Goal: Information Seeking & Learning: Learn about a topic

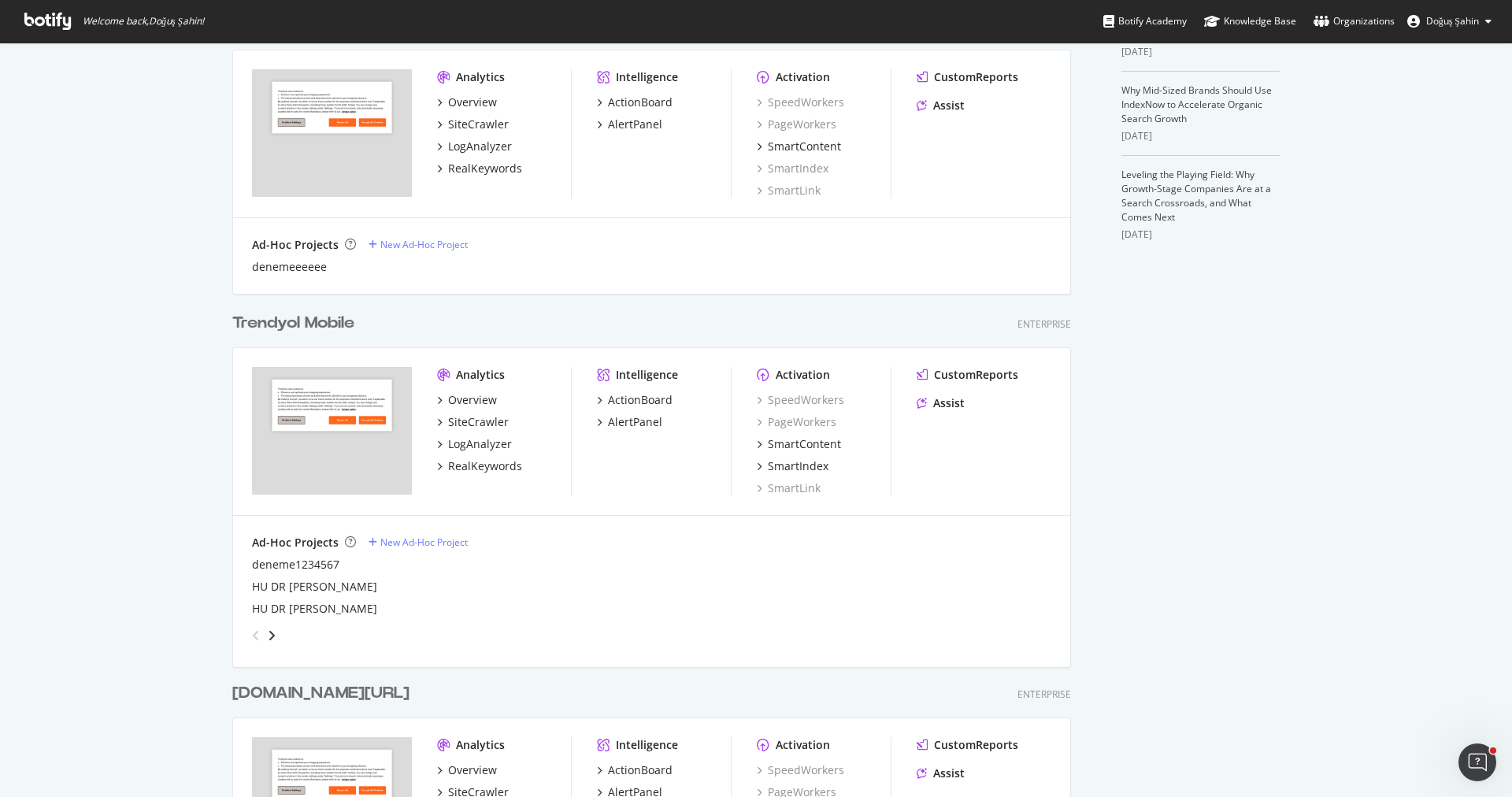
scroll to position [698, 0]
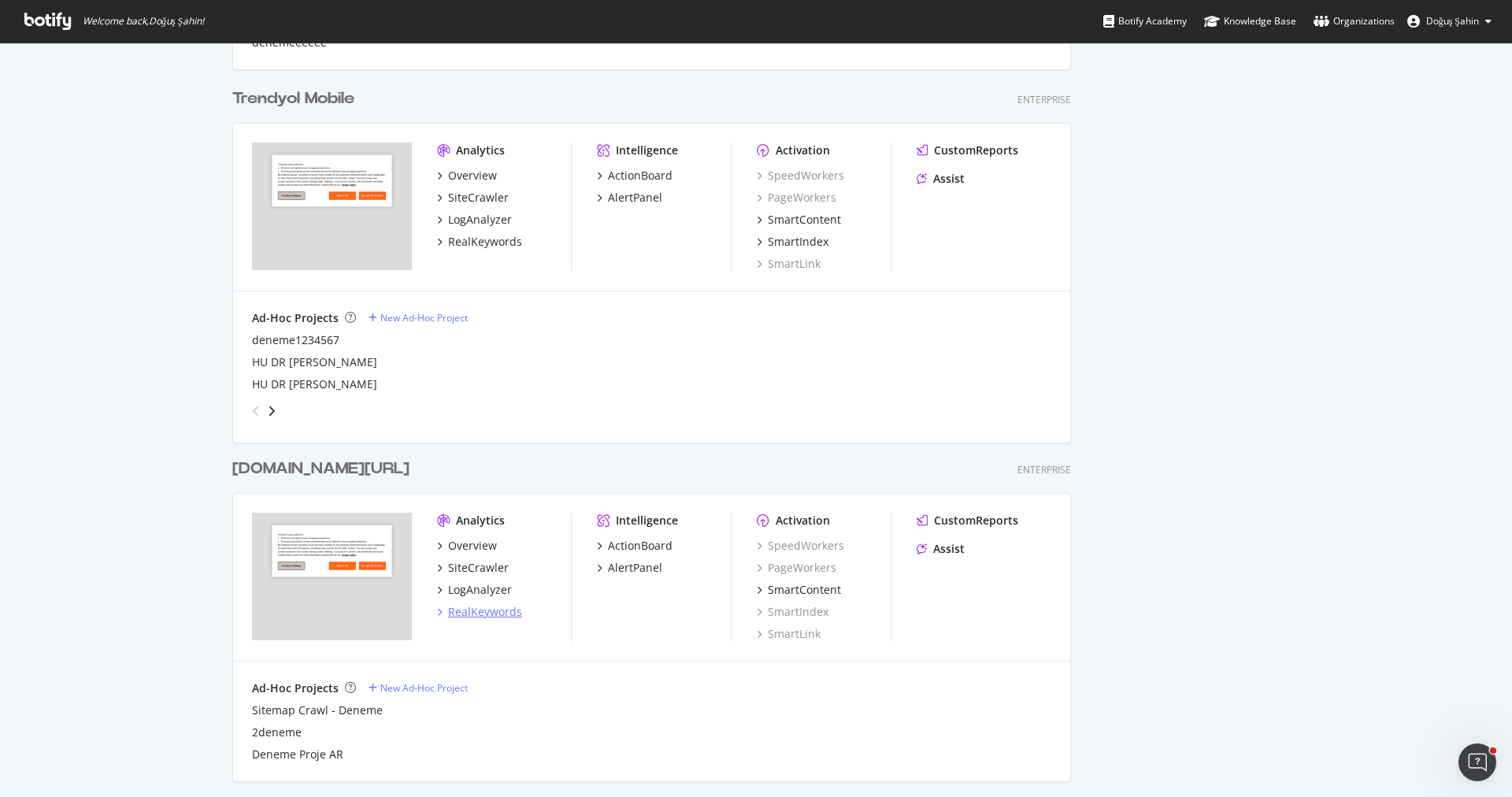
click at [500, 610] on div "RealKeywords" at bounding box center [485, 612] width 74 height 16
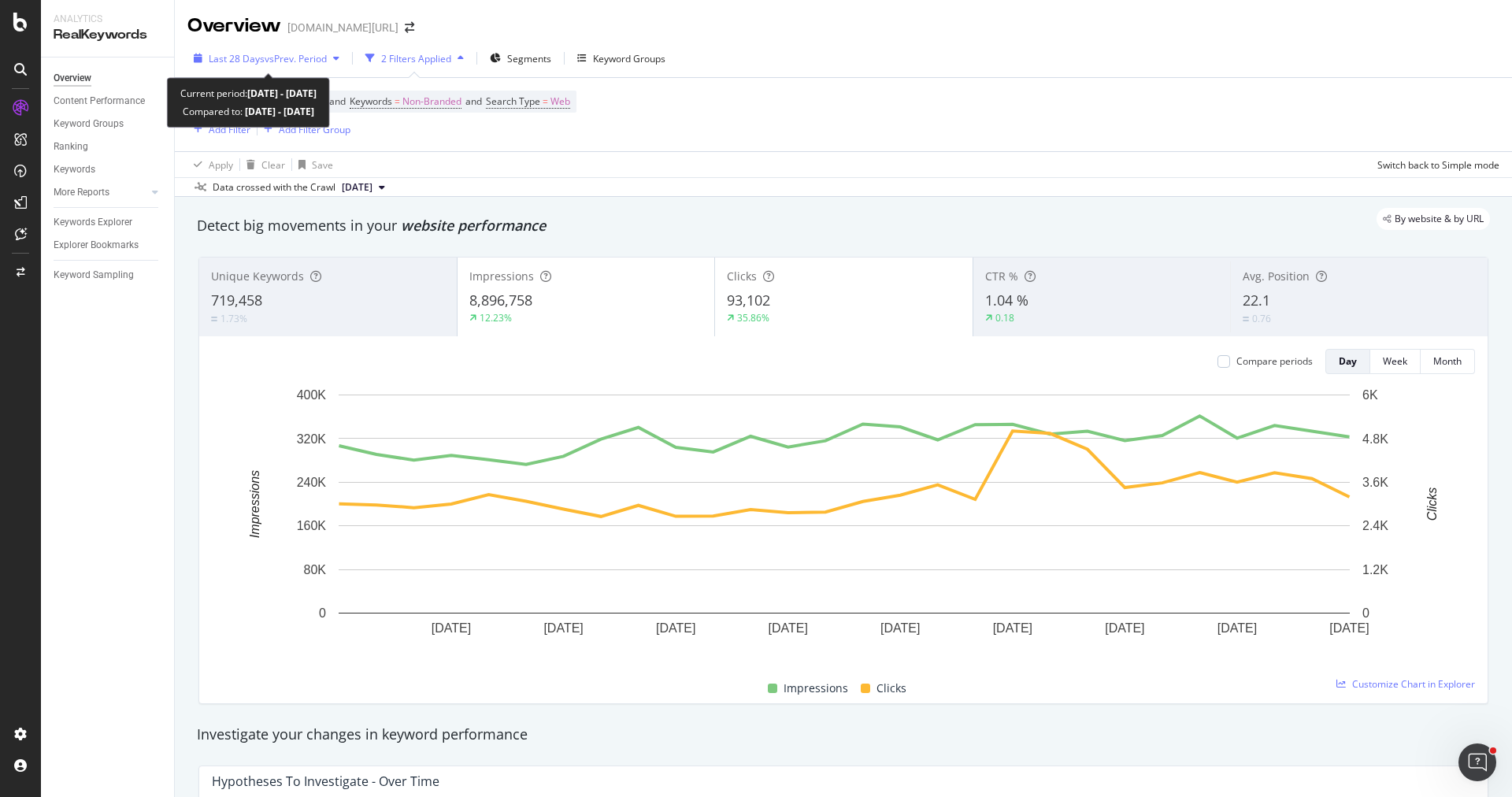
click at [275, 63] on span "vs Prev. Period" at bounding box center [296, 59] width 62 height 13
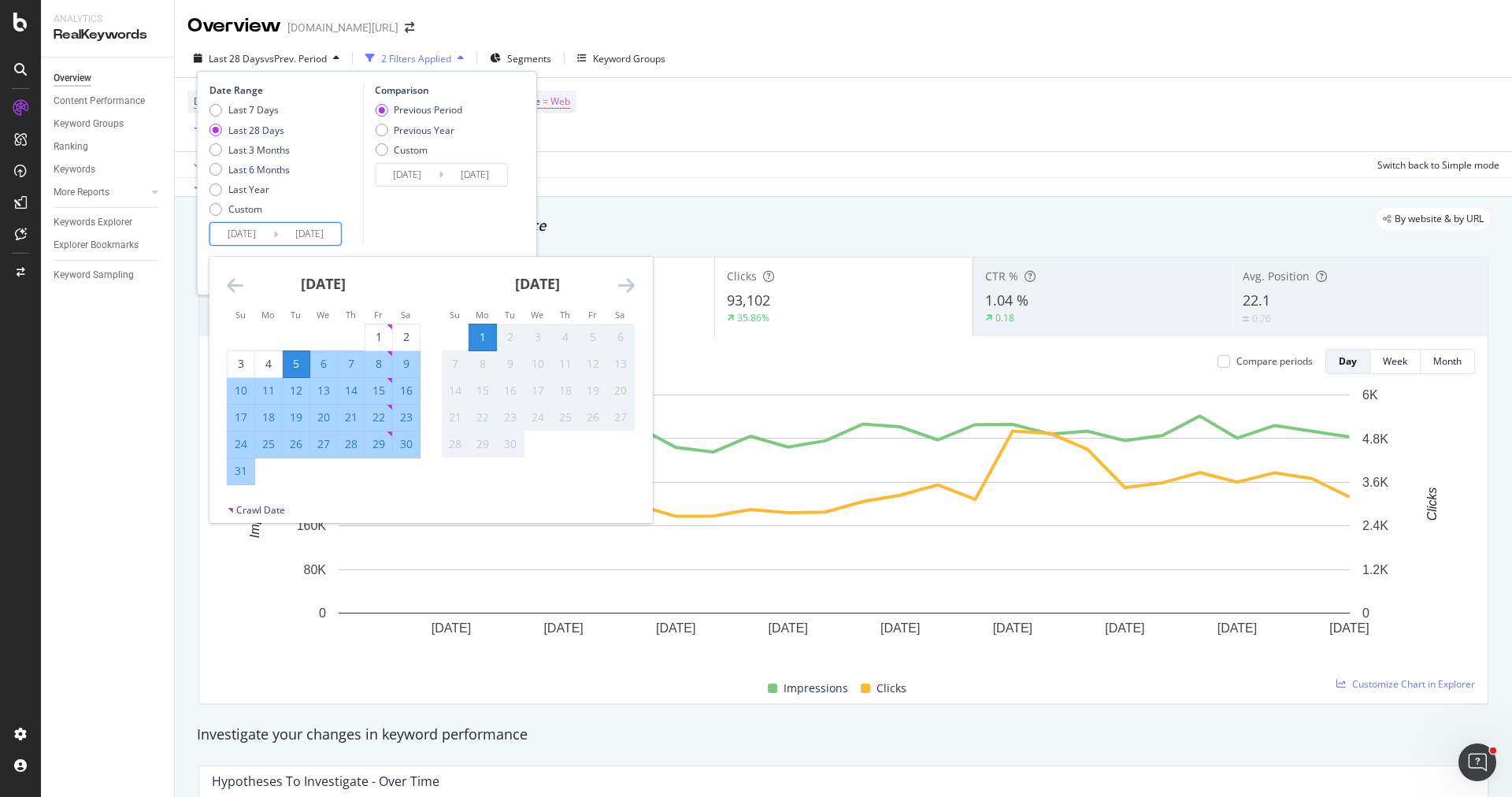
click at [253, 226] on input "2025/08/05" at bounding box center [242, 234] width 63 height 22
click at [233, 286] on icon "Move backward to switch to the previous month." at bounding box center [235, 285] width 17 height 19
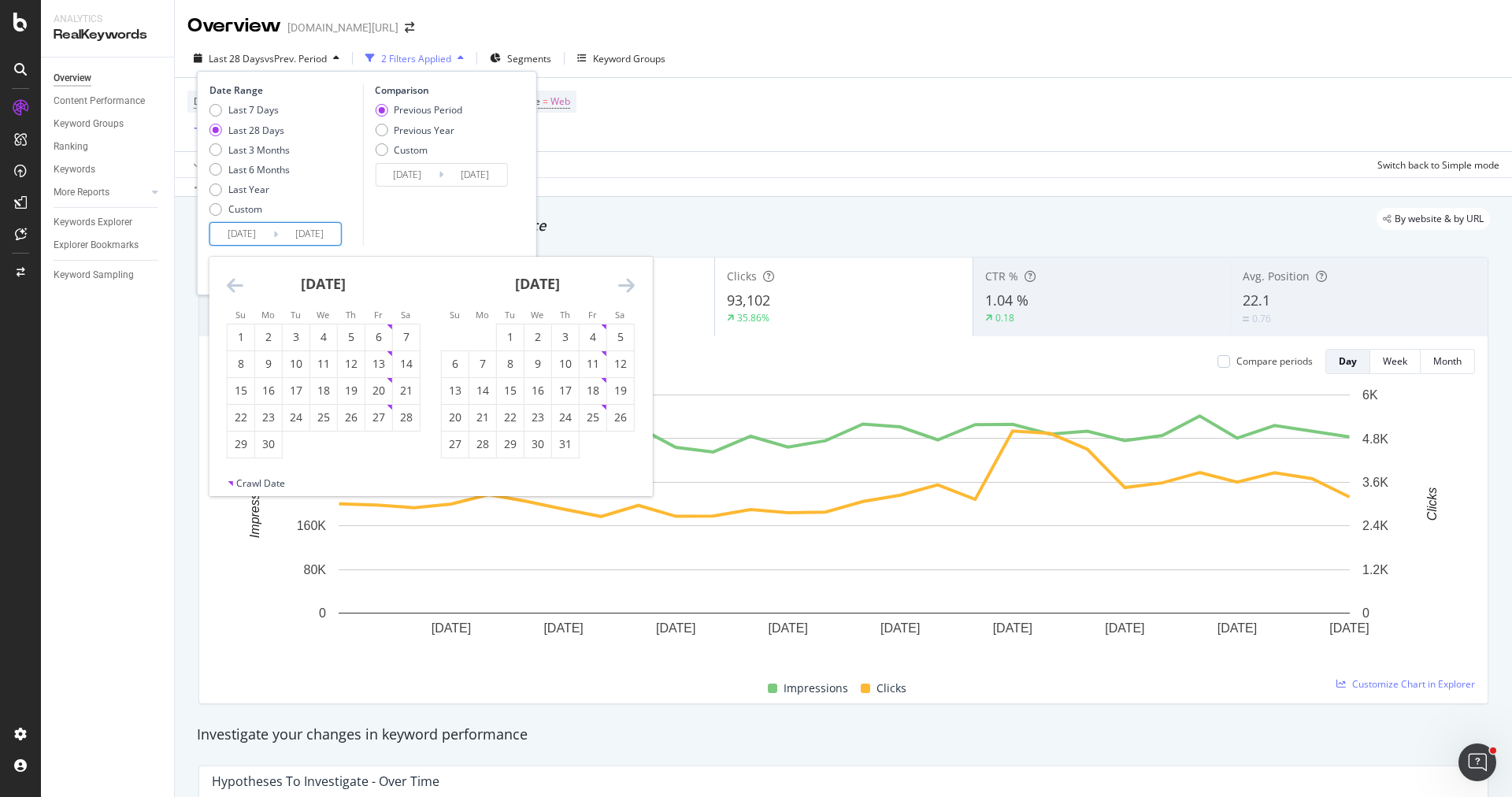
click at [233, 286] on icon "Move backward to switch to the previous month." at bounding box center [235, 285] width 17 height 19
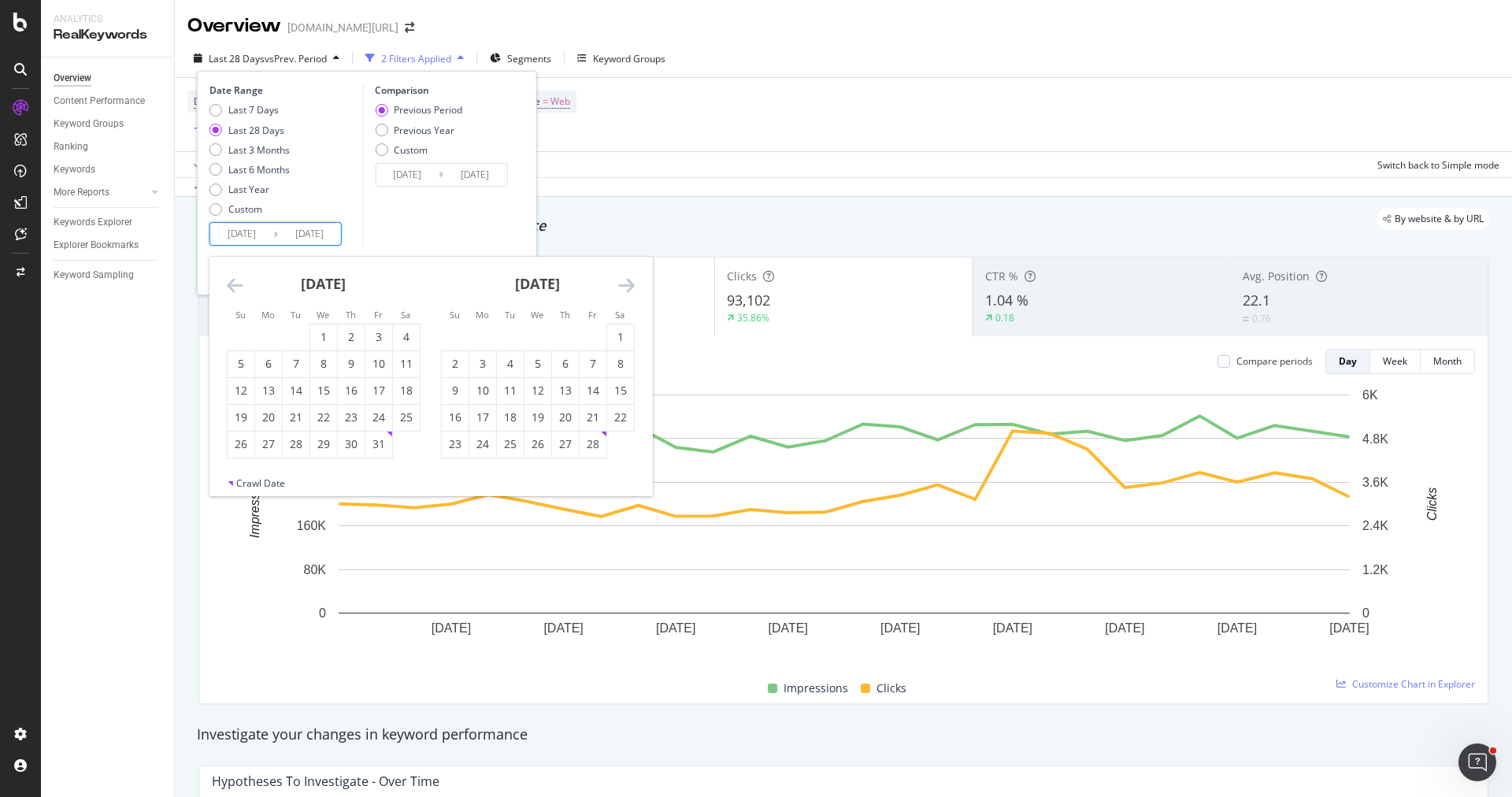
click at [233, 286] on icon "Move backward to switch to the previous month." at bounding box center [235, 285] width 17 height 19
click at [232, 286] on icon "Move backward to switch to the previous month." at bounding box center [235, 285] width 17 height 19
click at [232, 285] on icon "Move backward to switch to the previous month." at bounding box center [235, 285] width 17 height 19
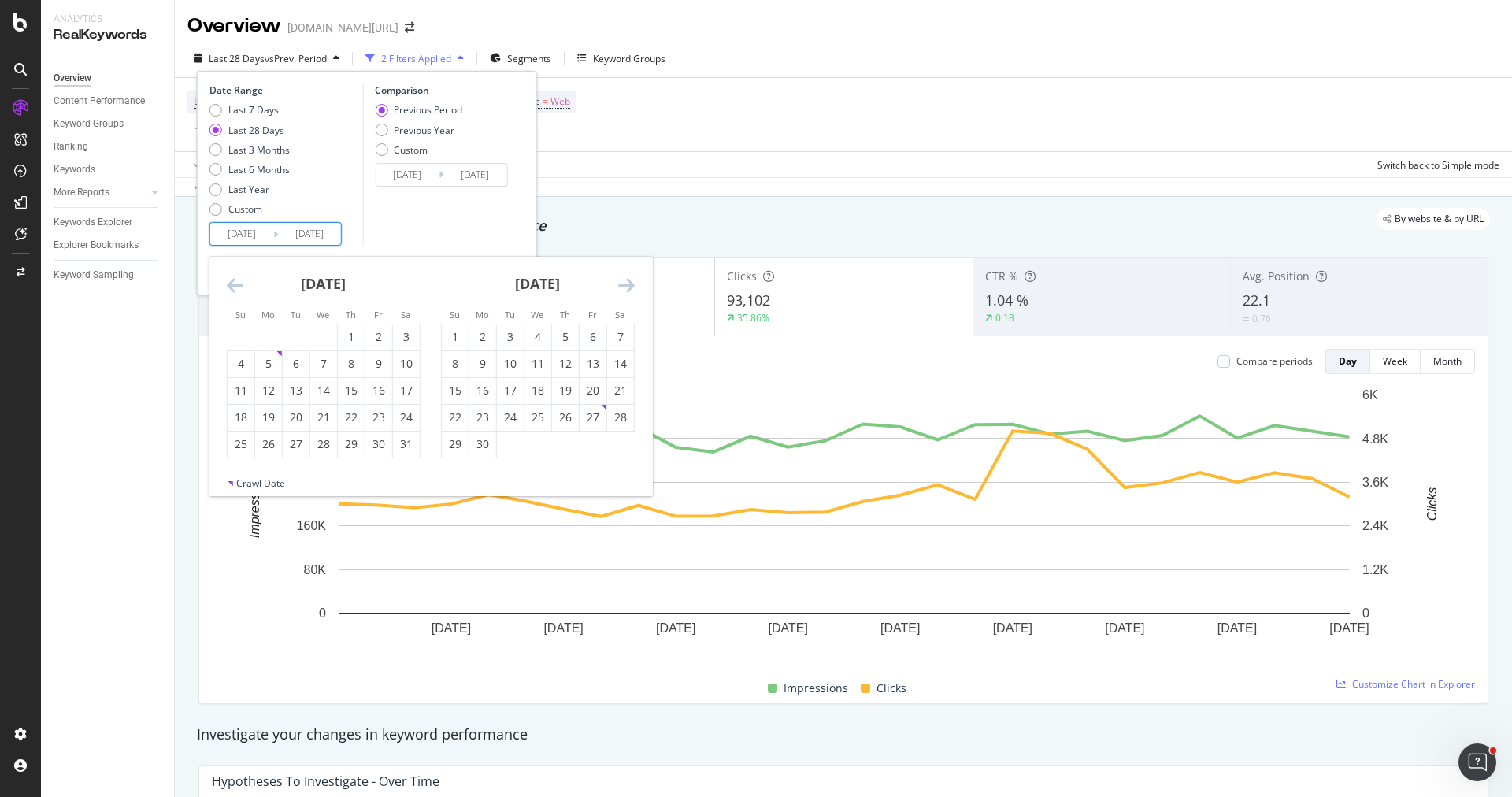
click at [231, 285] on icon "Move backward to switch to the previous month." at bounding box center [235, 285] width 17 height 19
click at [271, 335] on div "1" at bounding box center [269, 337] width 27 height 16
type input "2024/07/01"
type input "2023/04/30"
type input "2024/06/30"
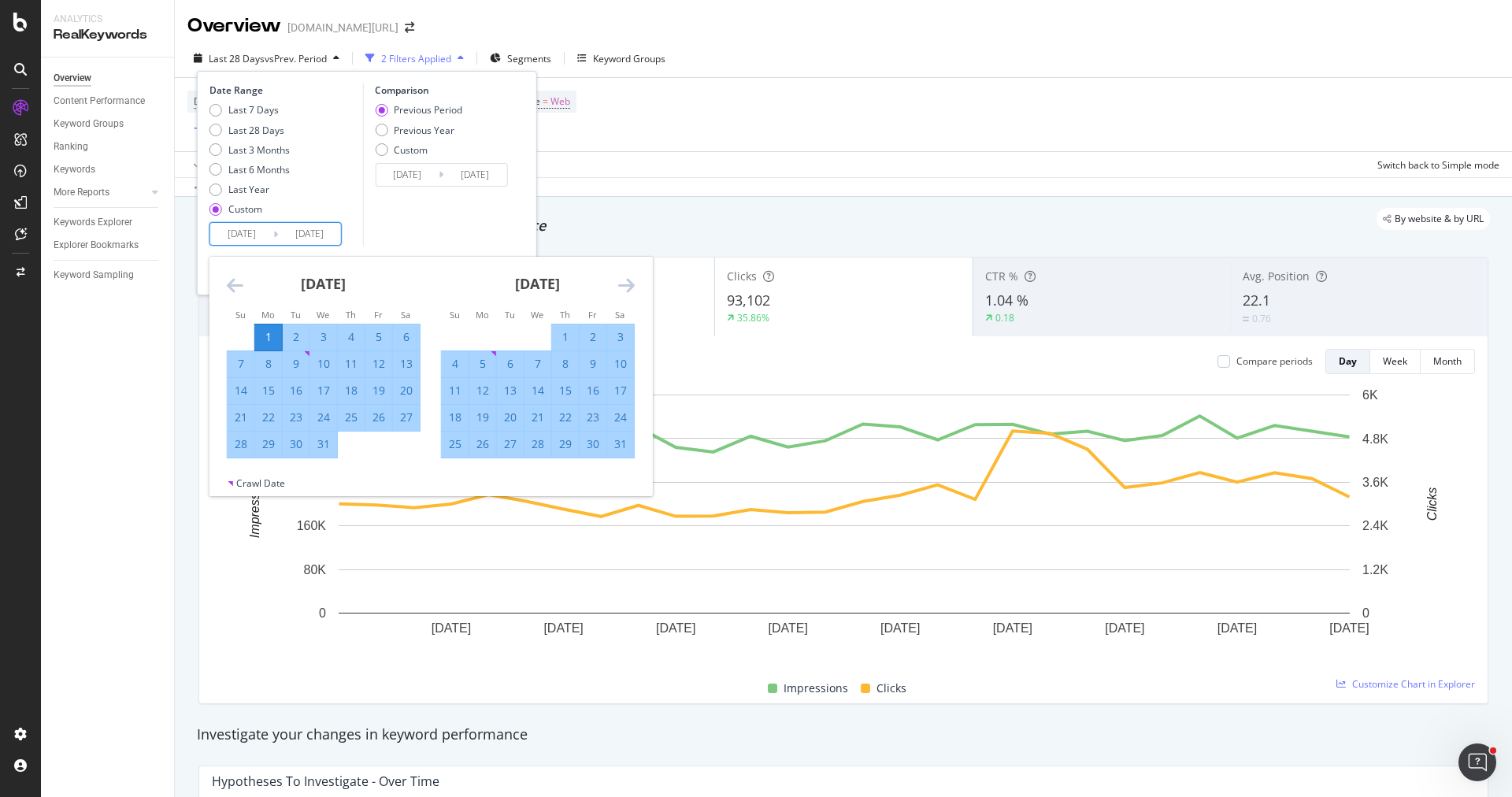
click at [618, 283] on icon "Move forward to switch to the next month." at bounding box center [627, 285] width 17 height 19
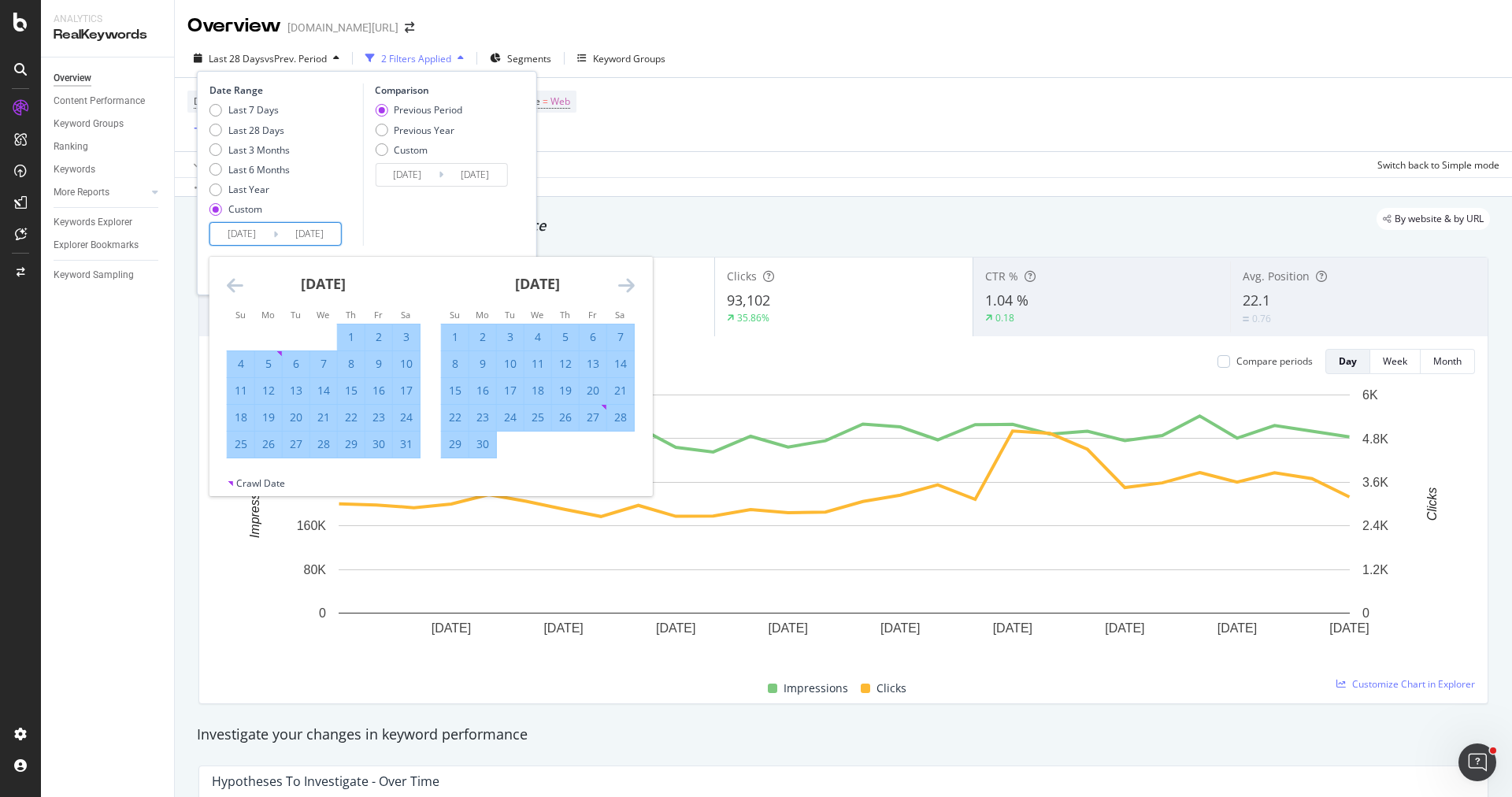
click at [618, 283] on icon "Move forward to switch to the next month." at bounding box center [627, 285] width 17 height 19
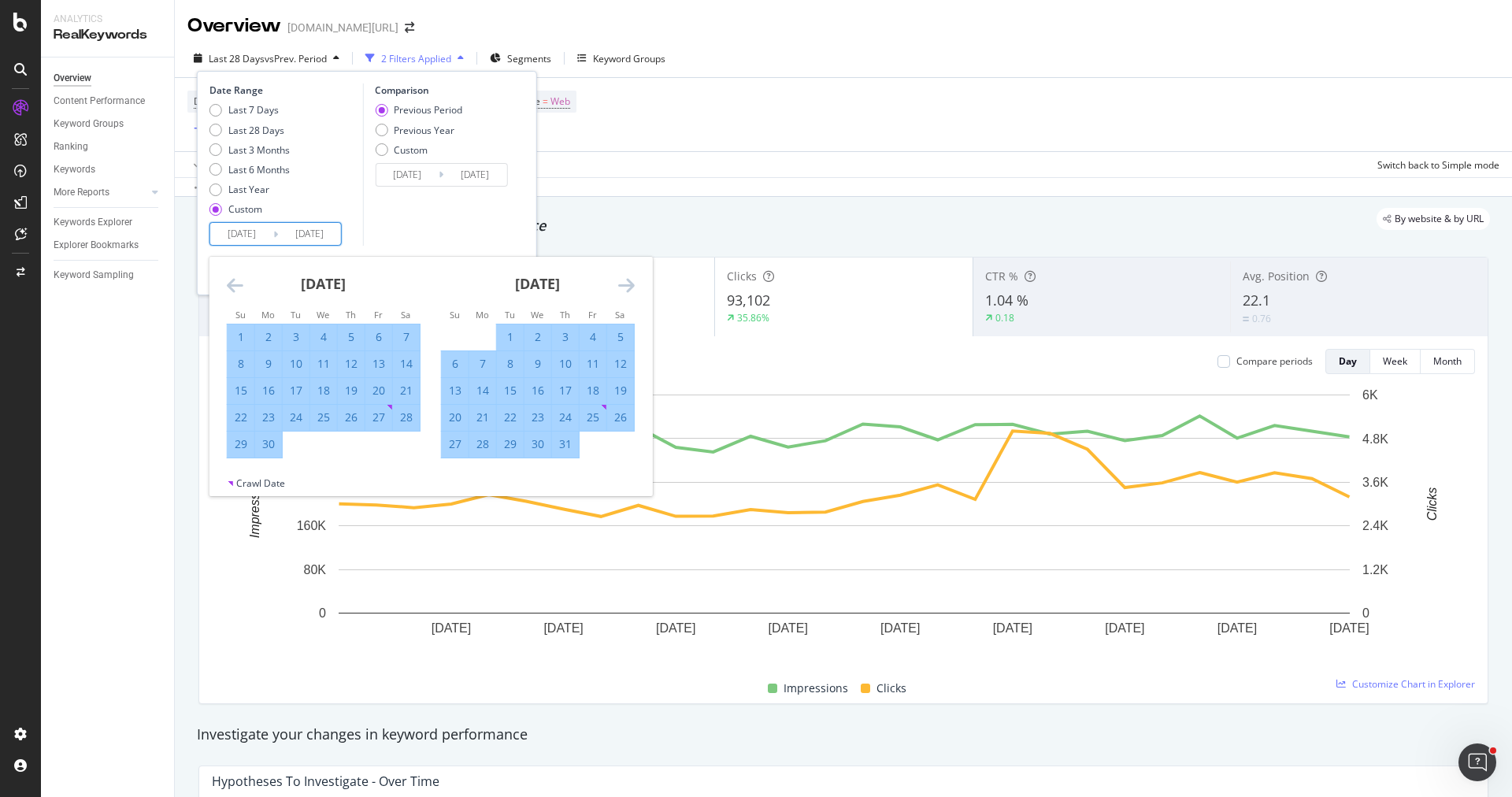
click at [561, 456] on div "31" at bounding box center [565, 444] width 27 height 26
type input "2024/10/31"
type input "2024/02/29"
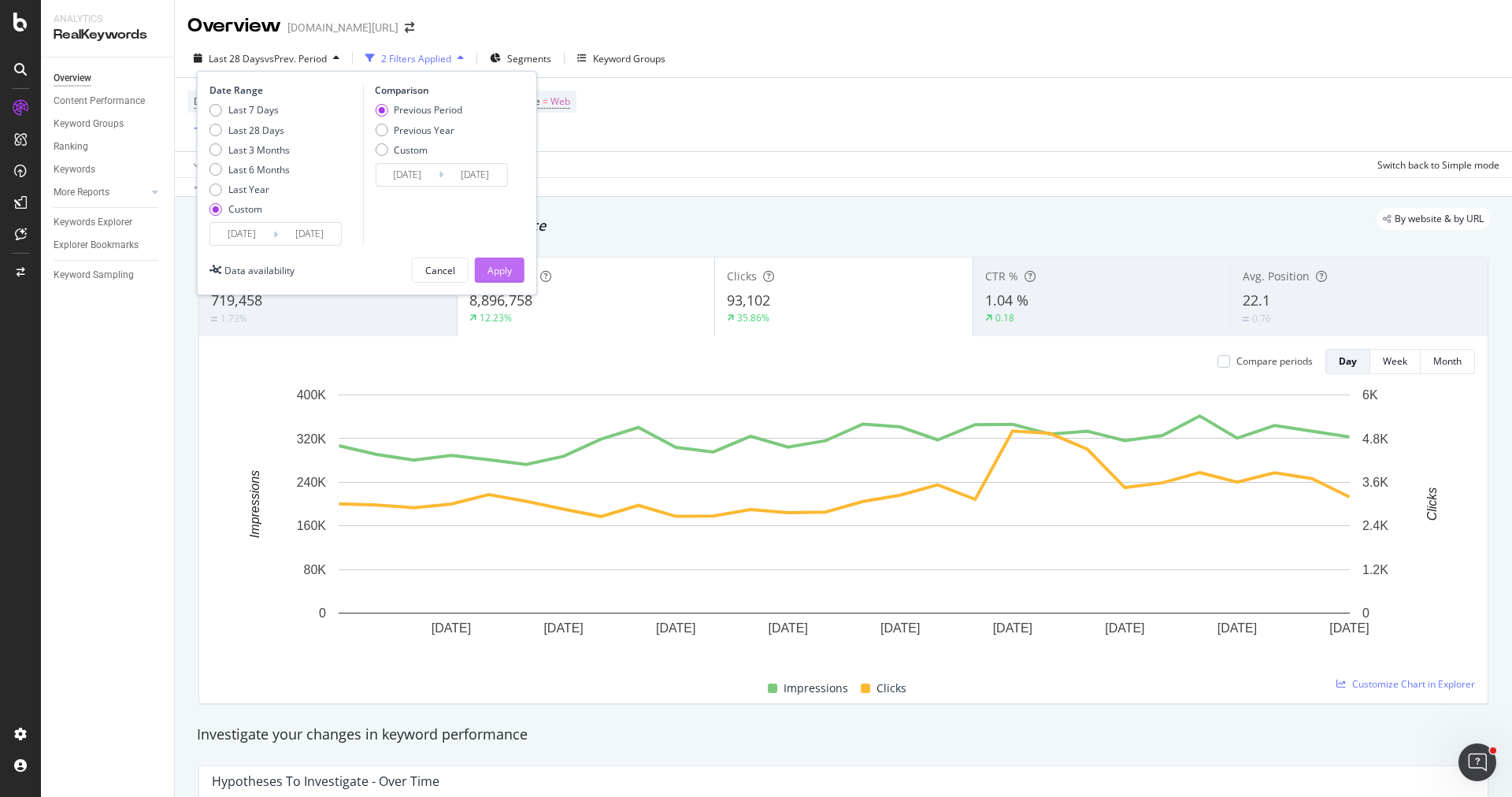
click at [503, 268] on div "Apply" at bounding box center [500, 270] width 24 height 13
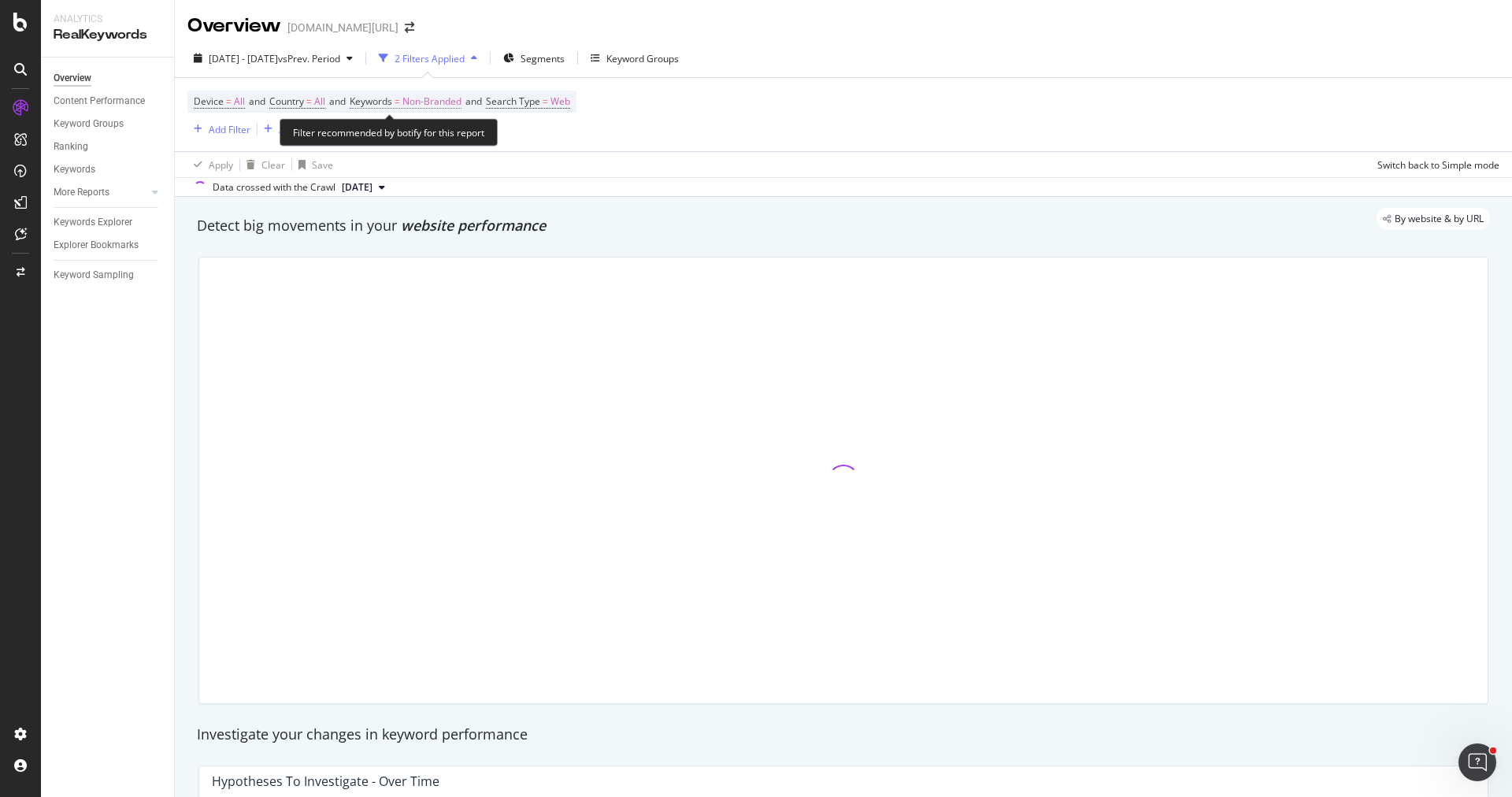
click at [439, 104] on span "Non-Branded" at bounding box center [432, 101] width 59 height 22
click at [448, 136] on icon "button" at bounding box center [446, 137] width 6 height 9
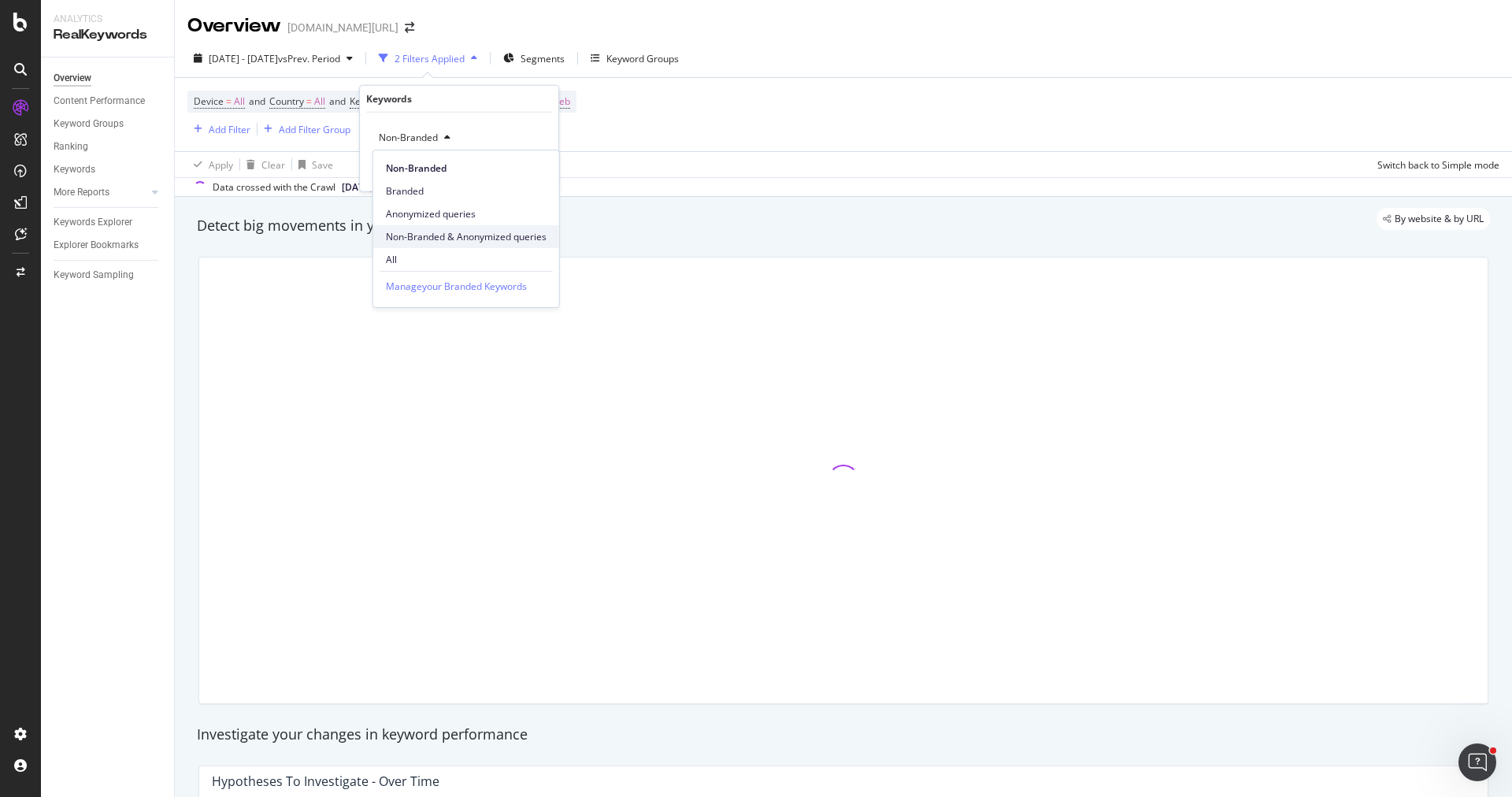
click at [505, 235] on span "Non-Branded & Anonymized queries" at bounding box center [466, 237] width 161 height 14
click at [543, 171] on div "Apply" at bounding box center [546, 170] width 24 height 13
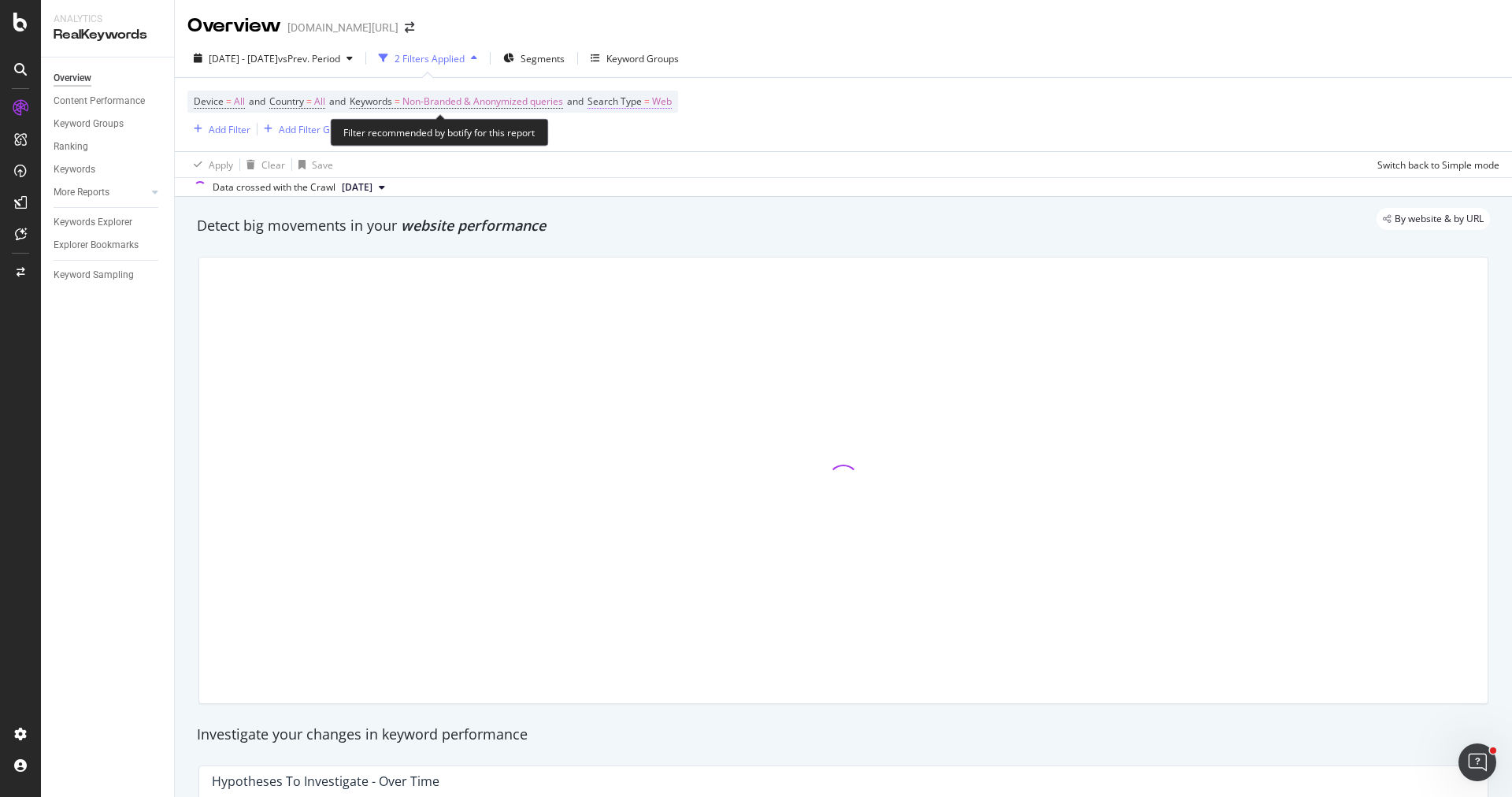
click at [642, 99] on span "Search Type" at bounding box center [614, 101] width 54 height 13
click at [648, 132] on div "Web" at bounding box center [703, 138] width 174 height 25
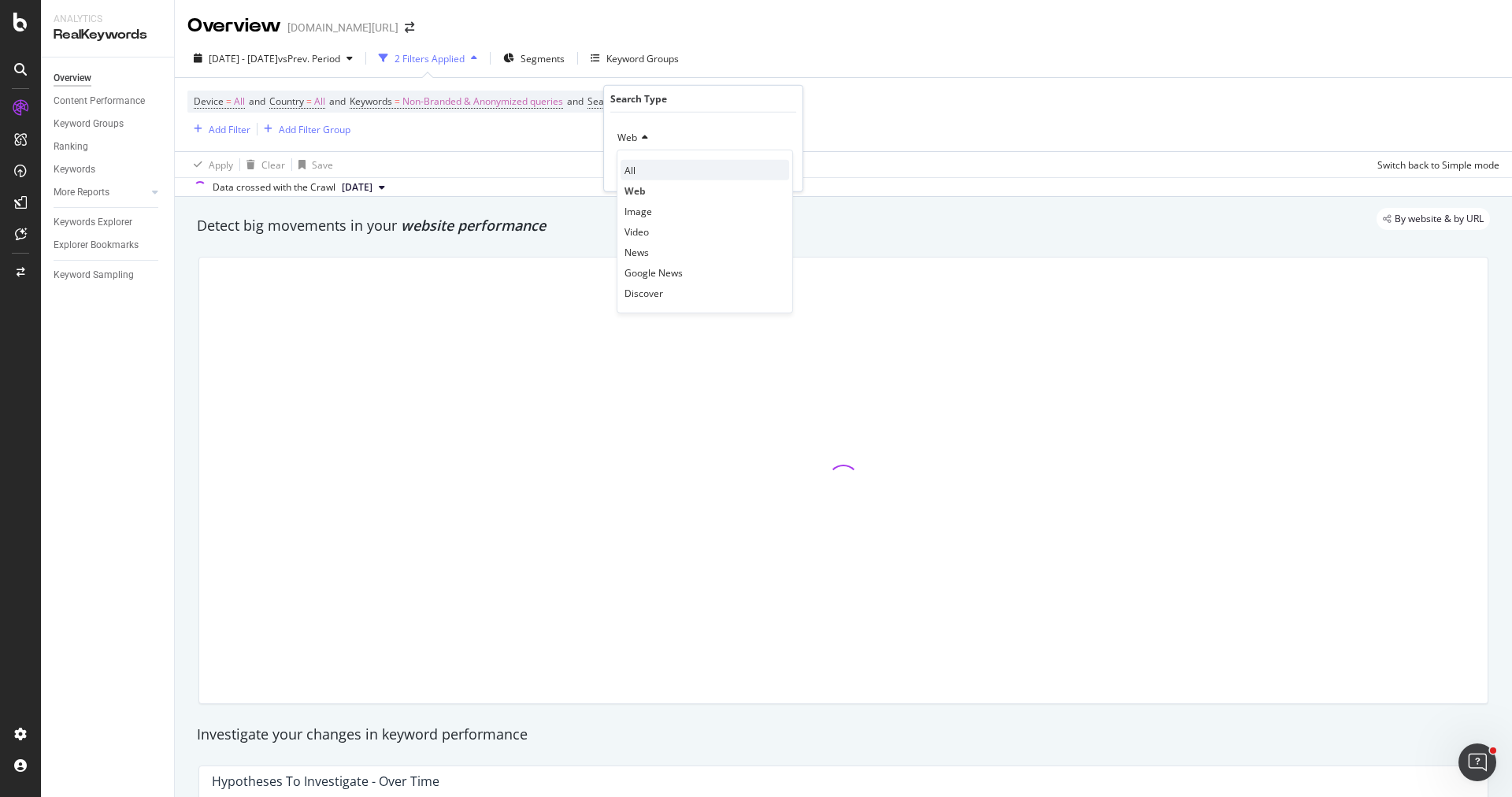
click at [649, 168] on div "All" at bounding box center [705, 170] width 168 height 20
click at [780, 170] on div "Apply" at bounding box center [777, 170] width 24 height 13
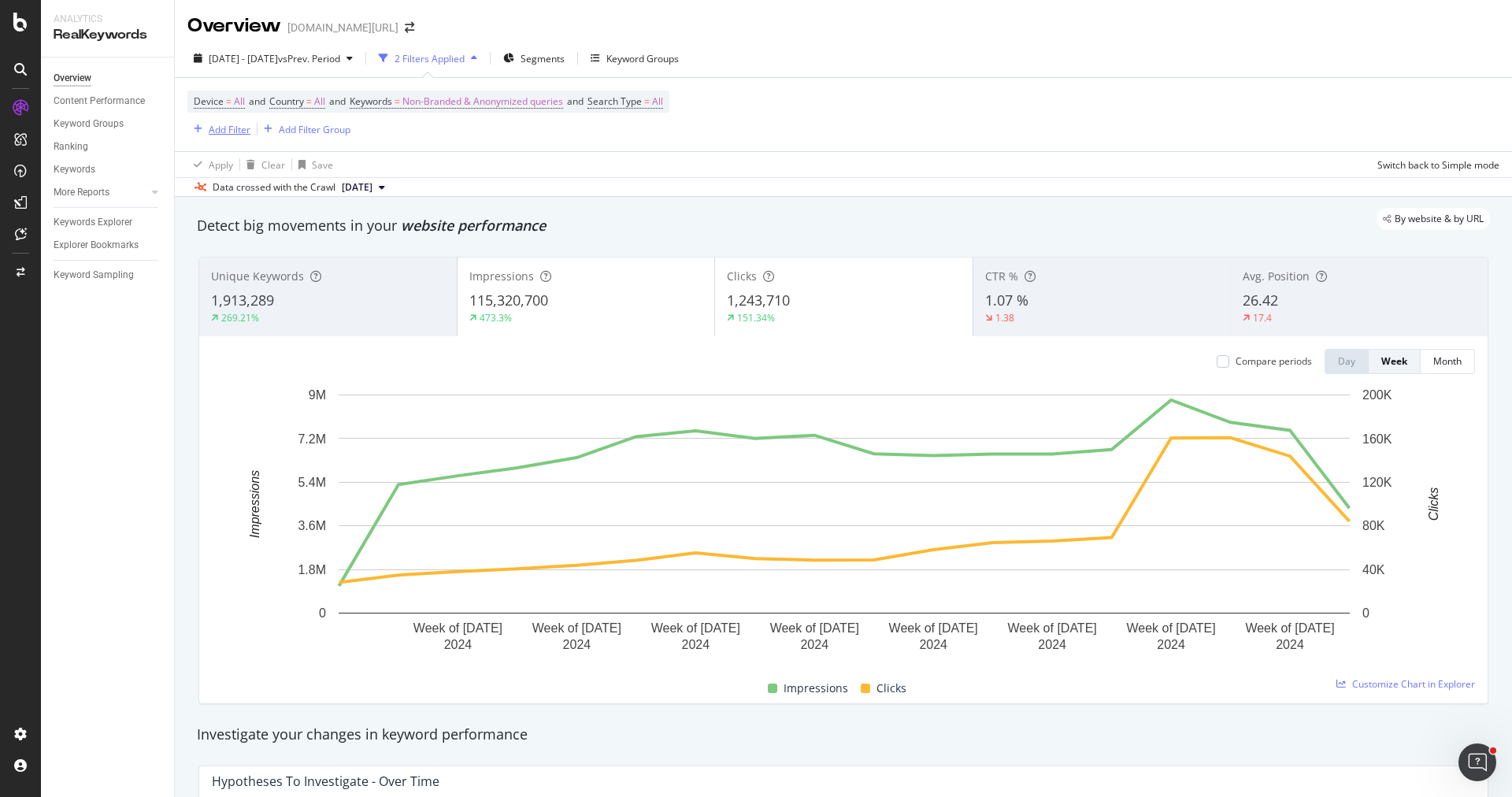
click at [219, 127] on div "Add Filter" at bounding box center [230, 130] width 42 height 13
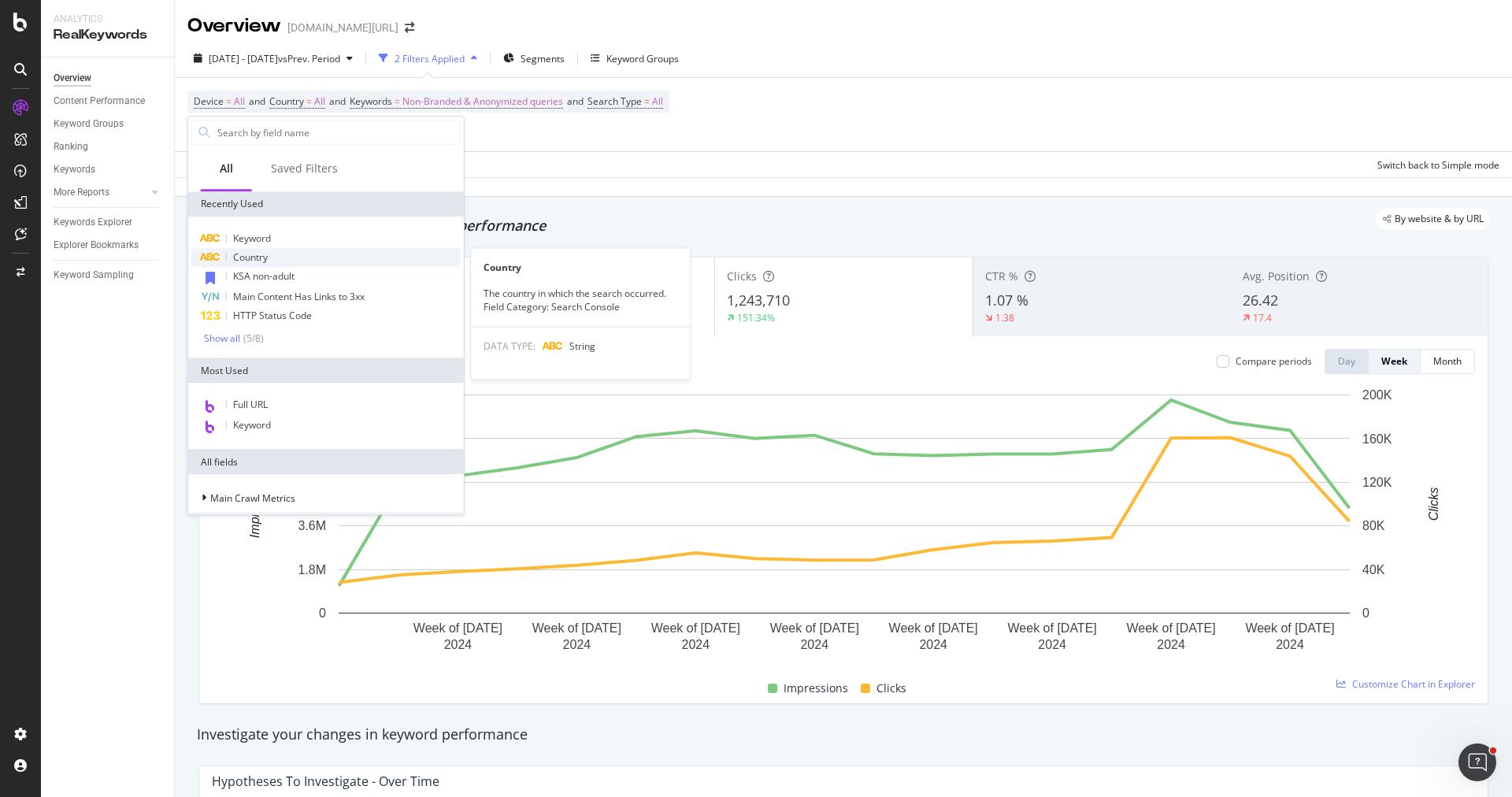
click at [282, 249] on div "Country" at bounding box center [326, 257] width 270 height 19
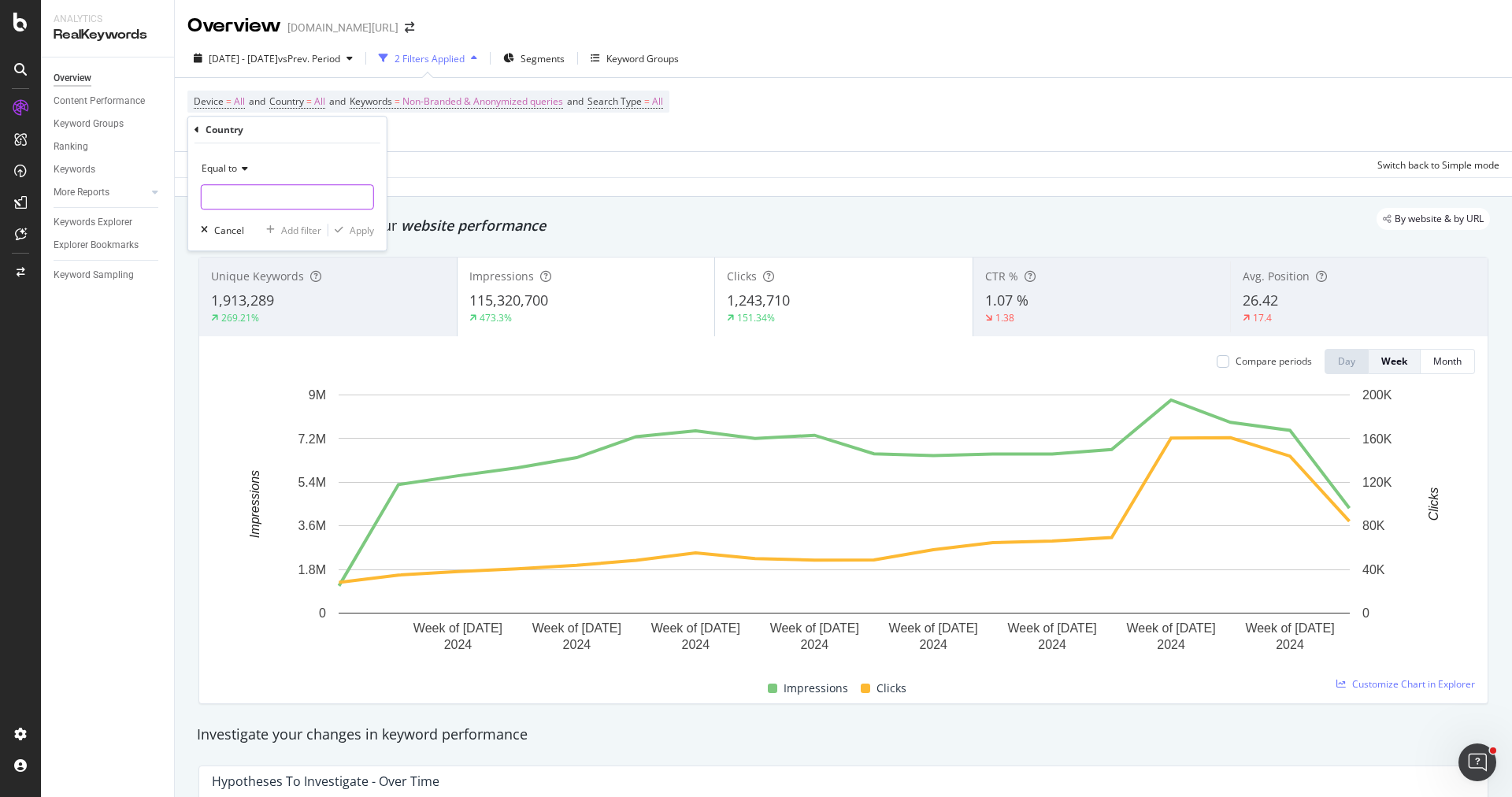
click at [265, 192] on input "text" at bounding box center [287, 197] width 172 height 25
type input "[GEOGRAPHIC_DATA]"
click at [264, 216] on span "[GEOGRAPHIC_DATA]" at bounding box center [254, 217] width 99 height 13
click at [367, 232] on div "Apply" at bounding box center [361, 230] width 24 height 13
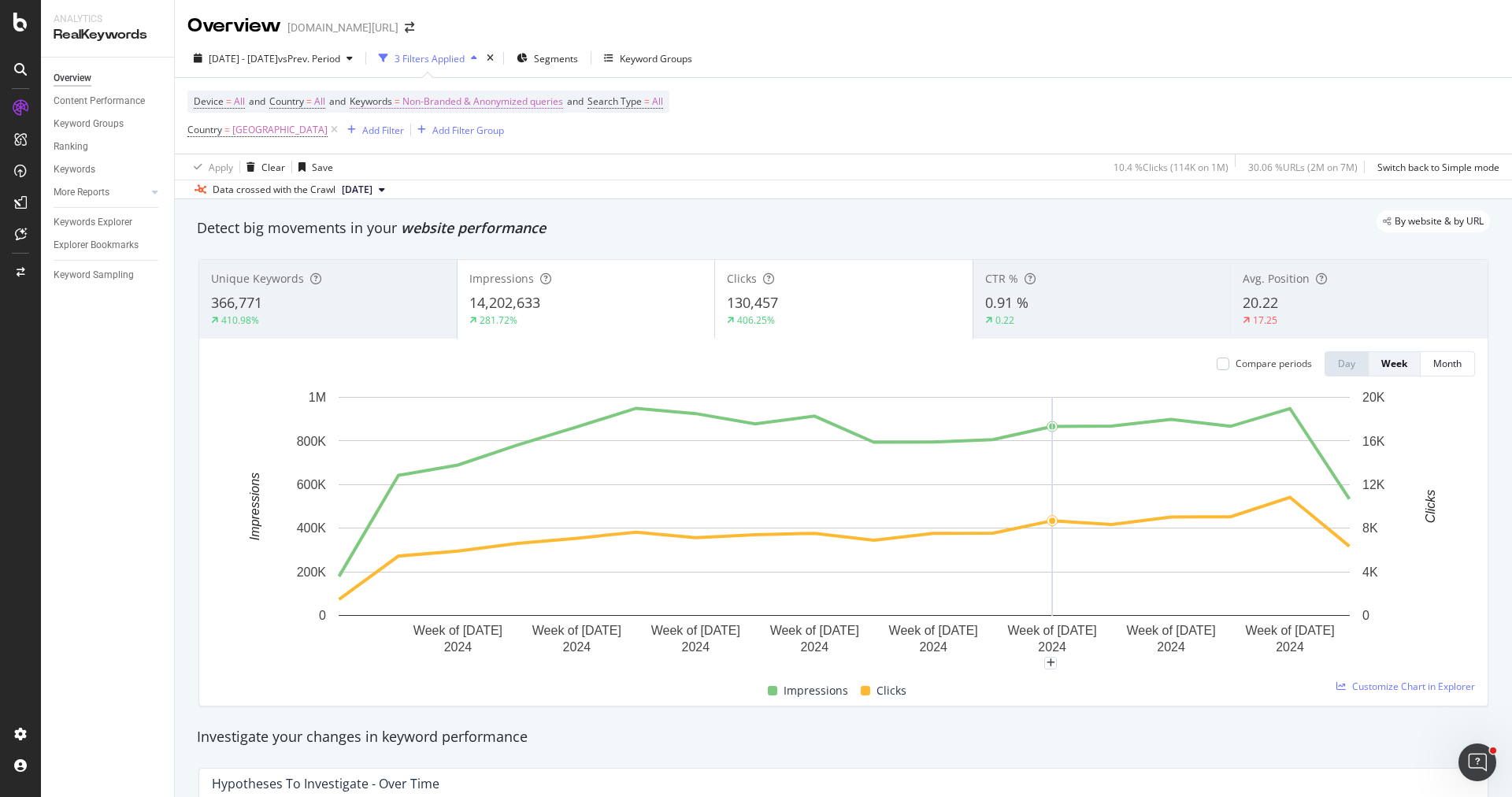
click at [473, 101] on span "Non-Branded & Anonymized queries" at bounding box center [483, 101] width 161 height 22
click at [464, 142] on span "Non-Branded & Anonymized queries" at bounding box center [456, 137] width 167 height 13
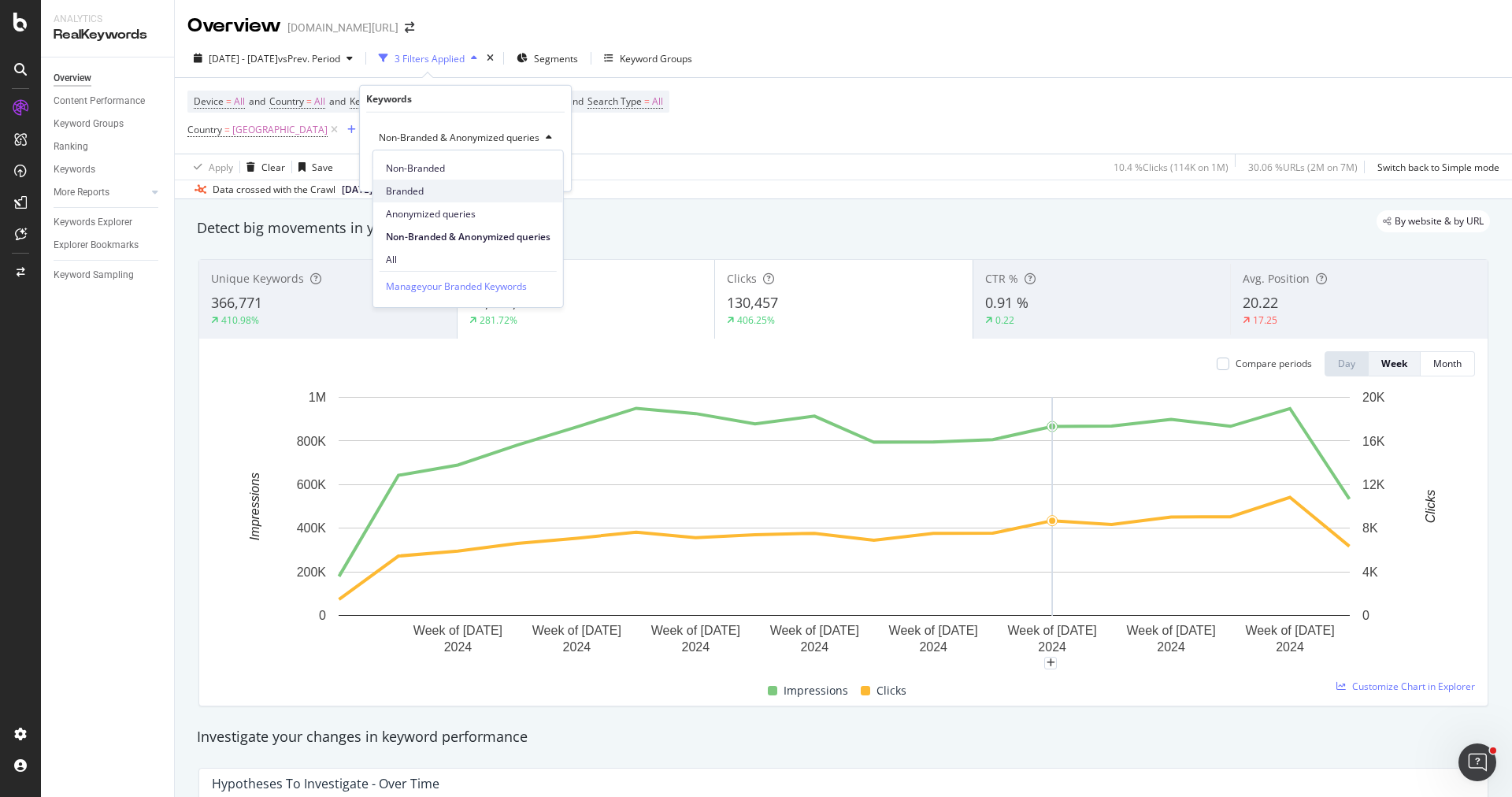
click at [463, 195] on span "Branded" at bounding box center [467, 191] width 164 height 14
click at [542, 171] on div "Apply" at bounding box center [533, 170] width 24 height 13
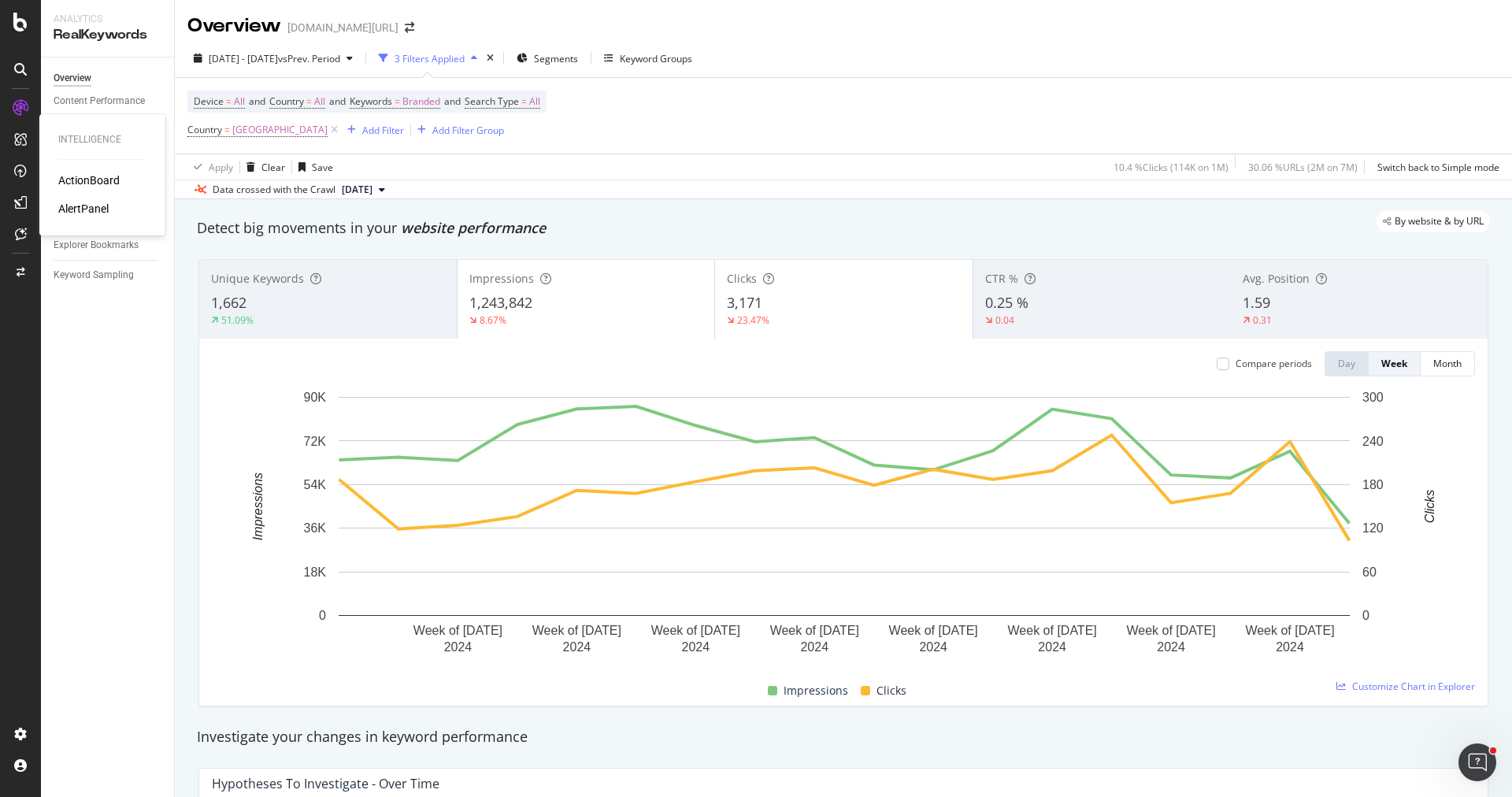
click at [90, 210] on div "AlertPanel" at bounding box center [83, 208] width 51 height 16
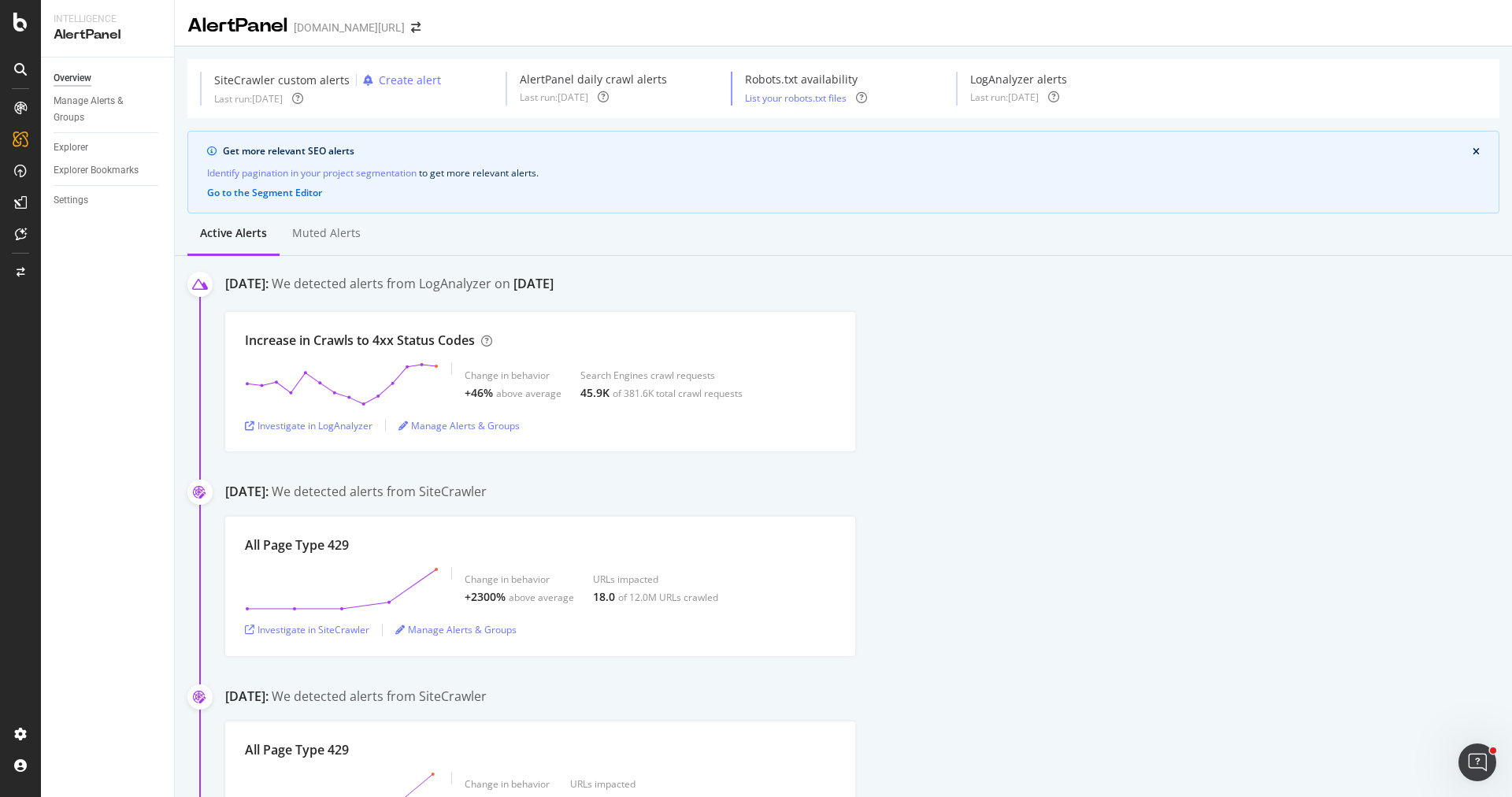
click at [101, 299] on div "Overview Manage Alerts & Groups Explorer Explorer Bookmarks Settings" at bounding box center [108, 427] width 133 height 740
click at [349, 419] on div "Investigate in LogAnalyzer" at bounding box center [308, 425] width 127 height 13
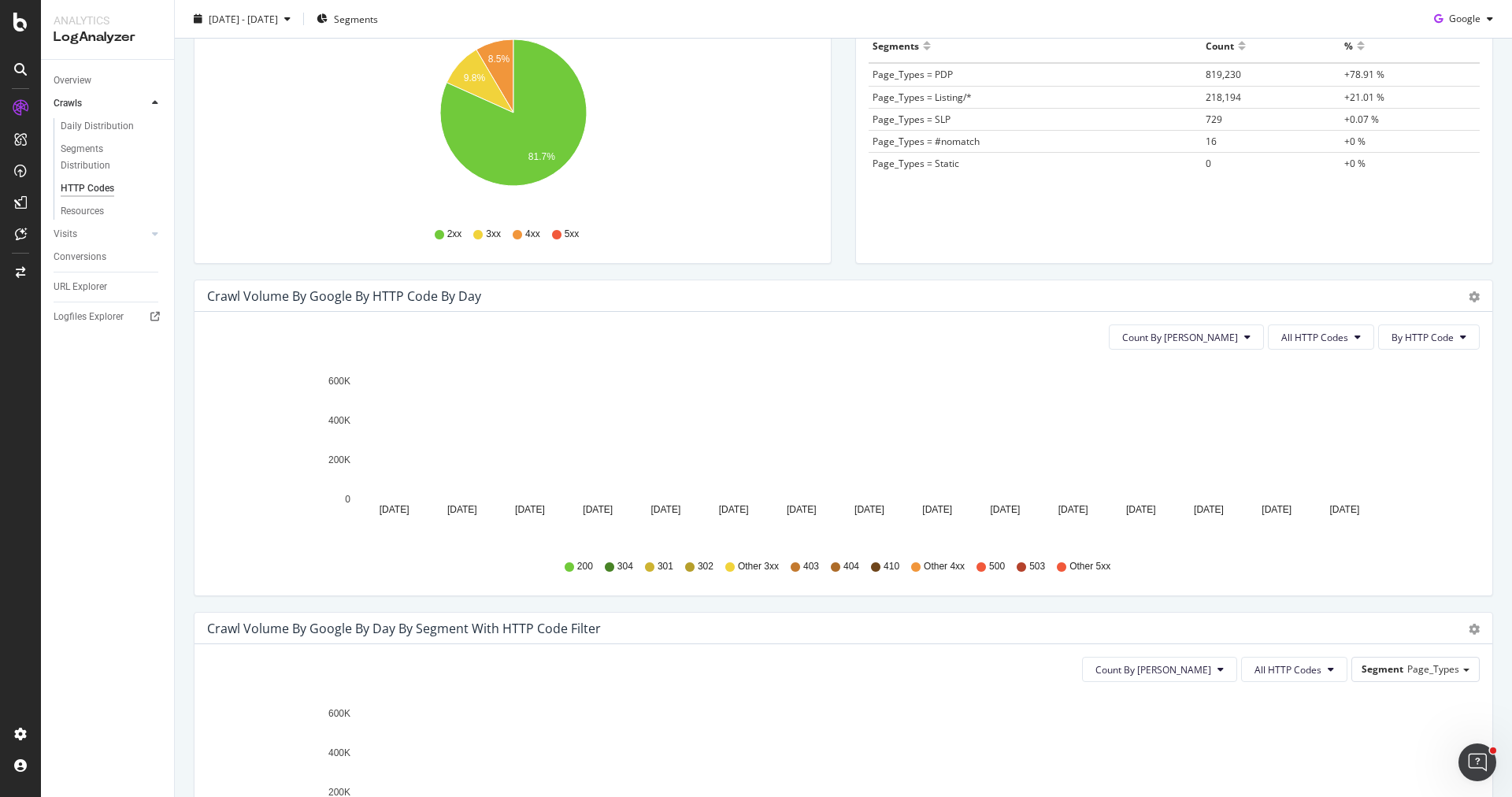
scroll to position [324, 0]
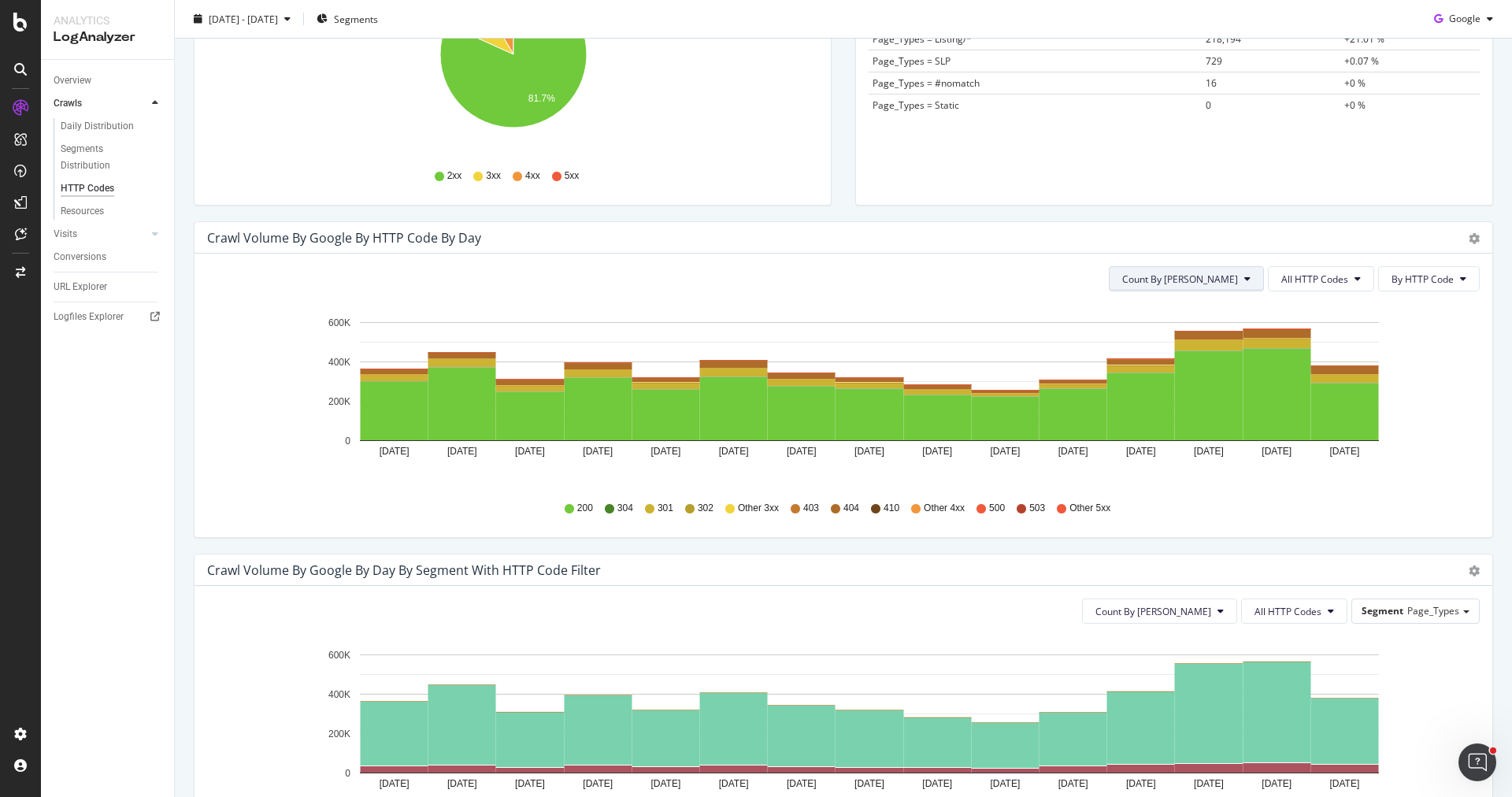
click at [1202, 277] on span "Count By Day" at bounding box center [1179, 279] width 115 height 13
click at [1226, 335] on span "Cumulated (all codes)" at bounding box center [1243, 338] width 119 height 14
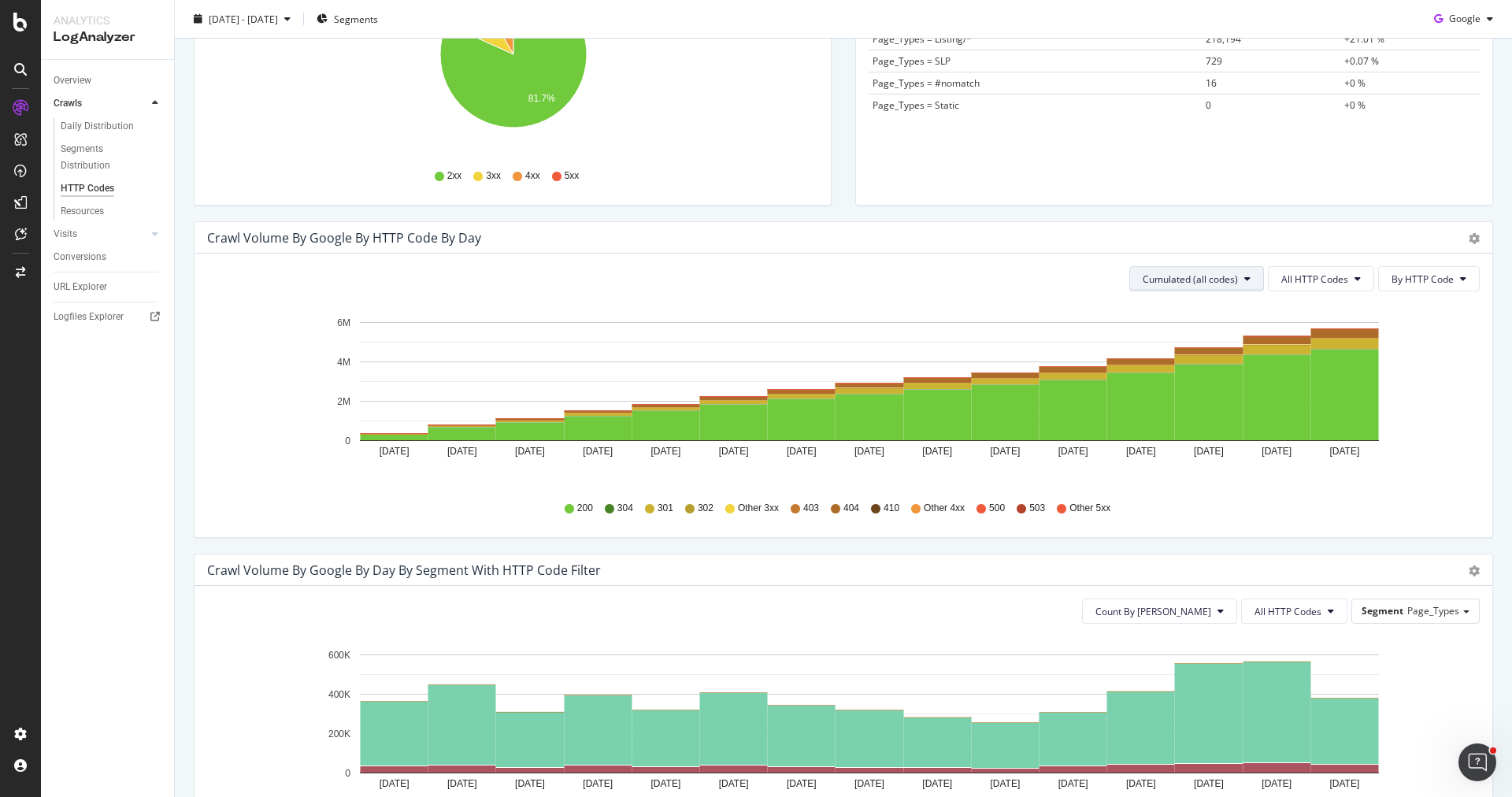
click at [1216, 284] on button "Cumulated (all codes)" at bounding box center [1196, 279] width 135 height 25
click at [1215, 296] on div "Count By Day" at bounding box center [1206, 305] width 141 height 29
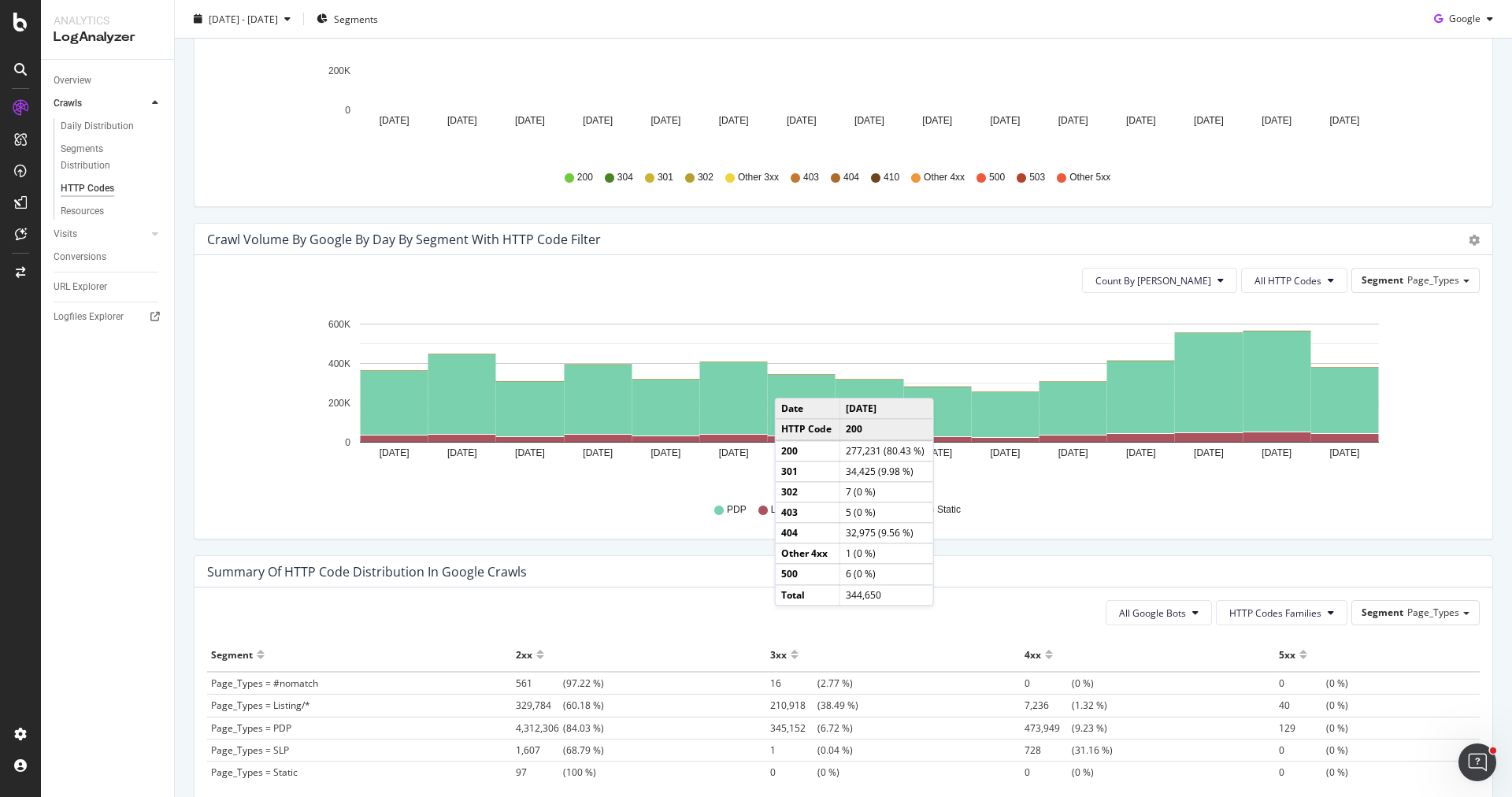
scroll to position [768, 0]
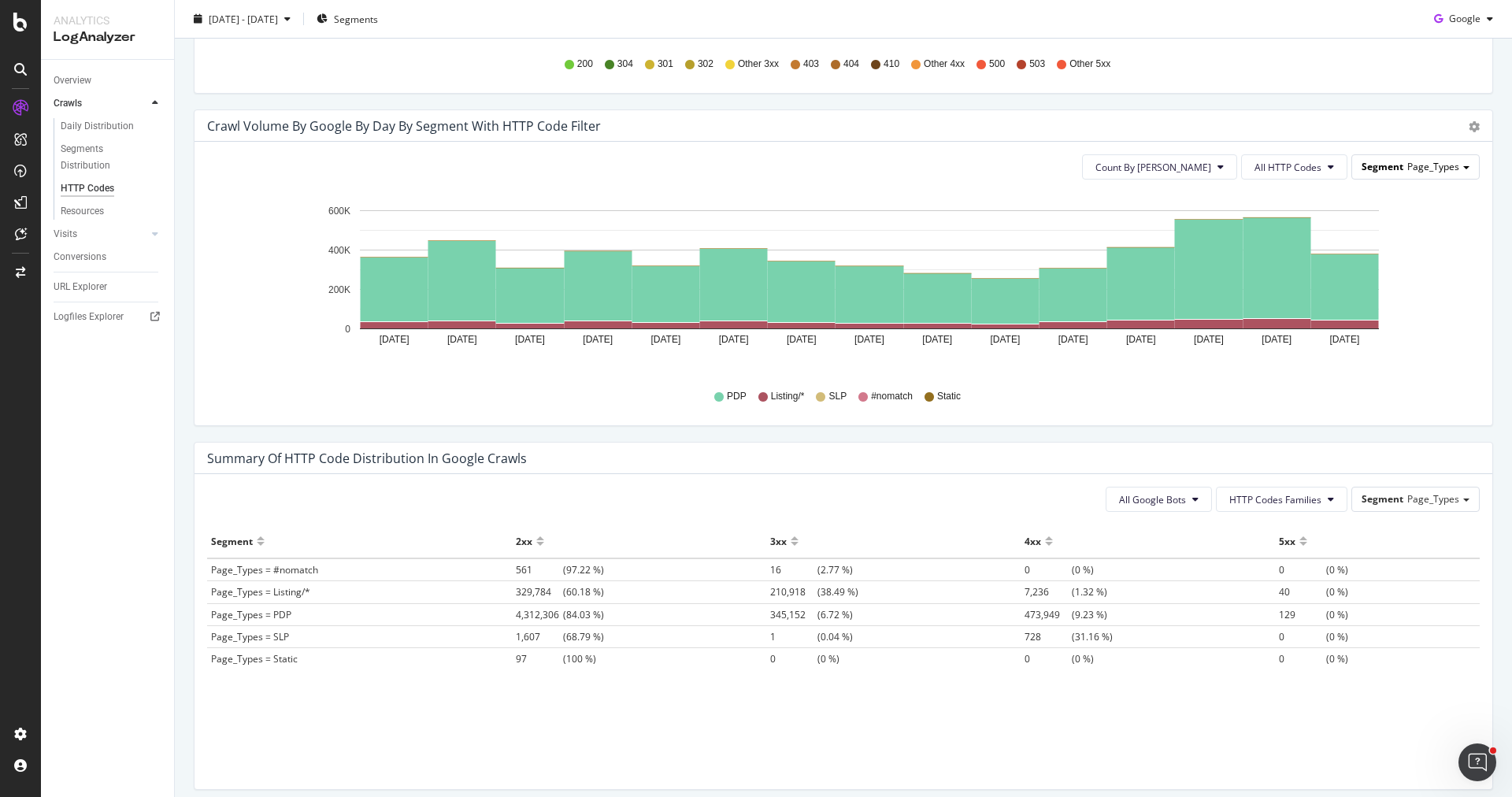
click at [1418, 162] on span "Page_Types" at bounding box center [1433, 167] width 52 height 13
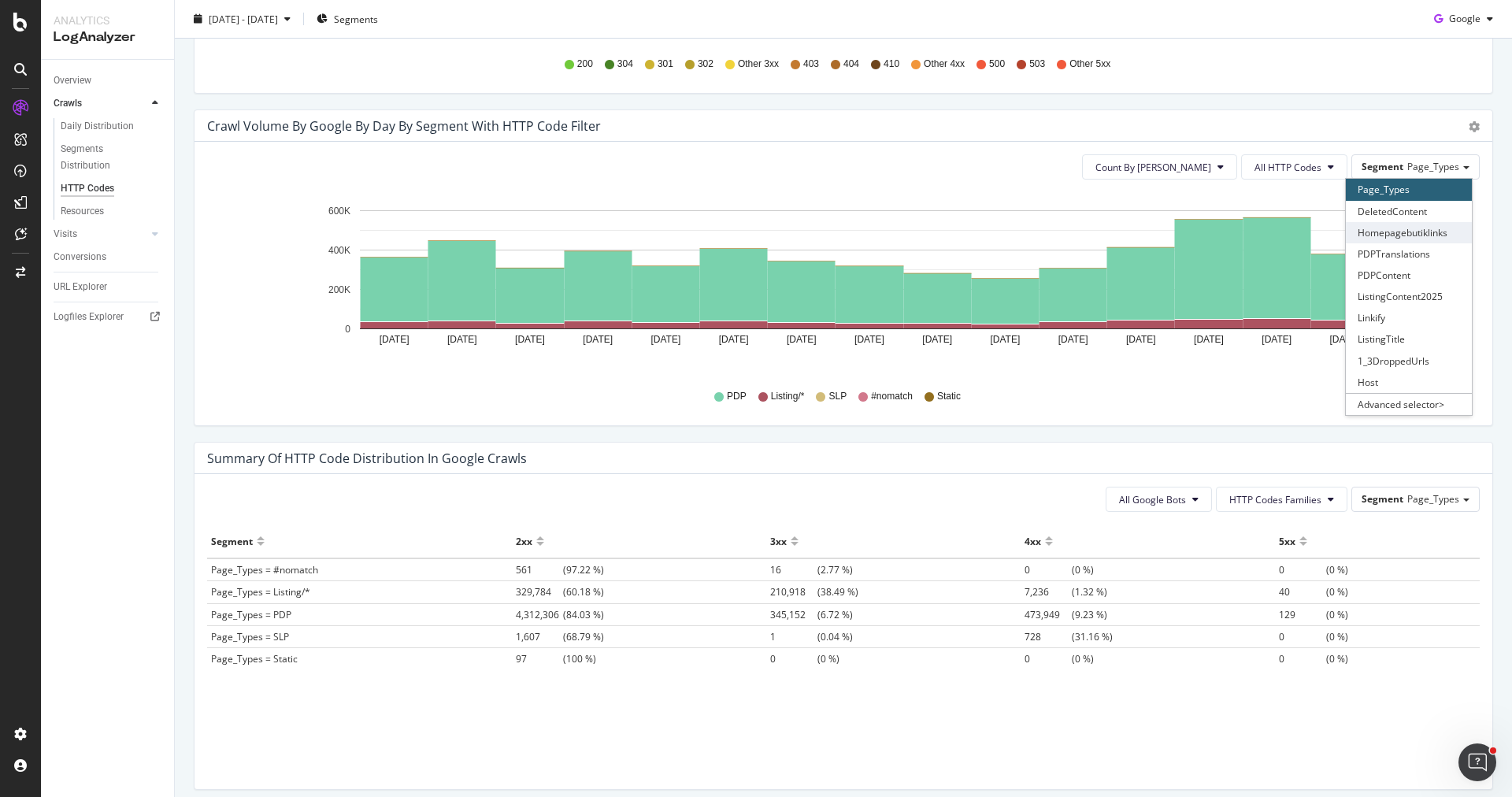
click at [1413, 234] on div "Homepagebutiklinks" at bounding box center [1408, 233] width 126 height 21
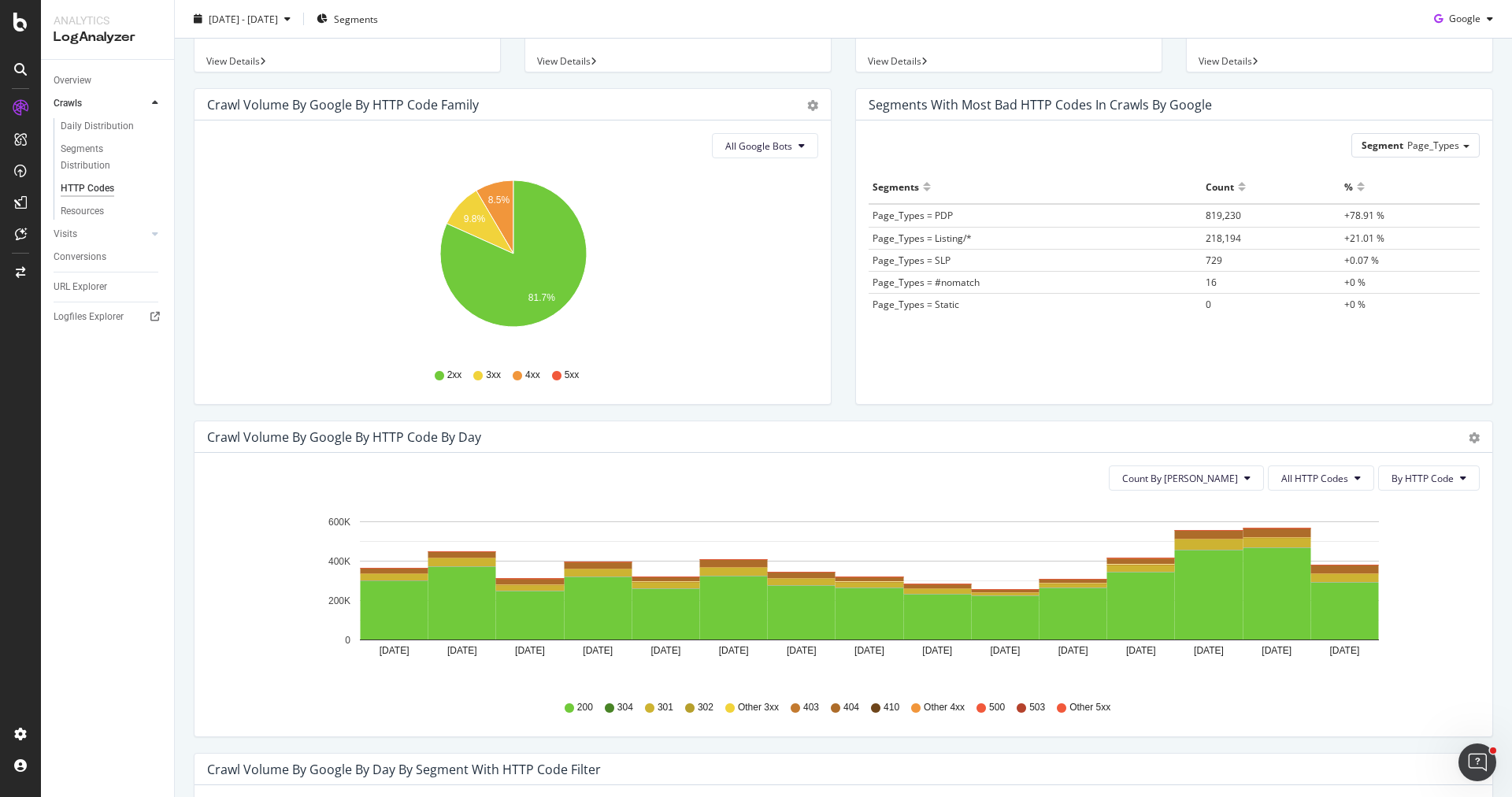
scroll to position [0, 0]
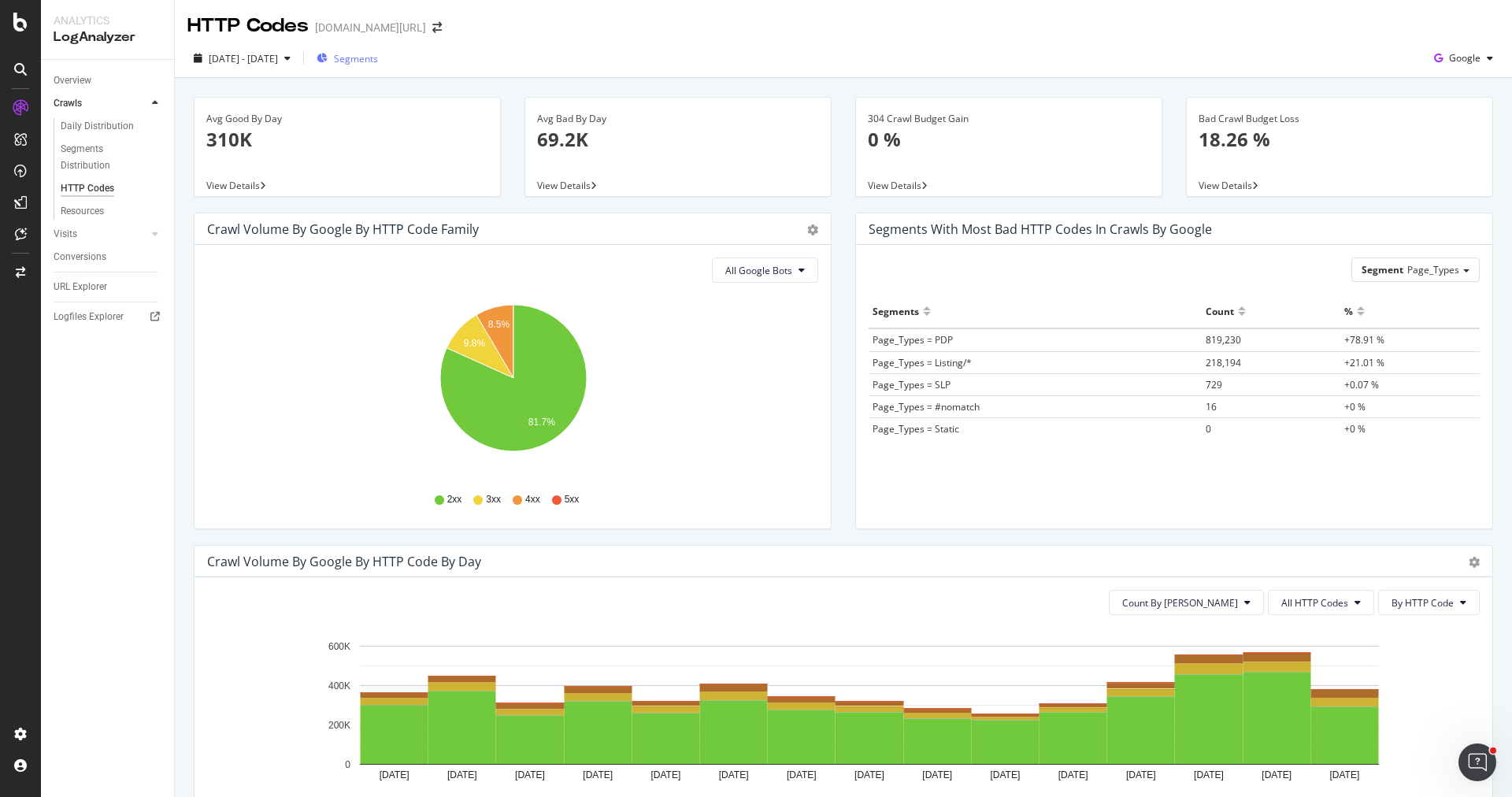
click at [378, 57] on span "Segments" at bounding box center [355, 59] width 44 height 13
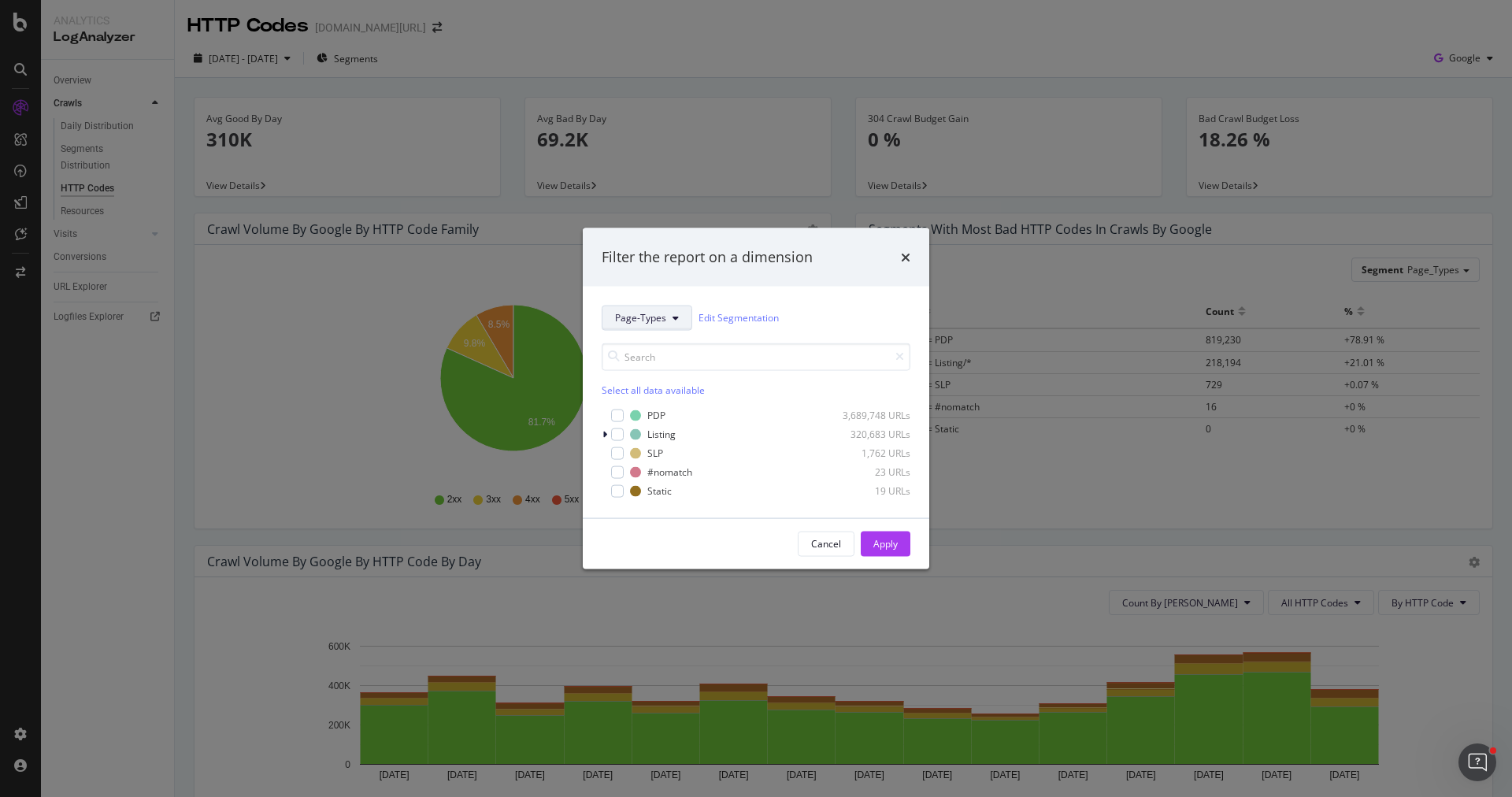
click at [651, 325] on button "Page-Types" at bounding box center [646, 318] width 90 height 25
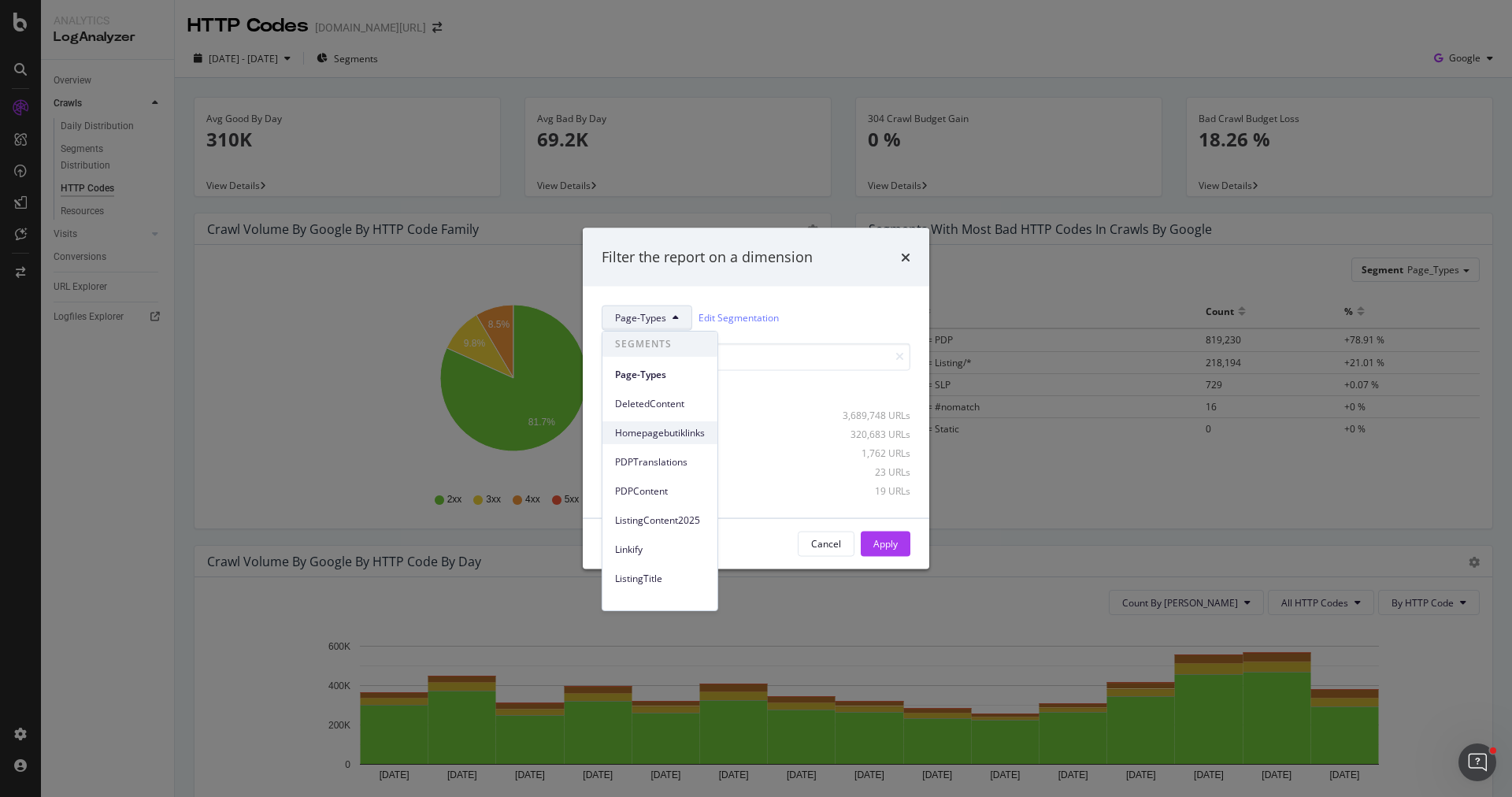
click at [646, 435] on span "Homepagebutiklinks" at bounding box center [660, 433] width 90 height 14
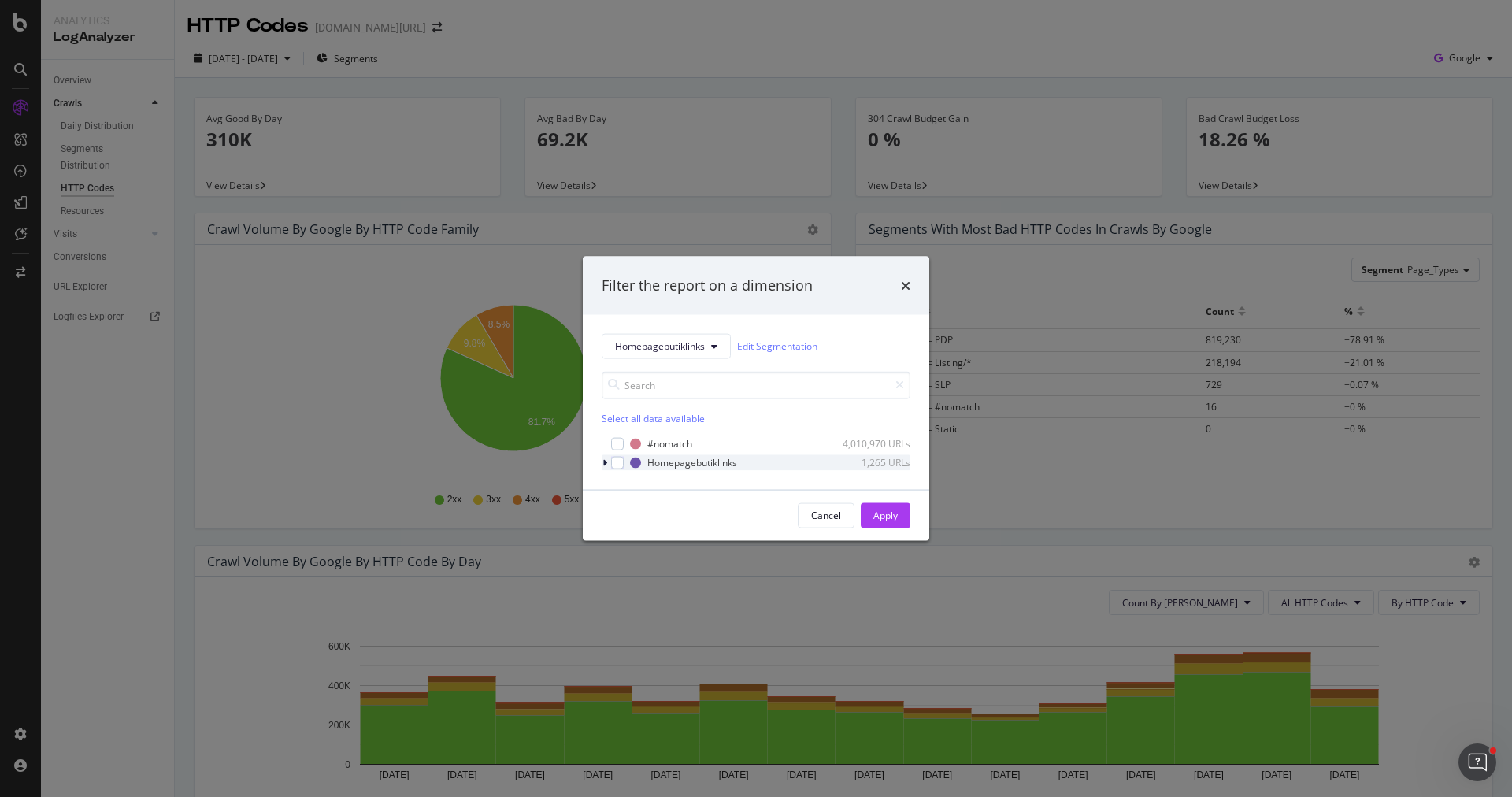
click at [603, 463] on icon "modal" at bounding box center [605, 462] width 5 height 9
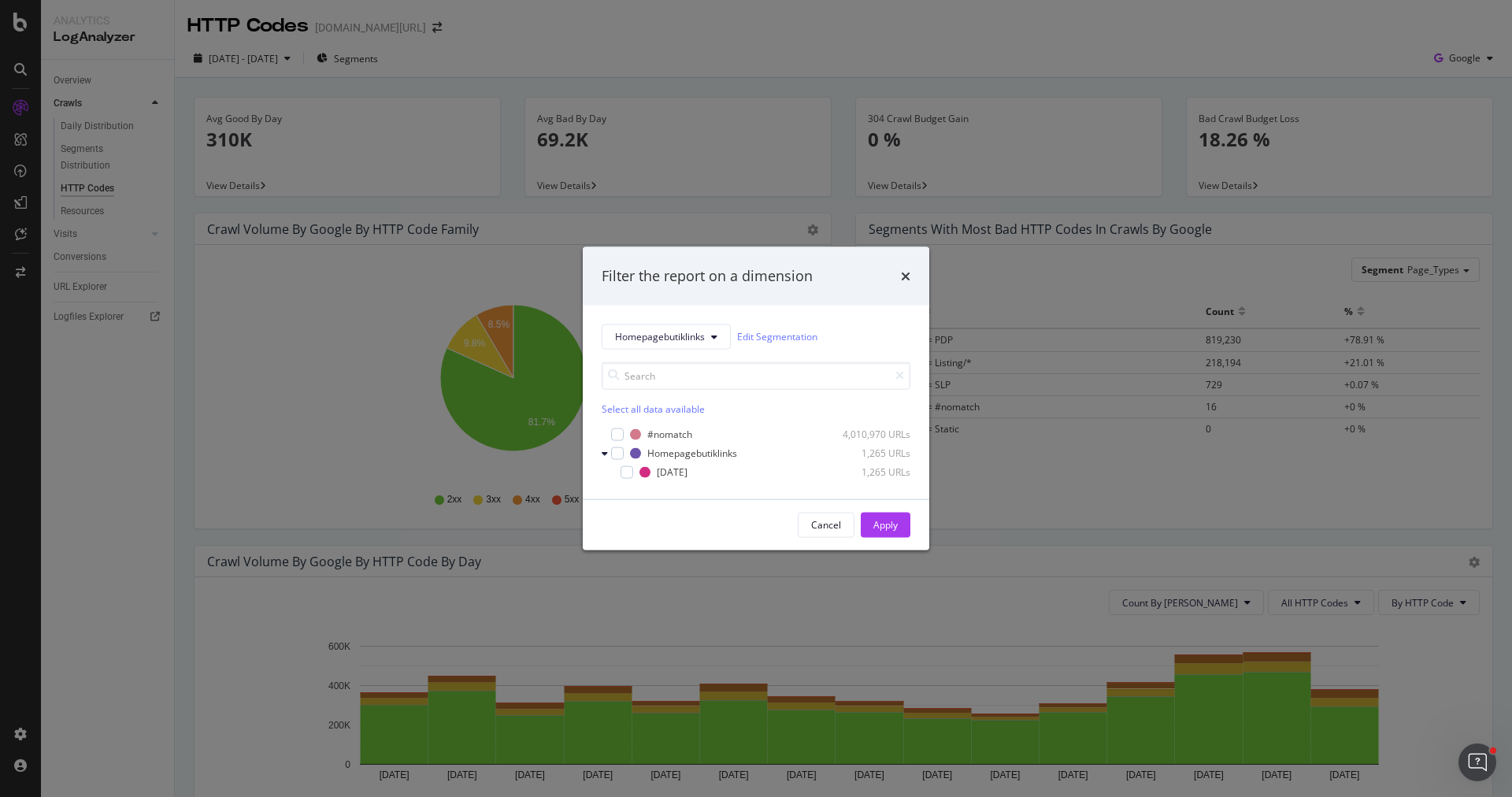
click at [530, 540] on div "Filter the report on a dimension Homepagebutiklinks Edit Segmentation Select al…" at bounding box center [756, 398] width 1512 height 797
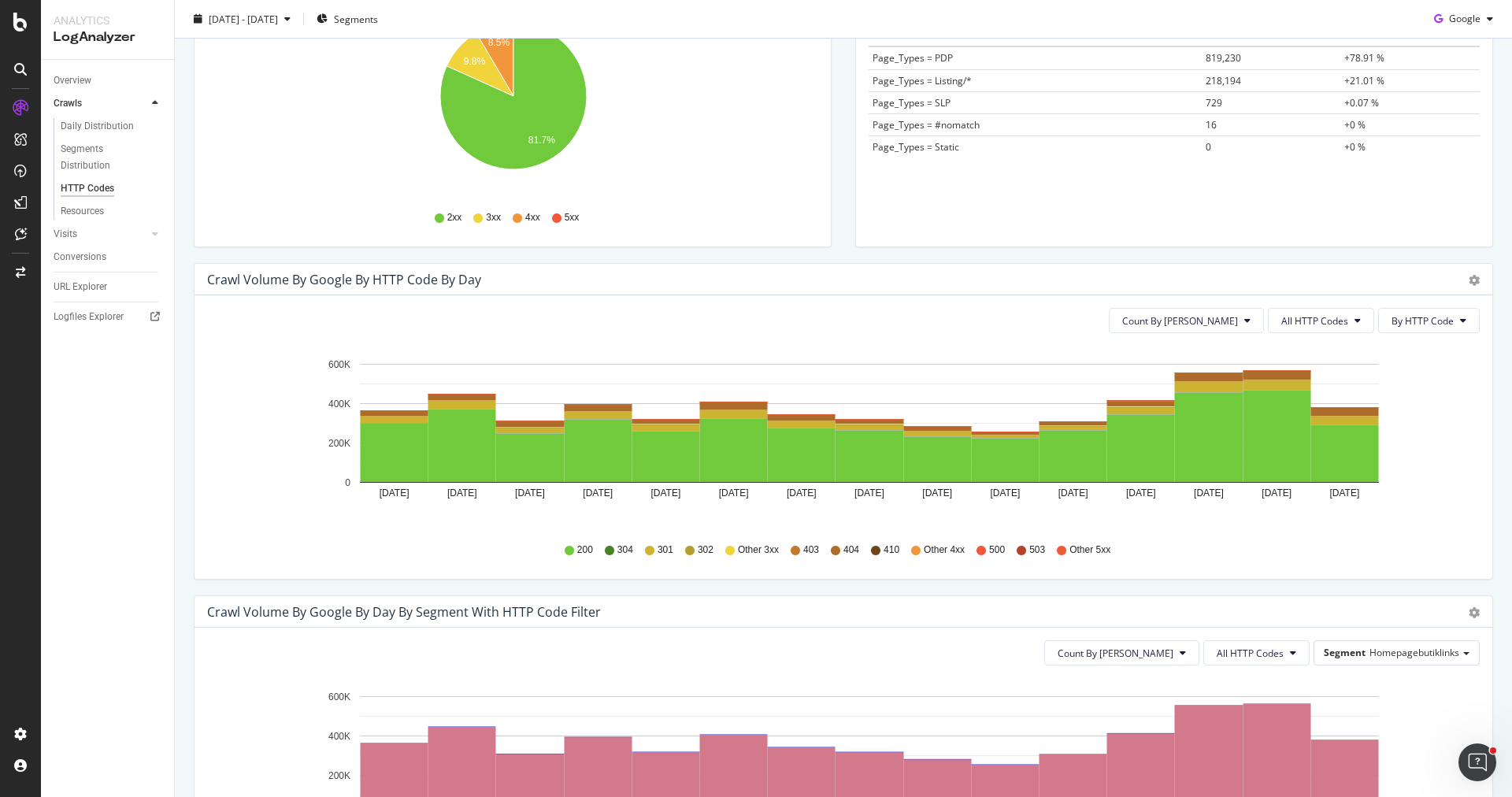
scroll to position [419, 0]
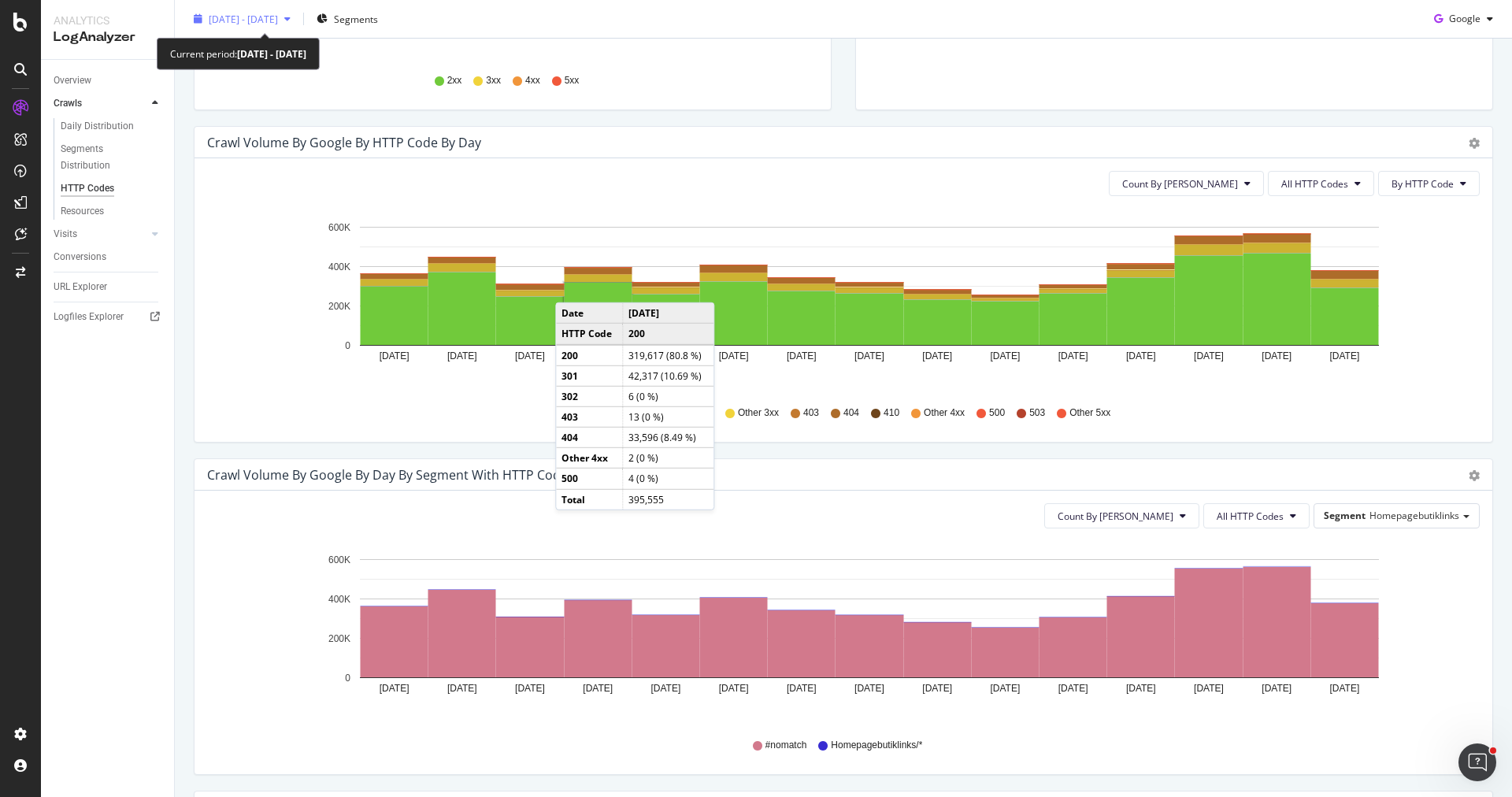
click at [270, 18] on span "2025 Aug. 15th - Aug. 29th" at bounding box center [243, 19] width 69 height 13
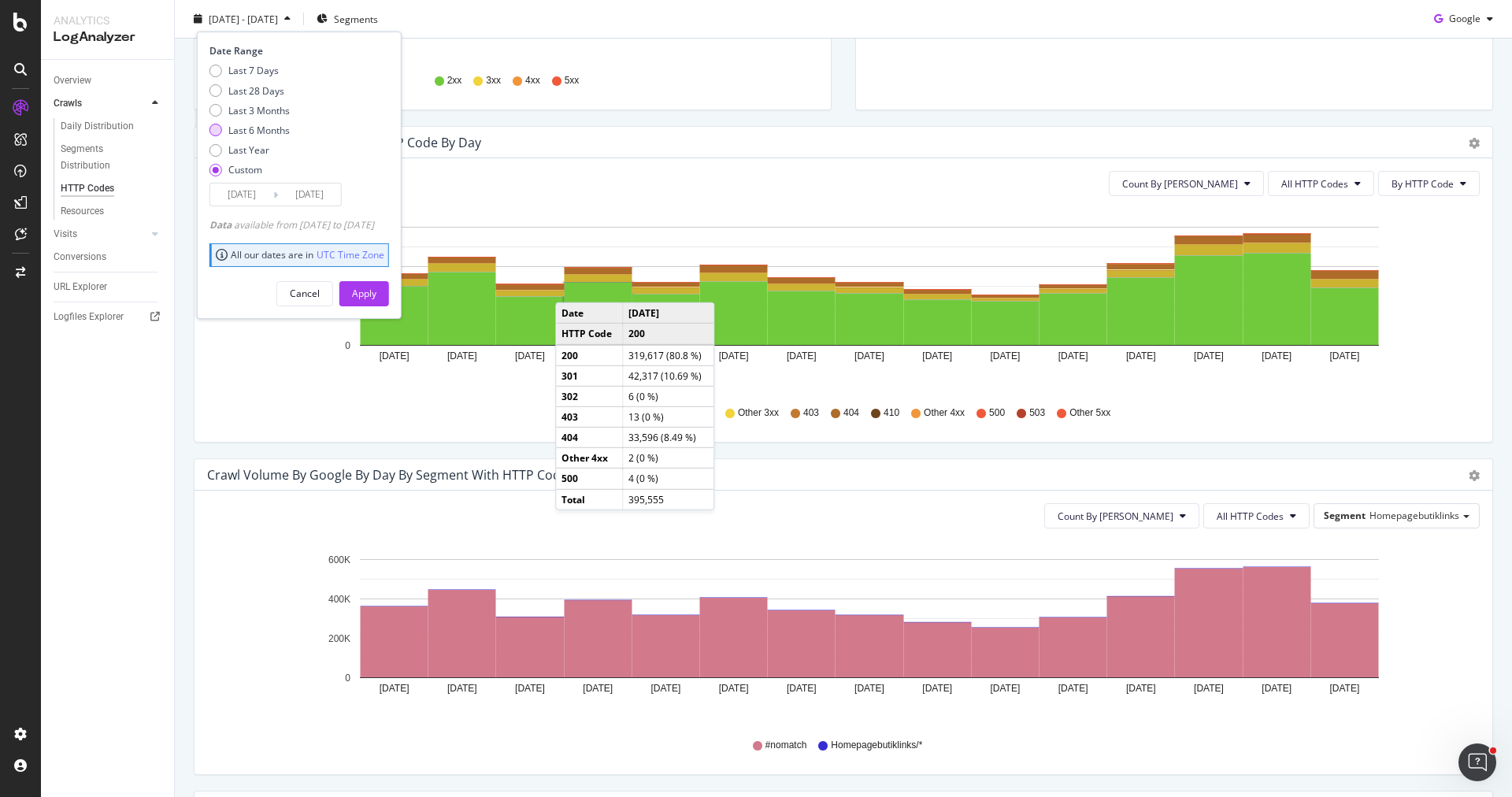
click at [262, 128] on div "Last 6 Months" at bounding box center [259, 131] width 61 height 13
type input "2025/03/02"
type input "2025/09/01"
click at [377, 297] on div "Apply" at bounding box center [364, 293] width 24 height 13
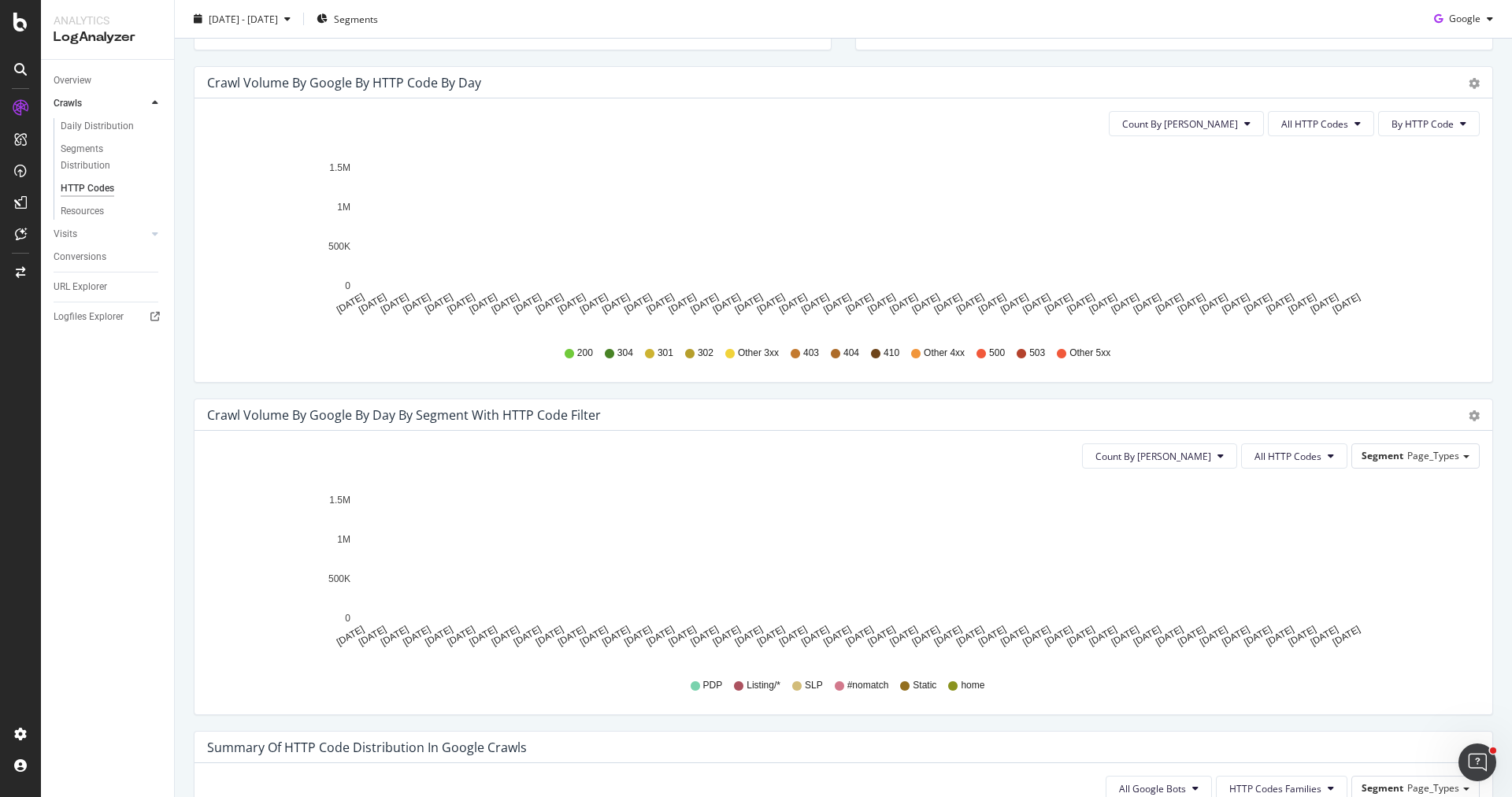
scroll to position [513, 0]
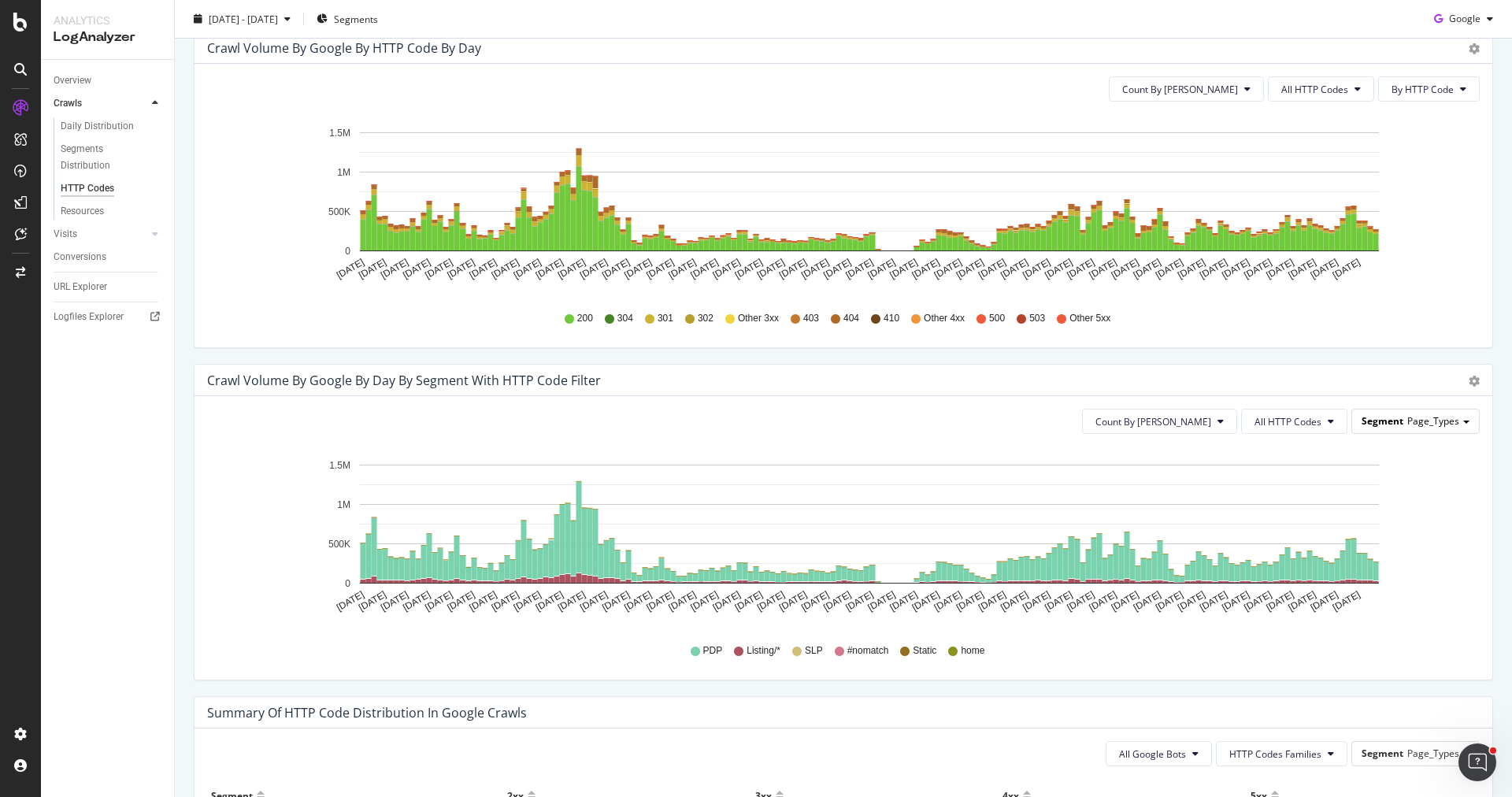
click at [1454, 422] on span "Page_Types" at bounding box center [1433, 421] width 52 height 13
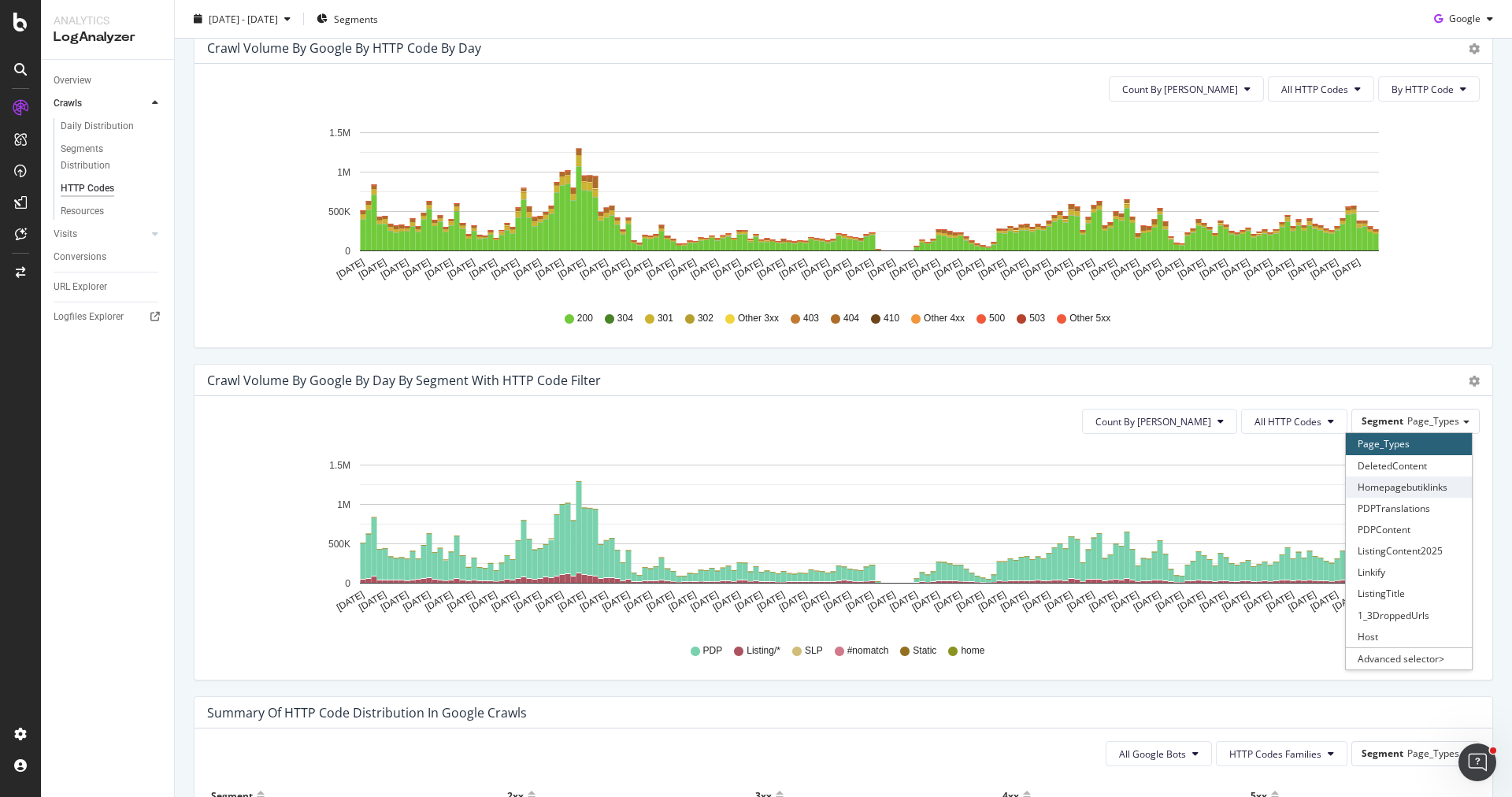
click at [1434, 489] on div "Homepagebutiklinks" at bounding box center [1408, 486] width 126 height 21
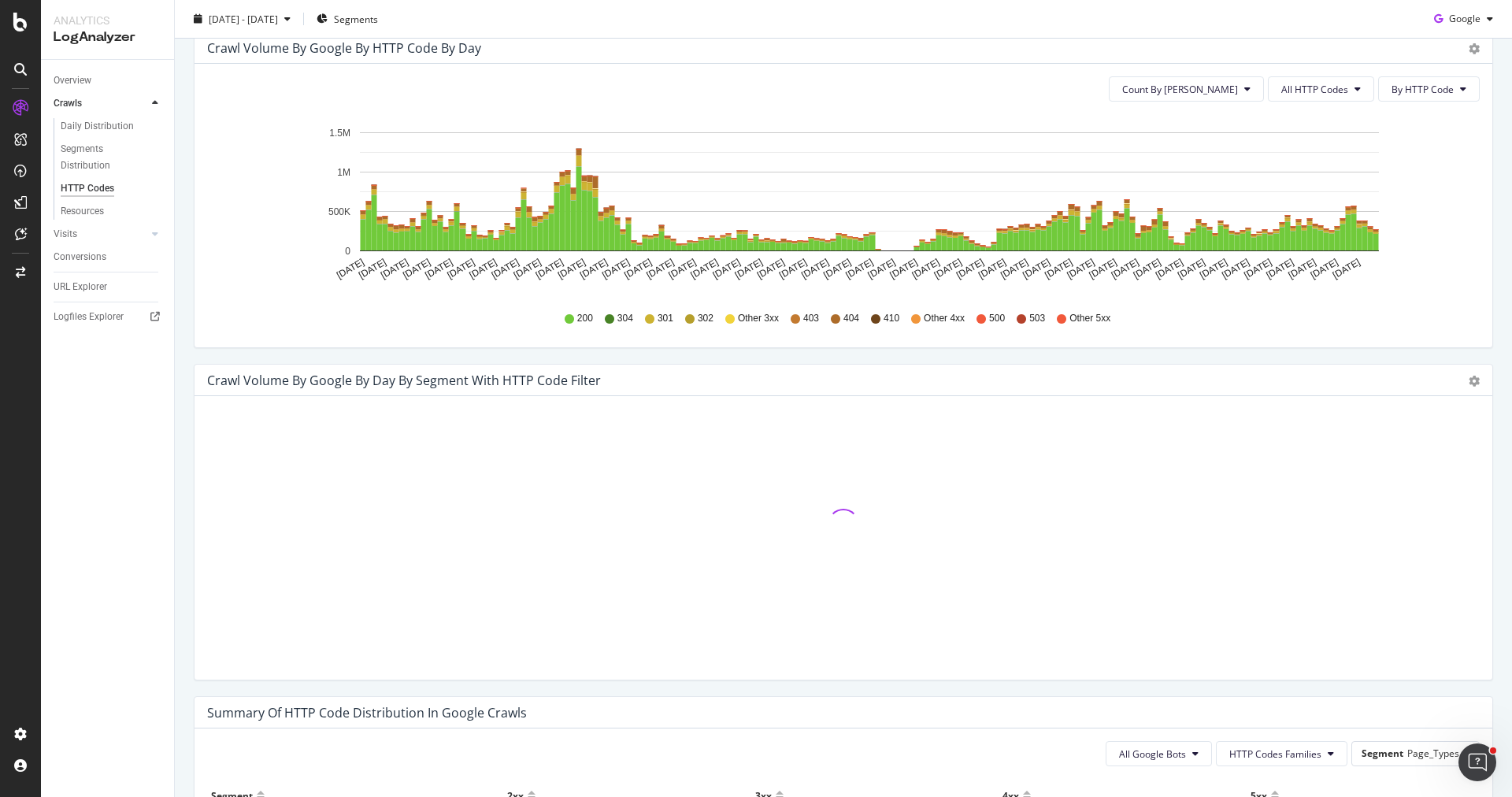
scroll to position [279, 0]
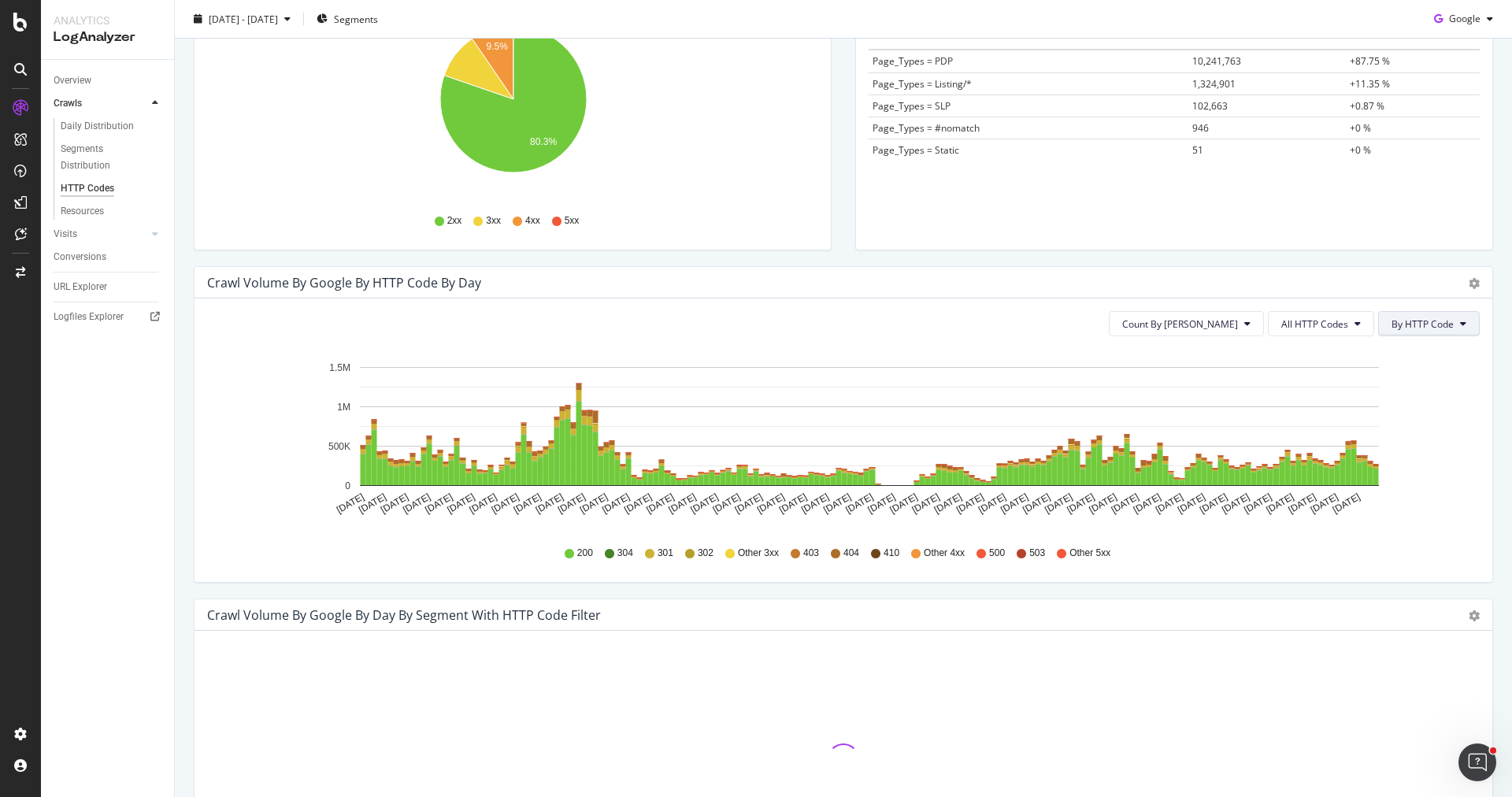
click at [1453, 325] on span "By HTTP Code" at bounding box center [1423, 324] width 62 height 13
click at [1285, 298] on div "Count By Day All HTTP Codes By HTTP Code Hold CMD (⌘) while clicking to filter …" at bounding box center [843, 440] width 1297 height 283
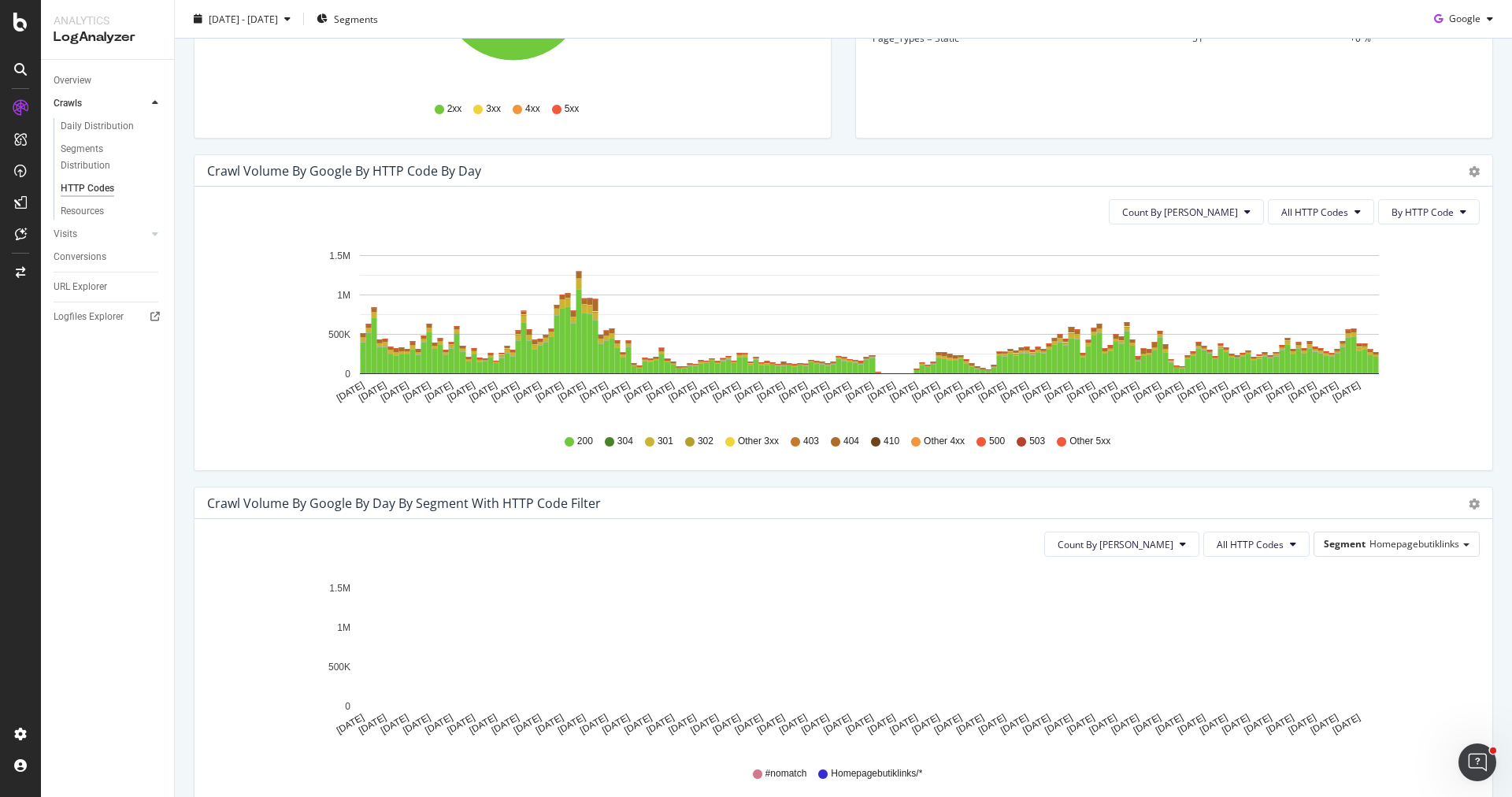
scroll to position [532, 0]
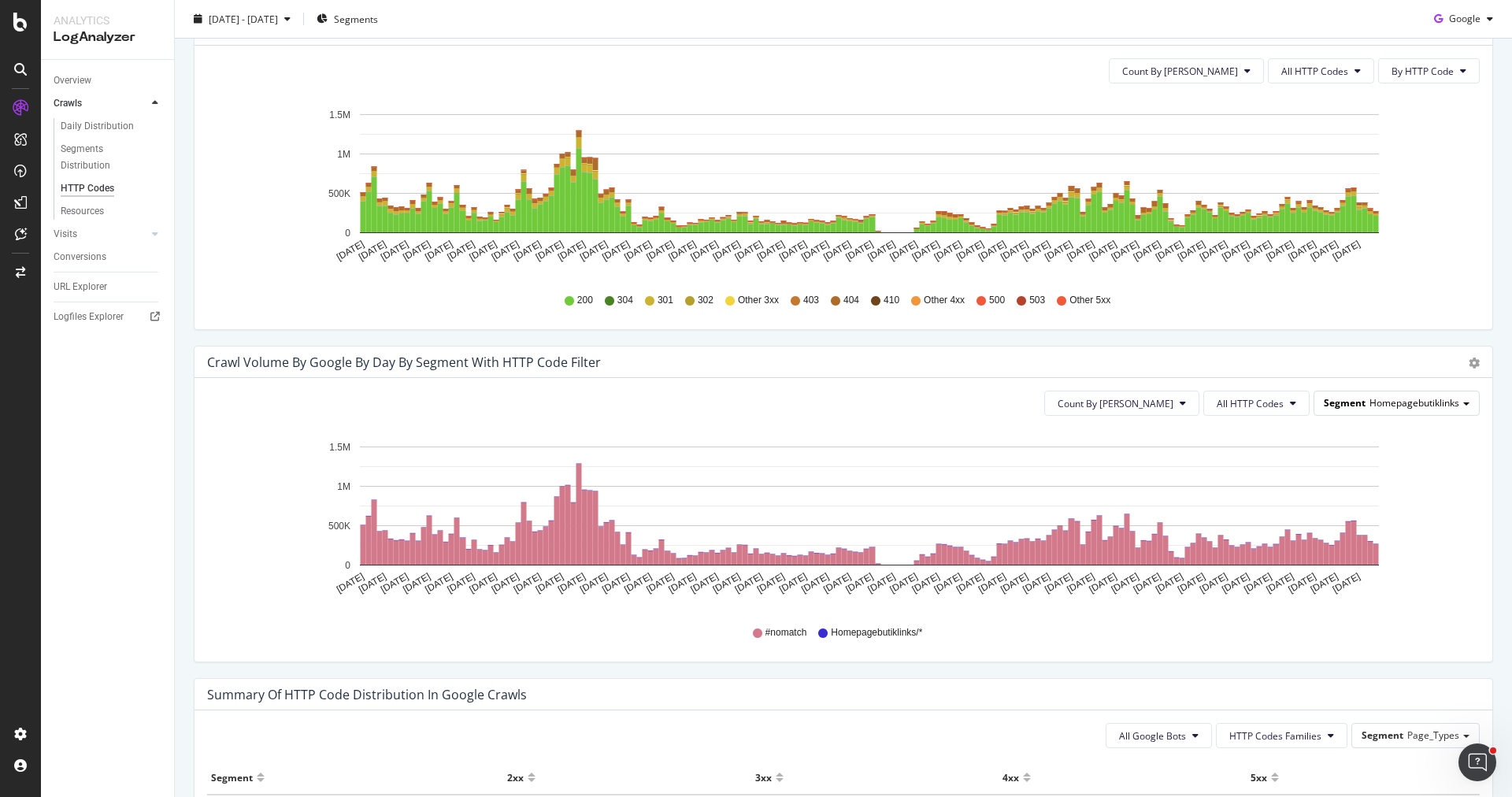
click at [1394, 408] on div "Segment Homepagebutiklinks" at bounding box center [1396, 403] width 164 height 23
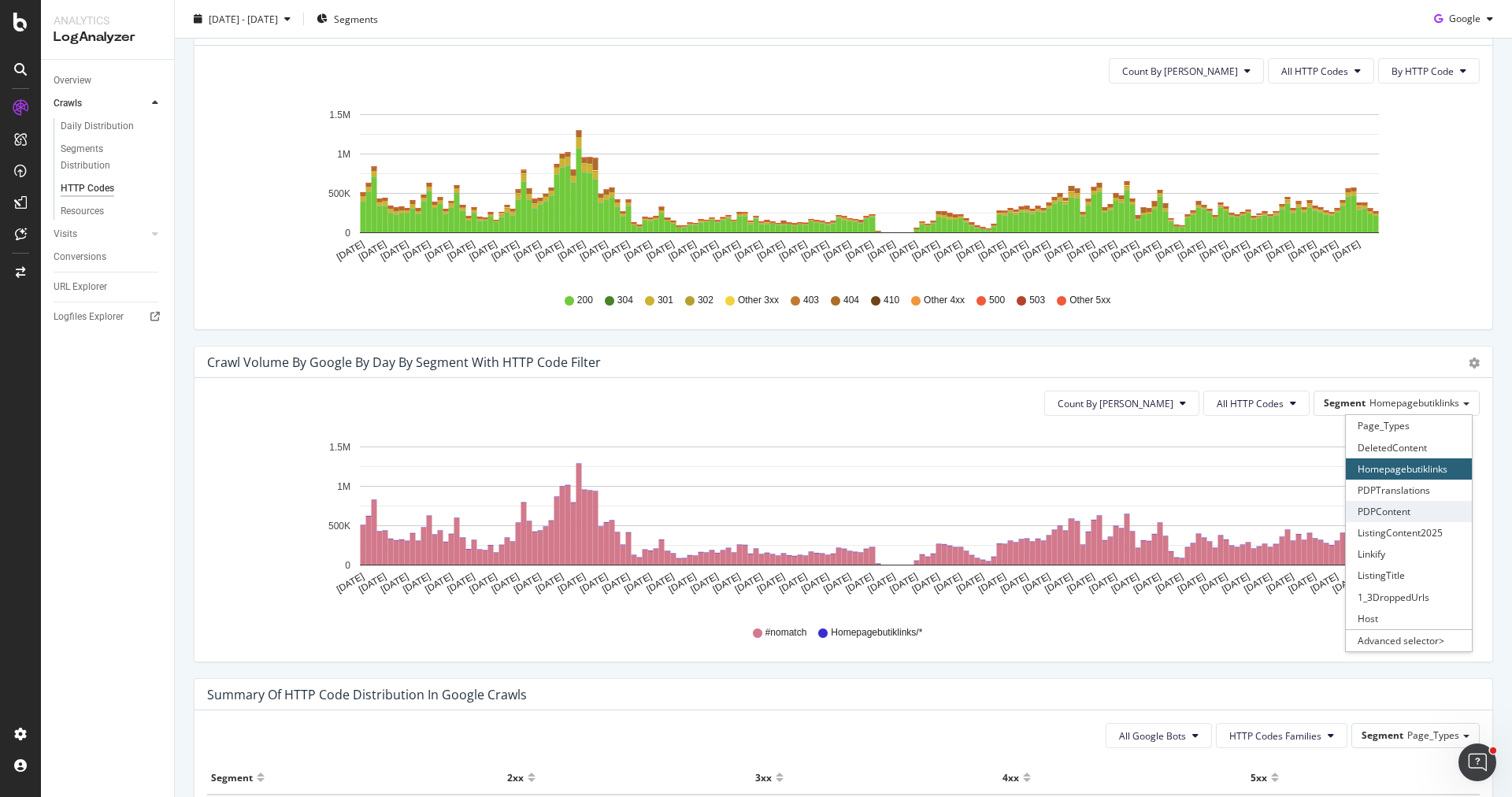
click at [1400, 505] on div "PDPContent" at bounding box center [1408, 511] width 126 height 21
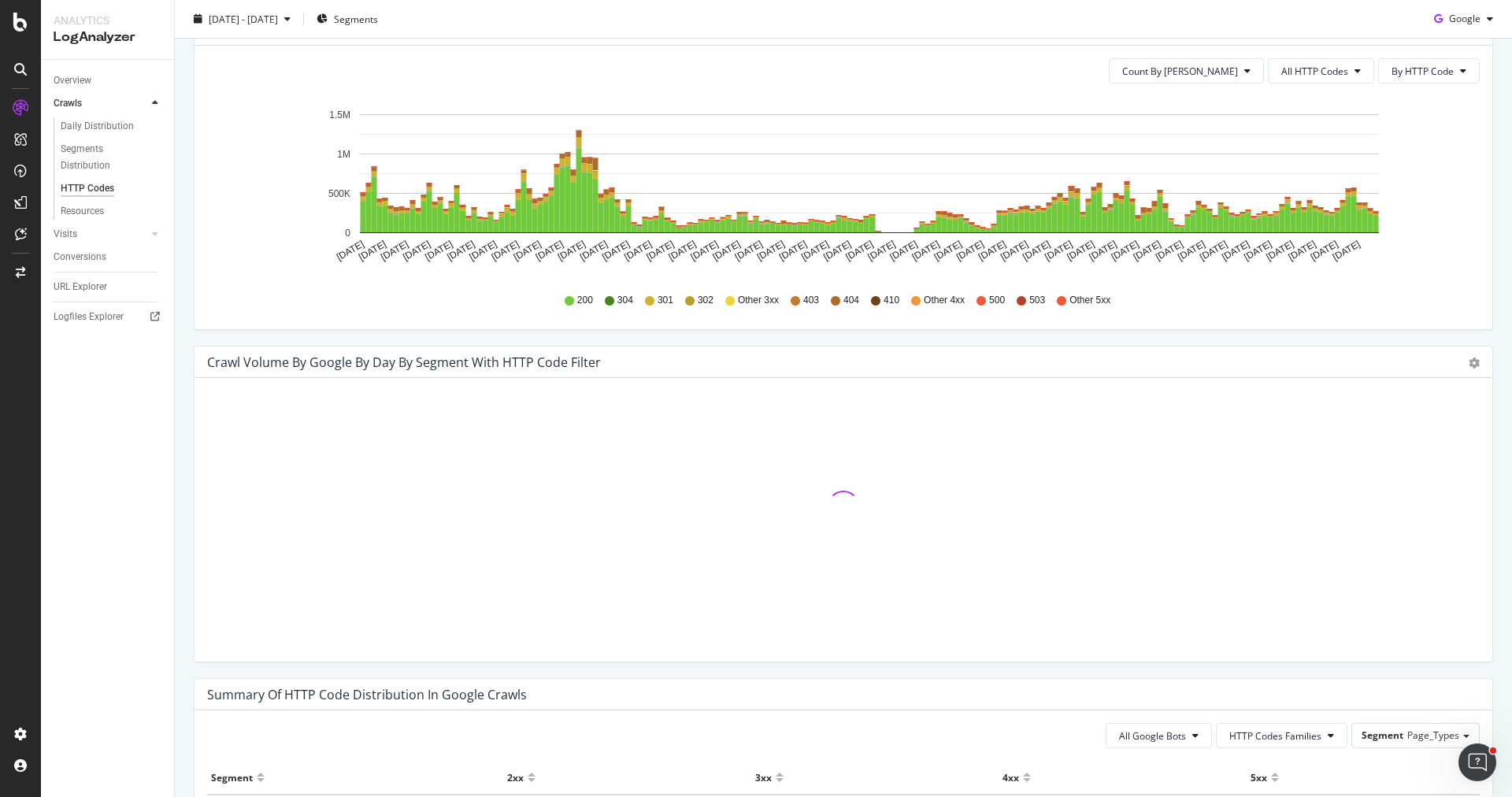
scroll to position [828, 0]
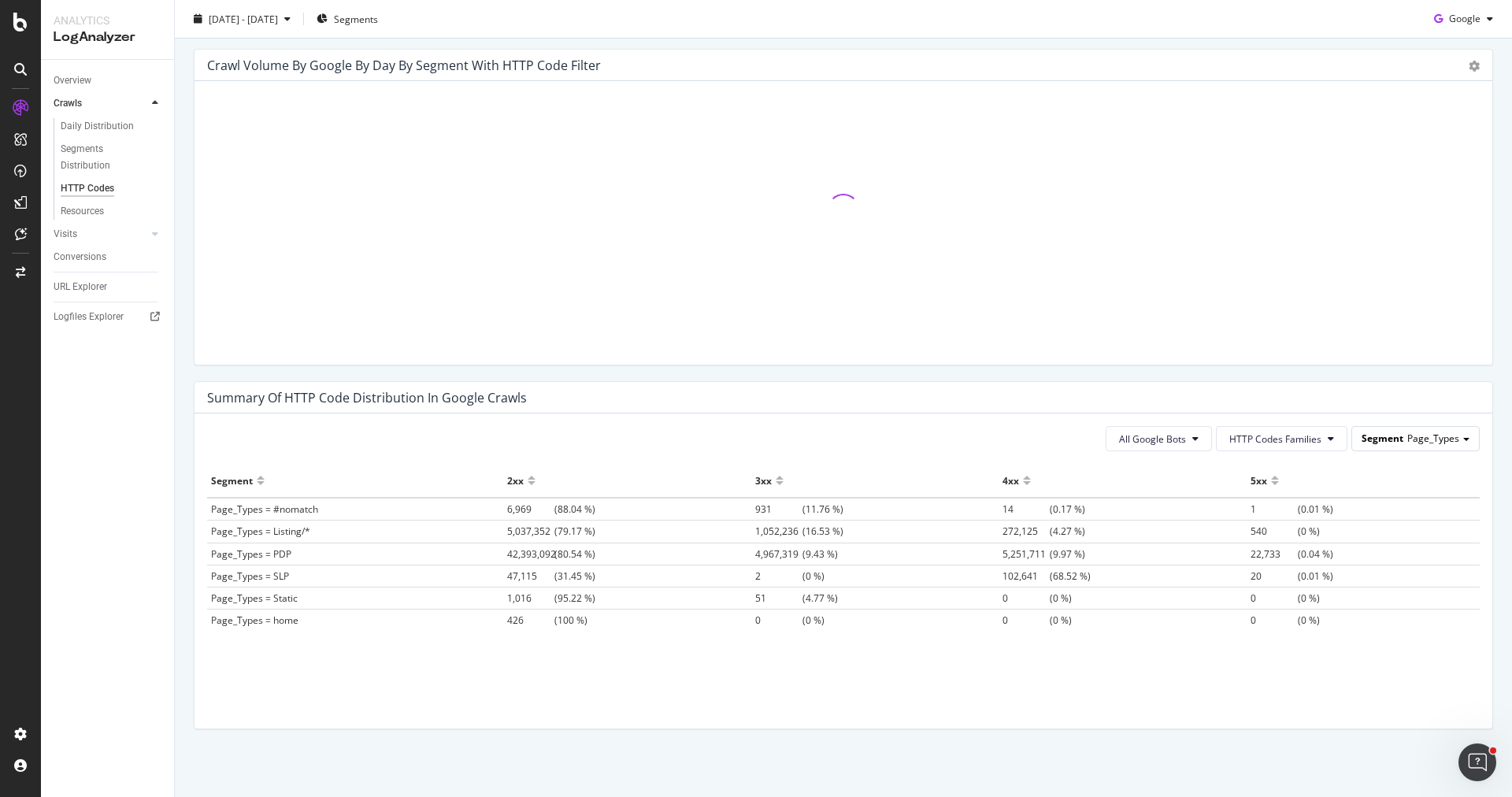
click at [1413, 434] on span "Page_Types" at bounding box center [1433, 438] width 52 height 13
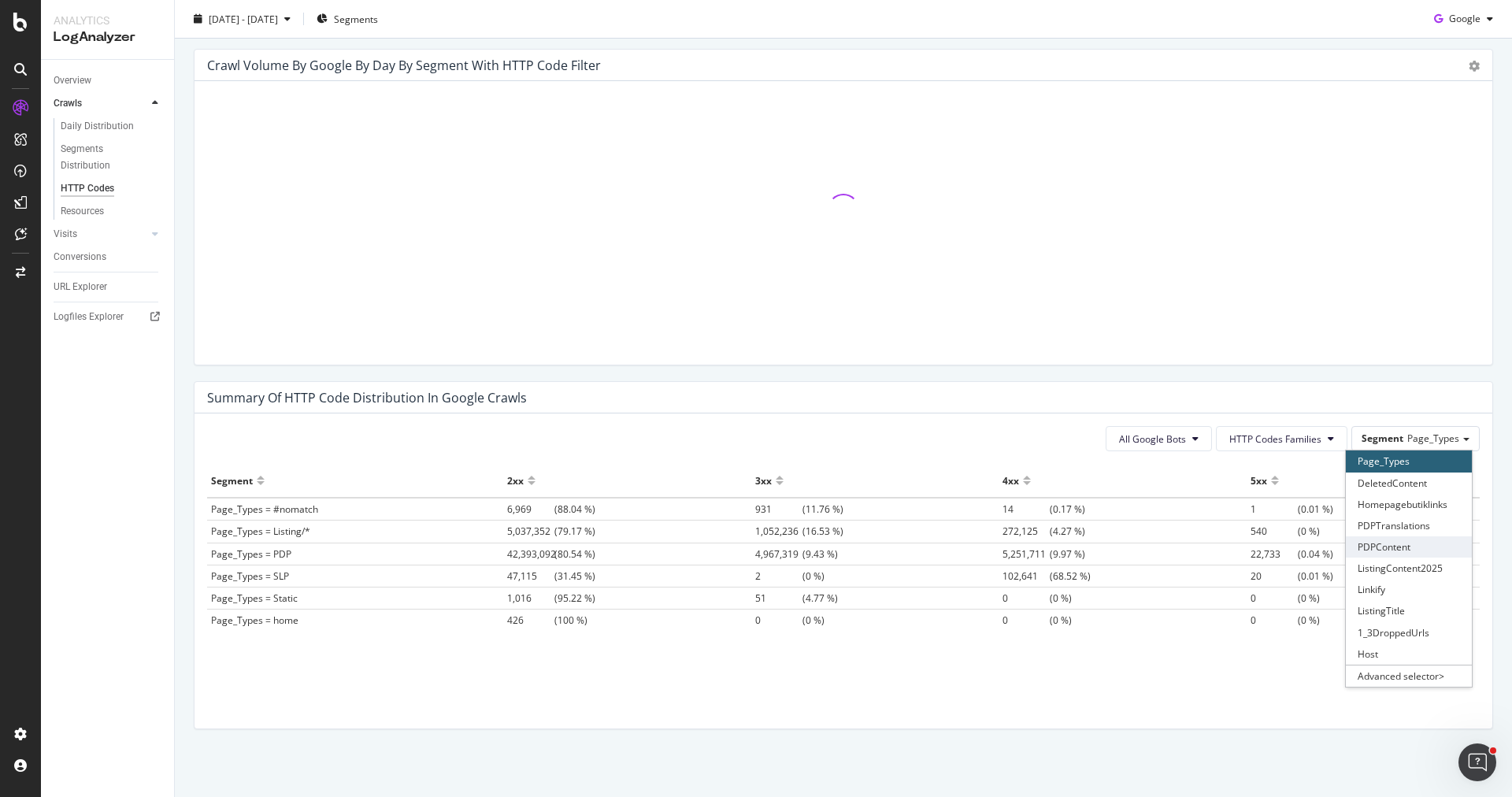
click at [1409, 539] on div "PDPContent" at bounding box center [1408, 546] width 126 height 21
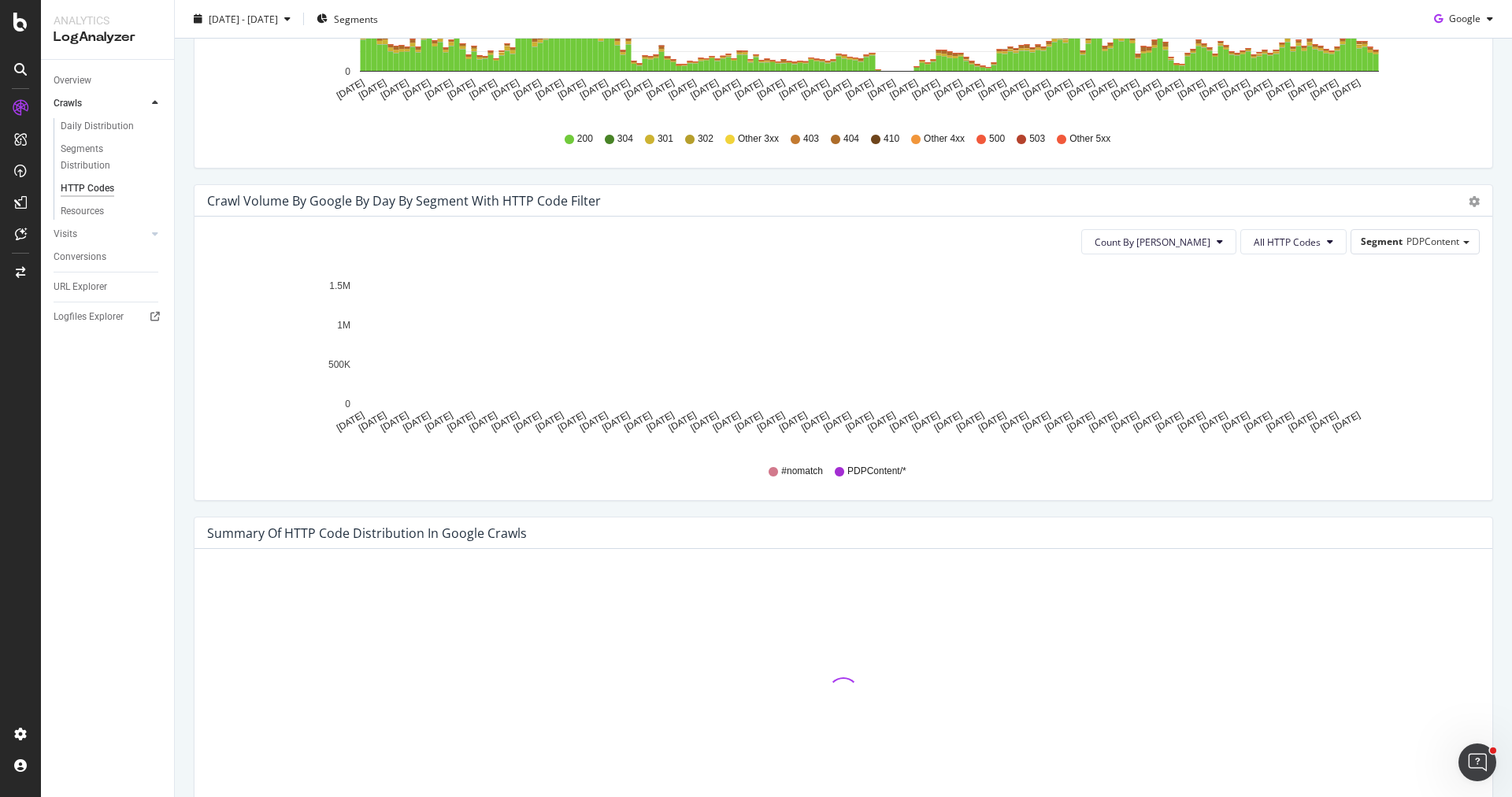
scroll to position [610, 0]
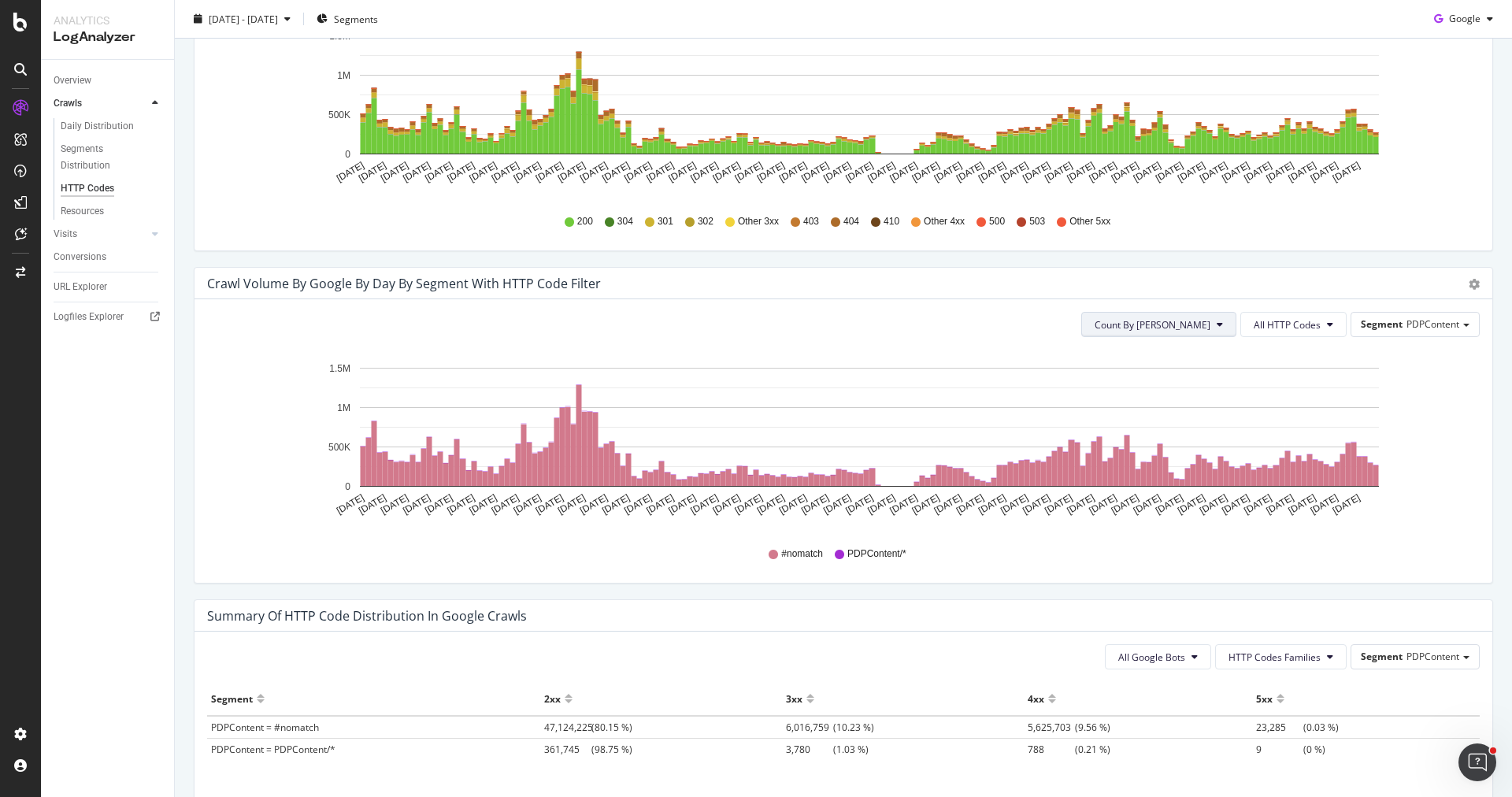
click at [1206, 320] on span "Count By Day" at bounding box center [1151, 325] width 115 height 13
click at [1215, 320] on button "Count By Day" at bounding box center [1158, 324] width 155 height 25
click at [1287, 320] on span "All HTTP Codes" at bounding box center [1286, 325] width 67 height 13
click at [1301, 320] on span "All HTTP Codes" at bounding box center [1286, 325] width 67 height 13
click at [1269, 335] on div "Count By Day All HTTP Codes Segment PDPContent Hold CMD (⌘) while clicking to f…" at bounding box center [843, 441] width 1297 height 283
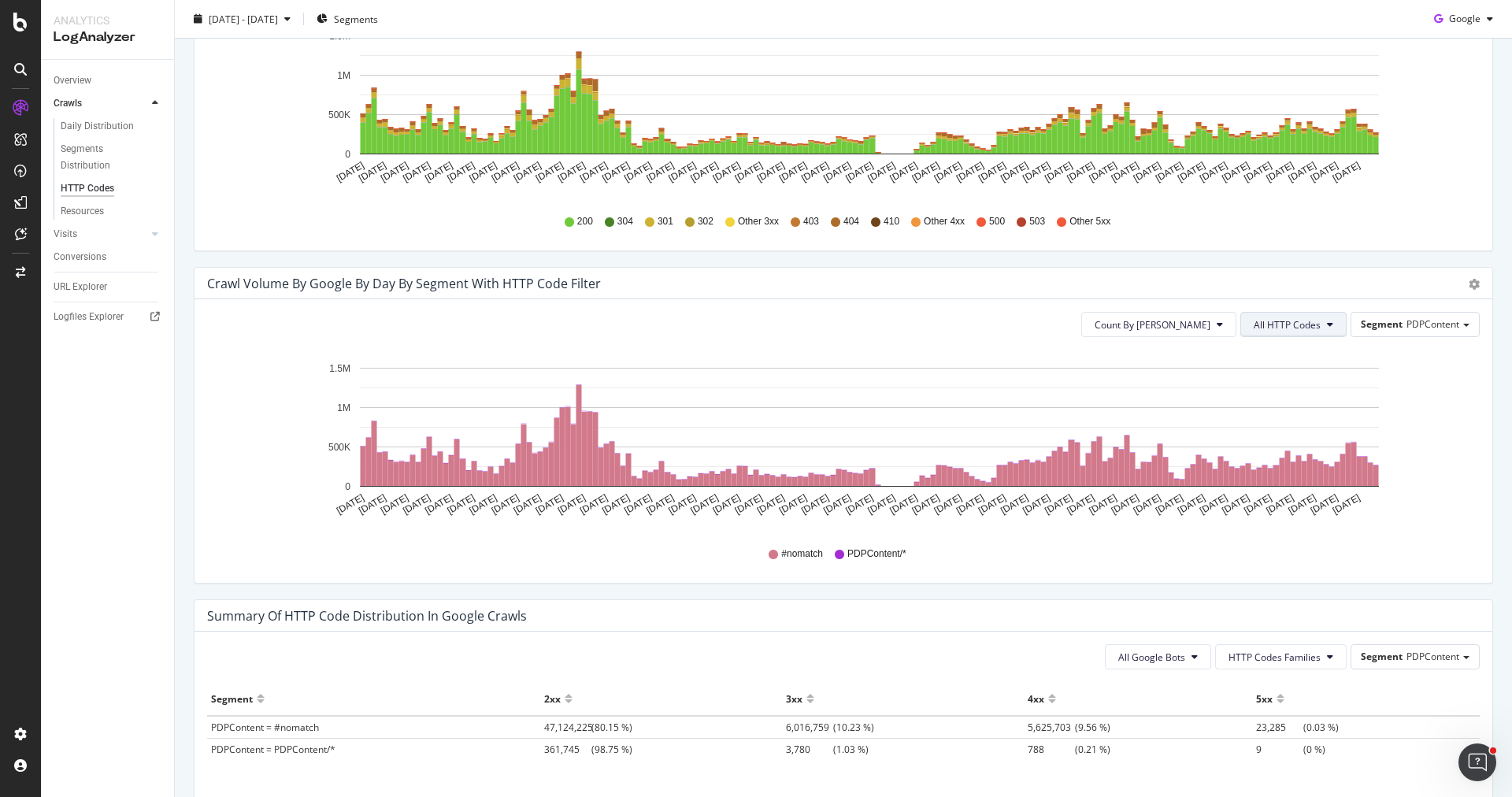
click at [1283, 319] on span "All HTTP Codes" at bounding box center [1286, 325] width 67 height 13
click at [1471, 415] on icon "Mar 02 2025 Mar 06 2025 Mar 10 2025 Mar 14 2025 Mar 18 2025 Mar 22 2025 Mar 26 …" at bounding box center [843, 441] width 1273 height 183
click at [1422, 320] on span "PDPContent" at bounding box center [1432, 324] width 53 height 13
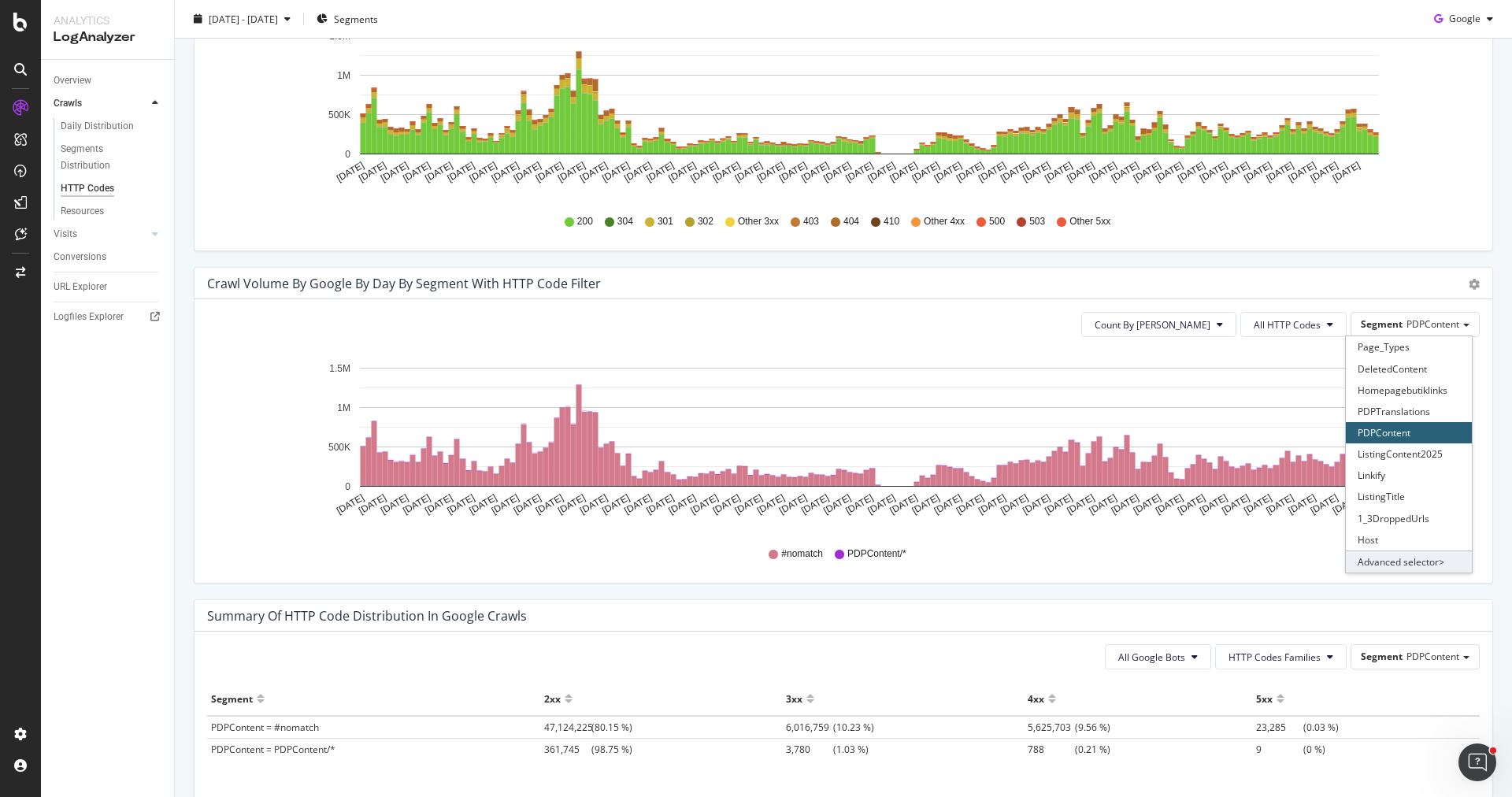
click at [1428, 559] on div "Advanced selector >" at bounding box center [1408, 561] width 126 height 22
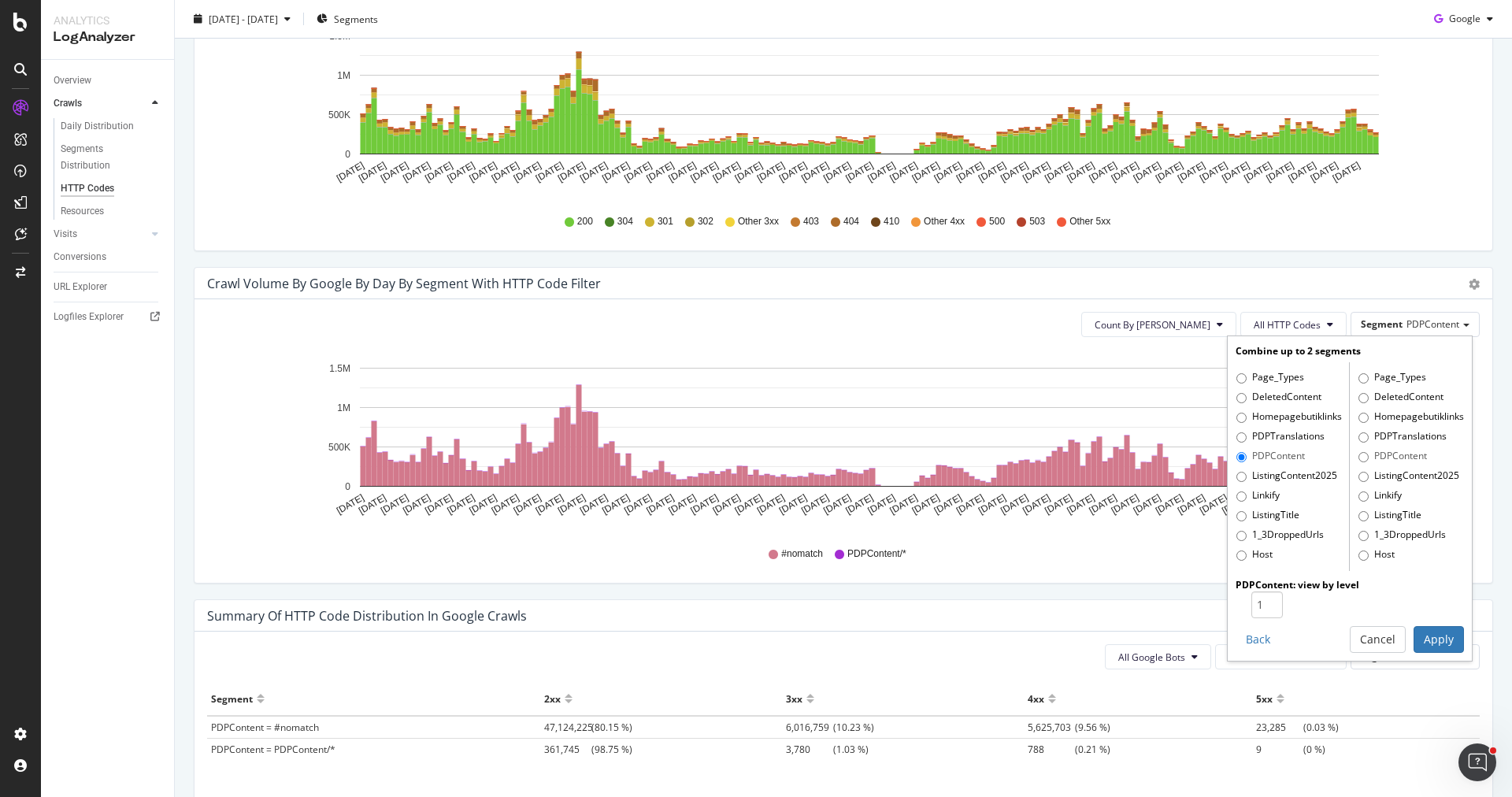
click at [1403, 452] on label "PDPContent" at bounding box center [1392, 457] width 68 height 16
click at [1368, 452] on input "PDPContent" at bounding box center [1363, 457] width 10 height 10
click at [1368, 459] on label "PDPContent" at bounding box center [1392, 457] width 68 height 16
click at [1368, 459] on input "PDPContent" at bounding box center [1363, 457] width 10 height 10
click at [1280, 457] on label "PDPContent" at bounding box center [1269, 457] width 68 height 16
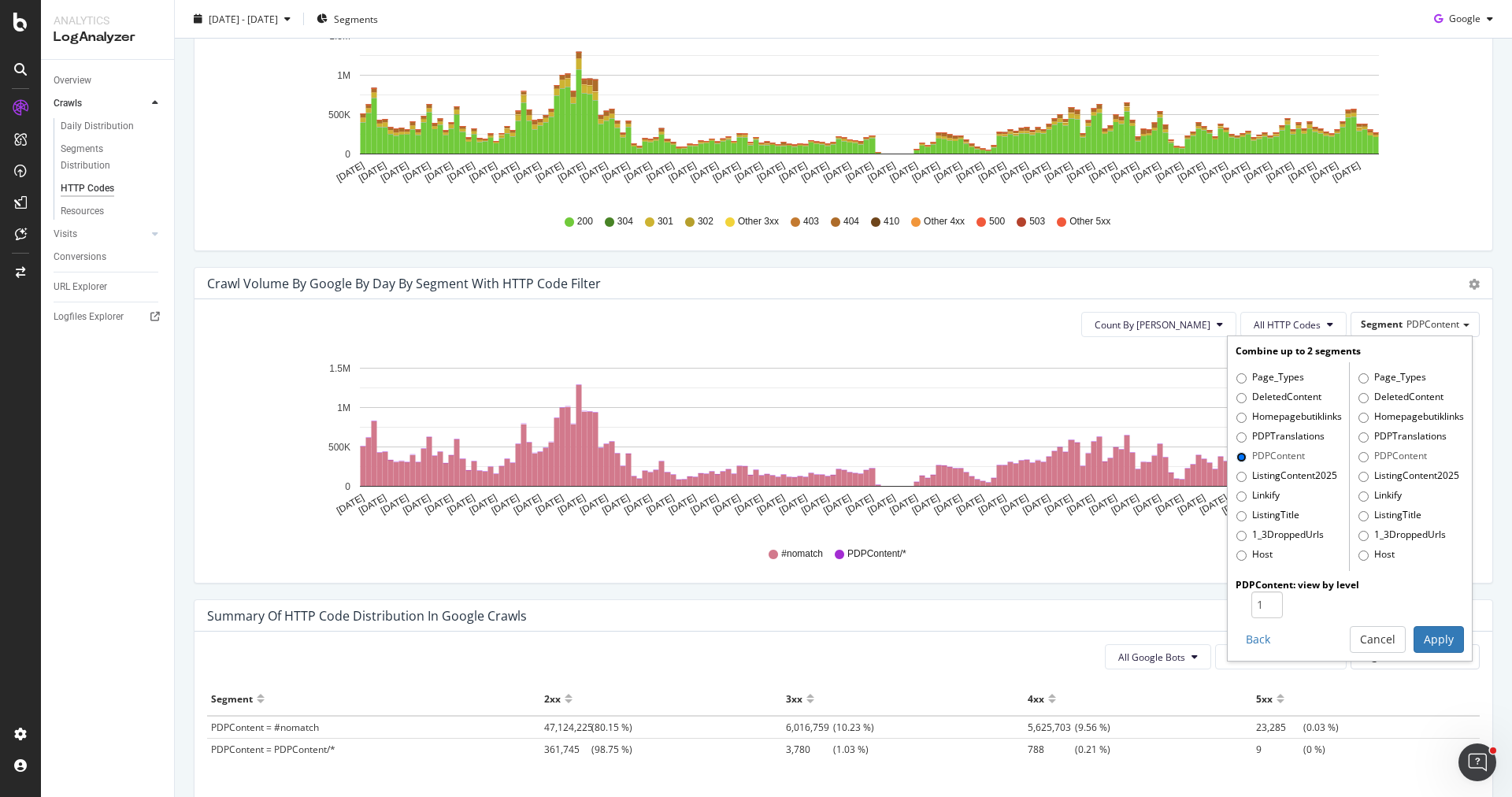
click at [1247, 457] on input "PDPContent" at bounding box center [1241, 457] width 10 height 10
click at [1264, 600] on input "1" at bounding box center [1266, 605] width 31 height 27
type input "2"
click at [1273, 596] on input "2" at bounding box center [1266, 605] width 31 height 27
click at [1461, 633] on button "Apply" at bounding box center [1439, 639] width 51 height 27
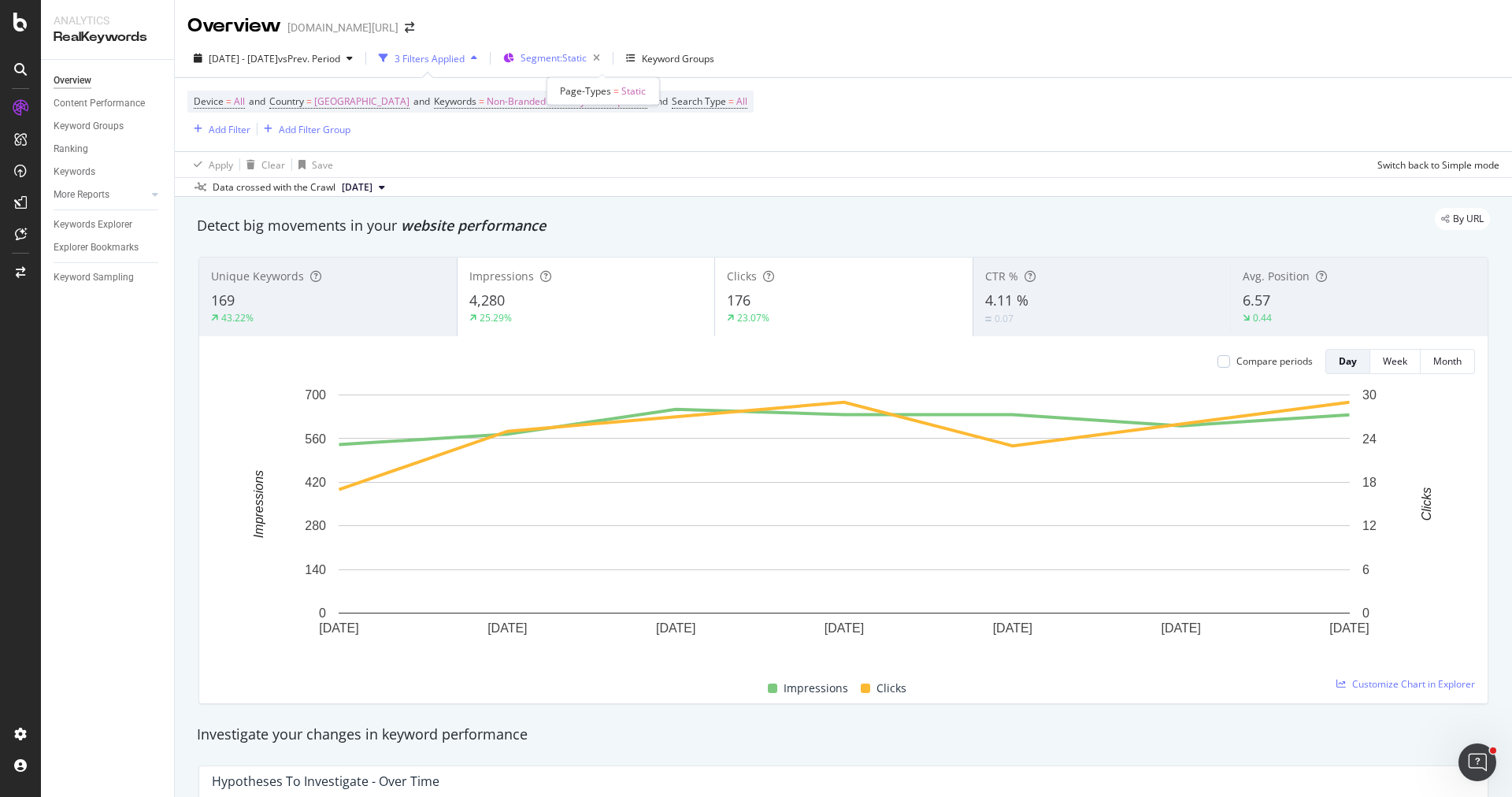
click at [586, 62] on span "Segment: Static" at bounding box center [553, 58] width 67 height 13
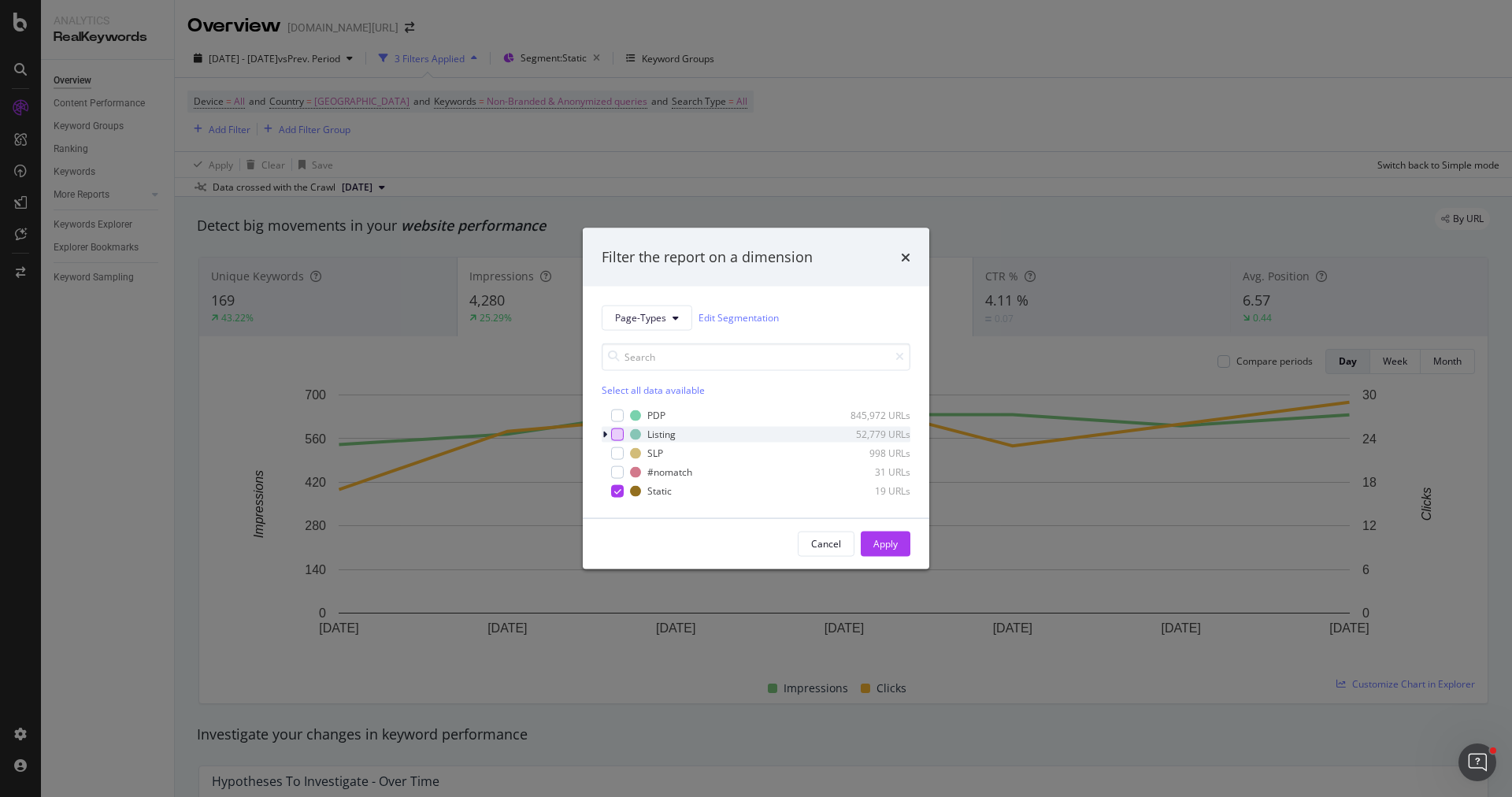
click at [622, 436] on div "modal" at bounding box center [617, 434] width 13 height 13
click at [618, 497] on div "Static 19 URLs" at bounding box center [756, 490] width 308 height 16
click at [879, 534] on div "Apply" at bounding box center [885, 543] width 24 height 24
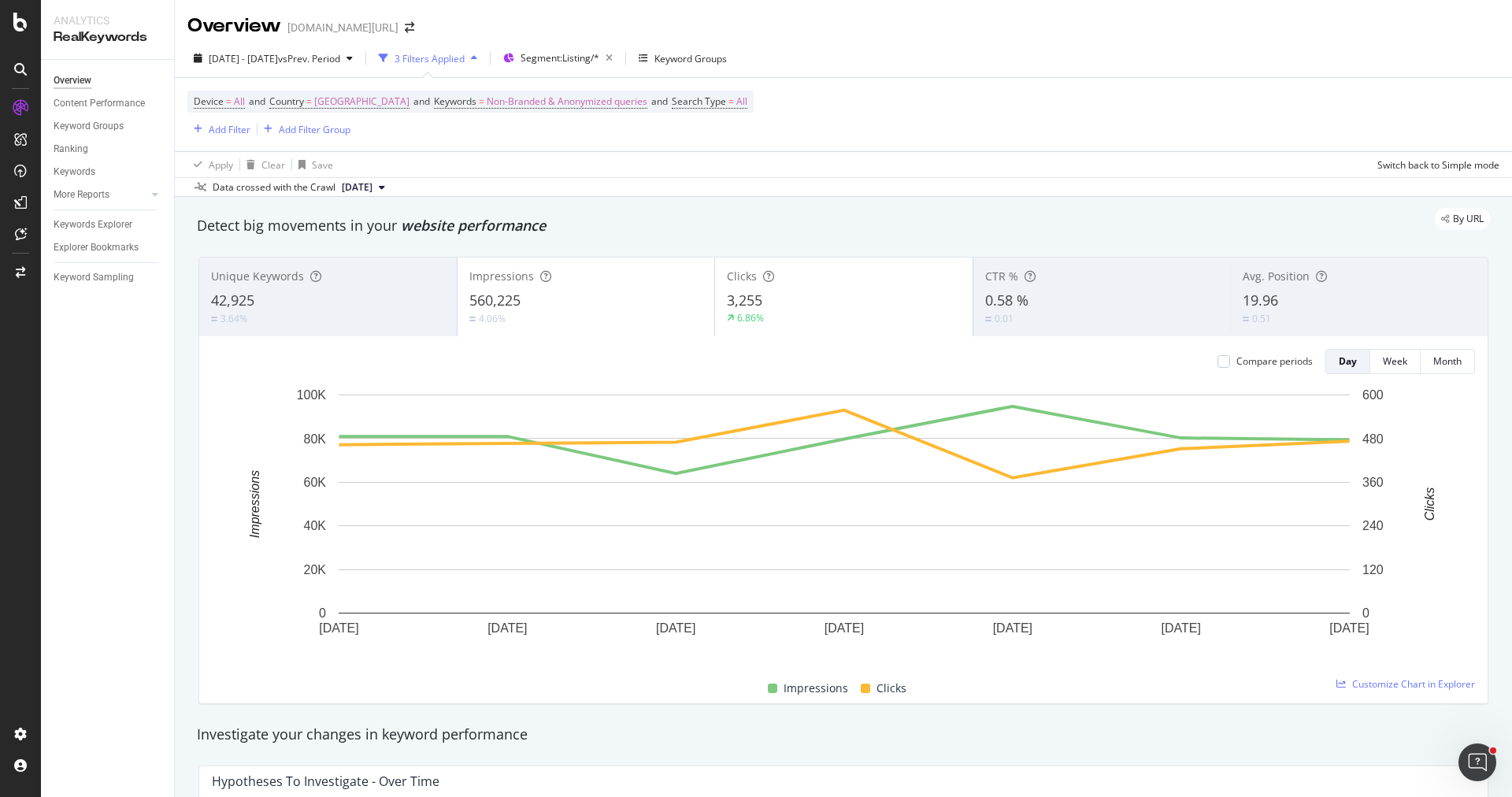
click at [533, 120] on div "Device = All and Country = Saudi Arabia and Keywords = Non-Branded & Anonymized…" at bounding box center [470, 114] width 566 height 48
click at [532, 107] on span "Non-Branded & Anonymized queries" at bounding box center [567, 101] width 161 height 22
click at [527, 128] on div "Non-Branded & Anonymized queries" at bounding box center [510, 138] width 186 height 24
click at [683, 149] on div "Device = All and Country = Saudi Arabia and Keywords = Non-Branded & Anonymized…" at bounding box center [842, 115] width 1312 height 73
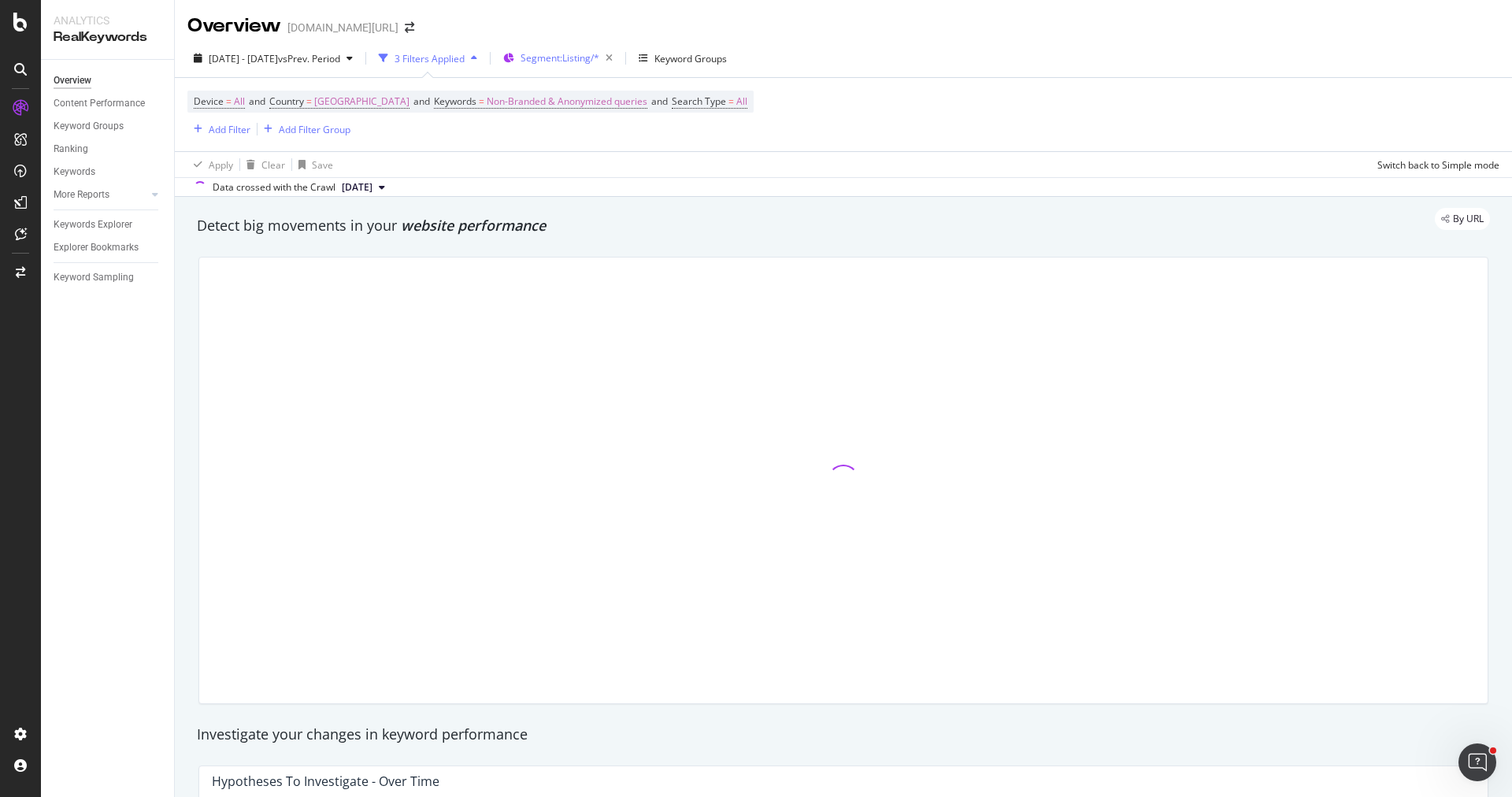
click at [599, 70] on button "Segment: Listing/*" at bounding box center [558, 58] width 122 height 25
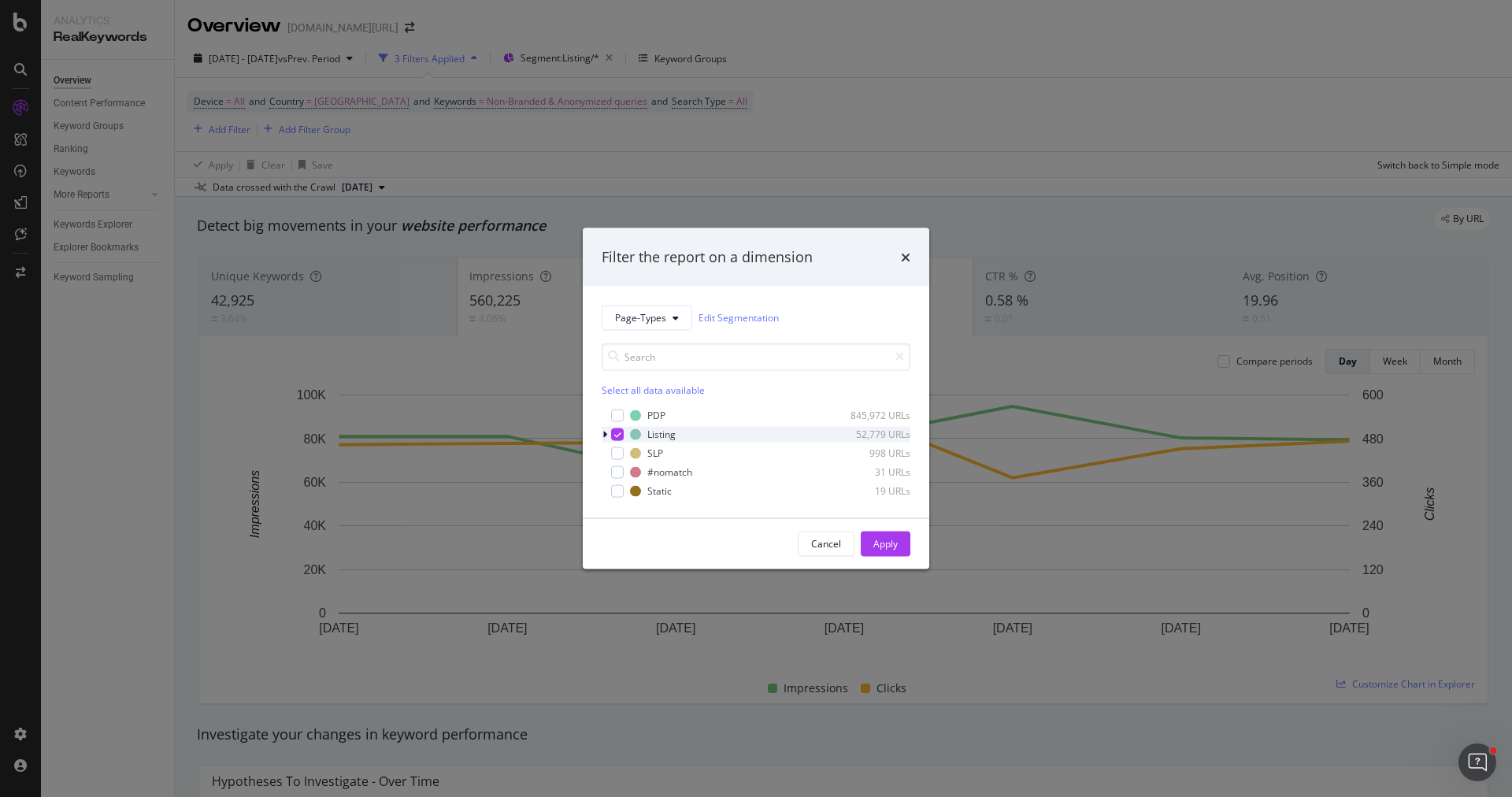
click at [617, 436] on icon "modal" at bounding box center [617, 433] width 7 height 8
click at [622, 404] on div "Select all data available PDP 845,972 URLs Listing 52,779 URLs SLP 998 URLs #no…" at bounding box center [756, 420] width 308 height 156
click at [617, 416] on div "modal" at bounding box center [617, 415] width 13 height 13
click at [885, 535] on div "Apply" at bounding box center [885, 543] width 24 height 24
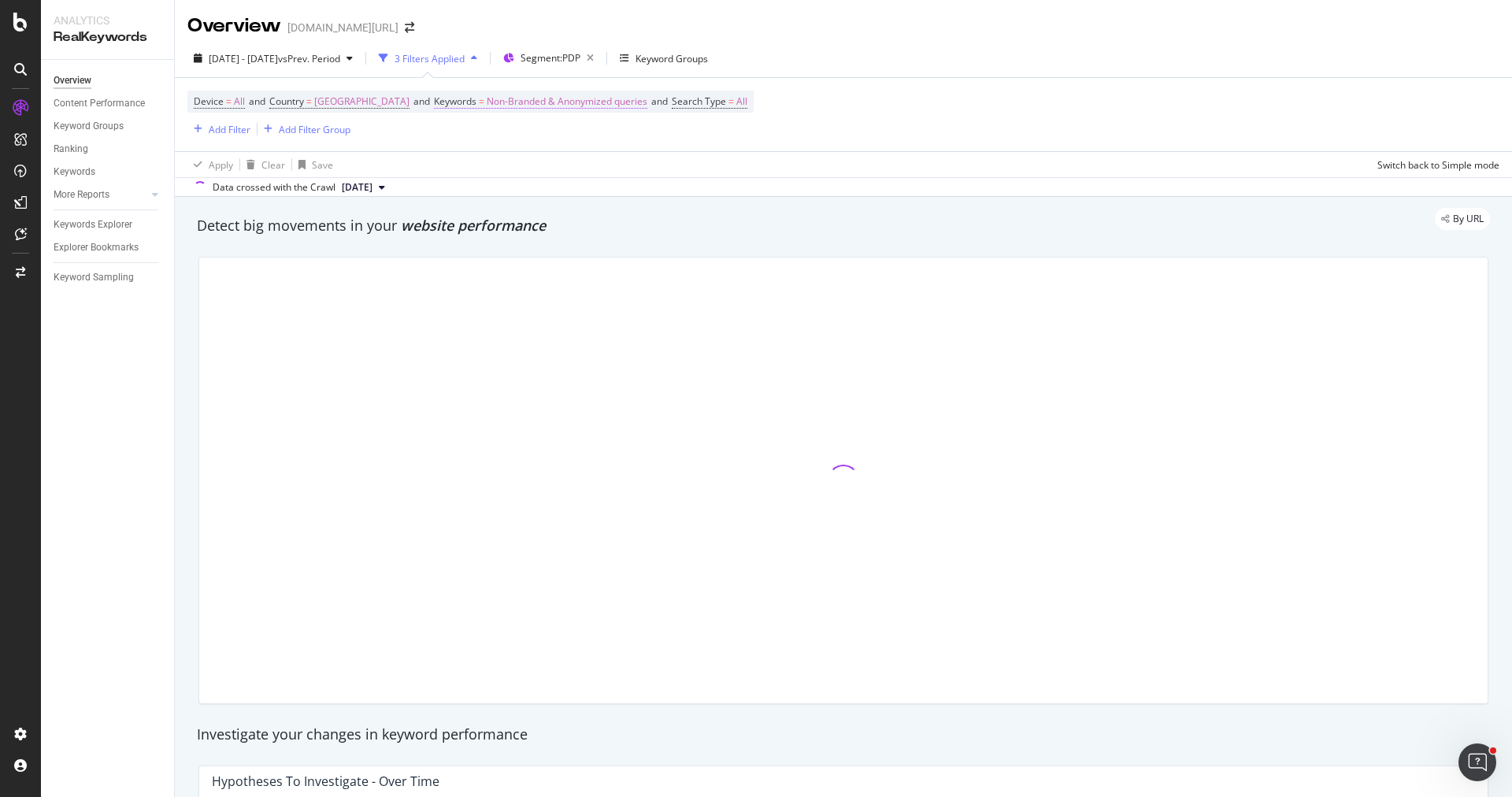
click at [556, 96] on span "Non-Branded & Anonymized queries" at bounding box center [567, 101] width 161 height 22
click at [526, 137] on span "Non-Branded & Anonymized queries" at bounding box center [500, 137] width 167 height 13
click at [717, 157] on div "Apply Clear Save Switch back to Simple mode" at bounding box center [842, 163] width 1337 height 26
click at [583, 70] on button "Segment: PDP" at bounding box center [548, 58] width 103 height 25
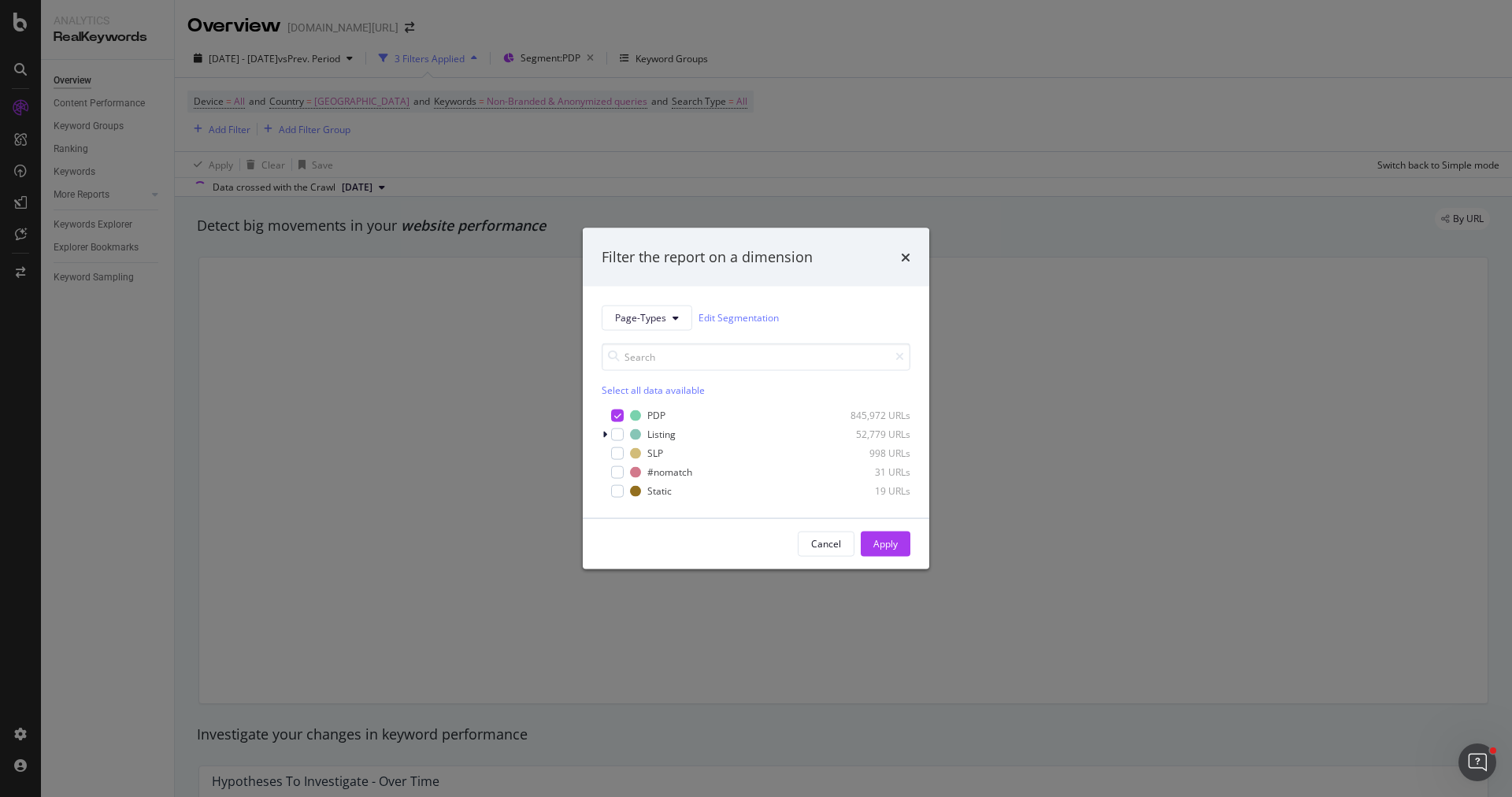
click at [564, 176] on div "Filter the report on a dimension Page-Types Edit Segmentation Select all data a…" at bounding box center [756, 398] width 1512 height 797
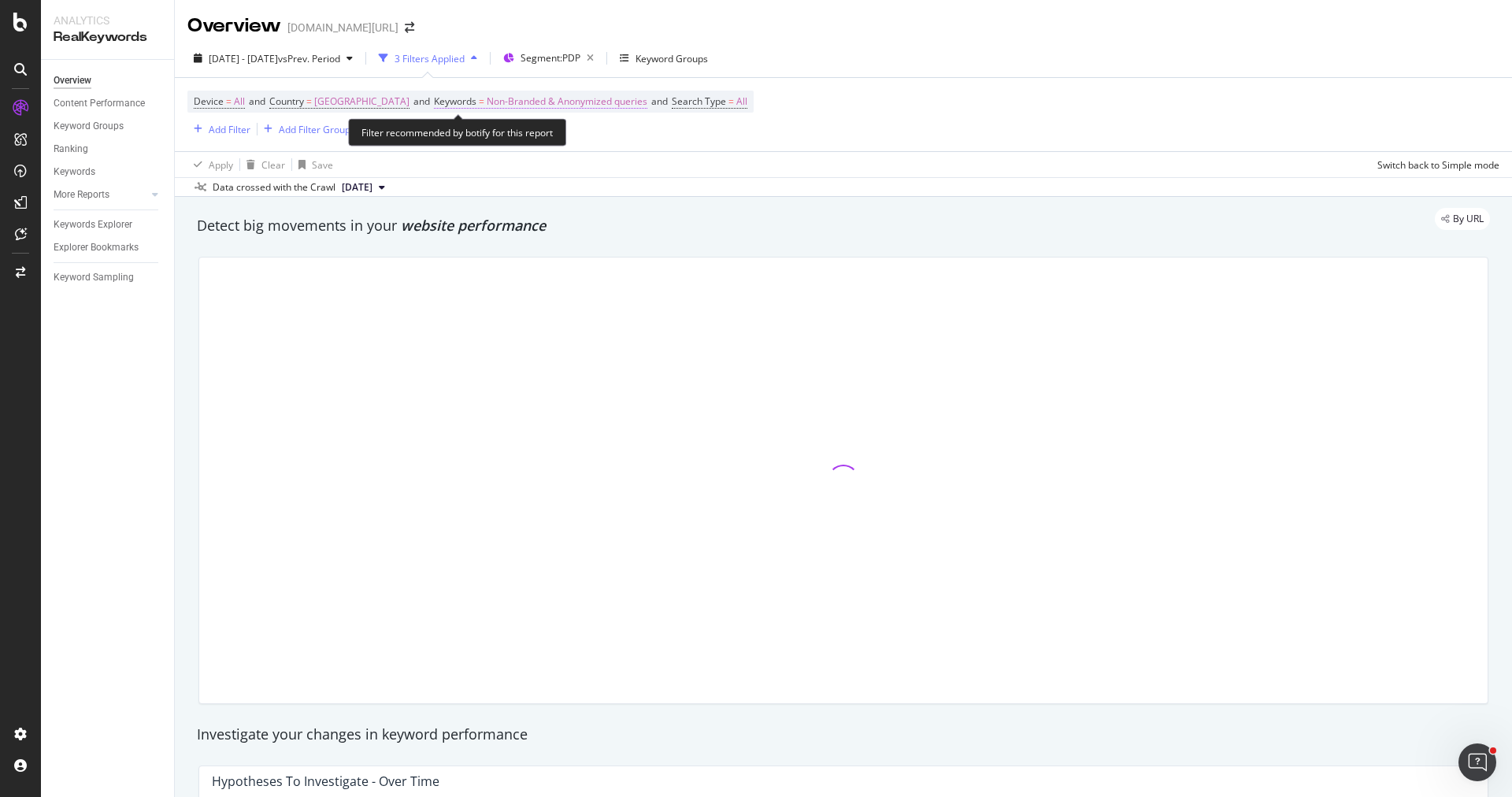
click at [510, 103] on span "Non-Branded & Anonymized queries" at bounding box center [567, 101] width 161 height 22
click at [491, 149] on button "Non-Branded & Anonymized queries" at bounding box center [510, 138] width 186 height 25
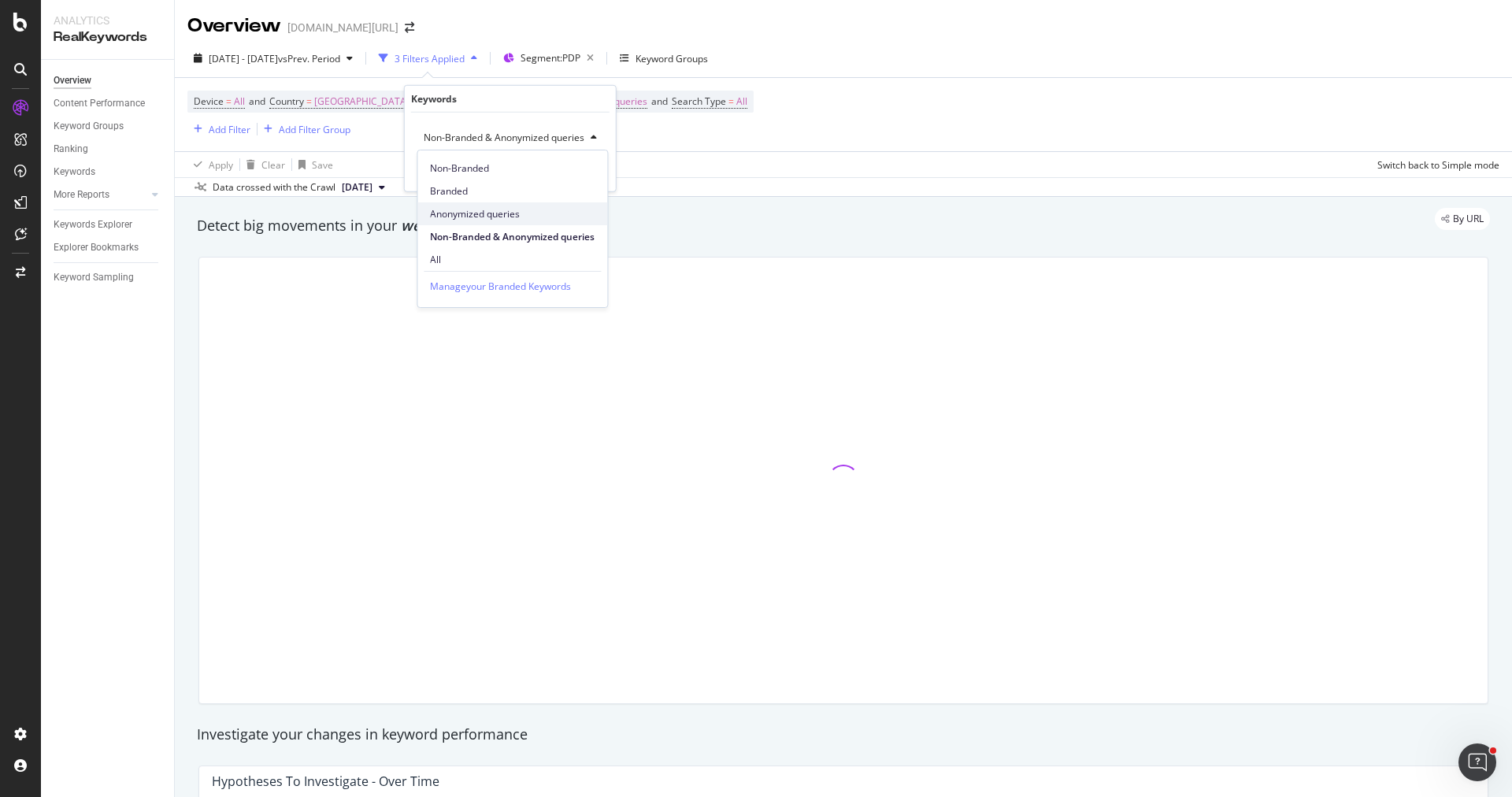
click at [503, 209] on span "Anonymized queries" at bounding box center [511, 214] width 164 height 14
click at [577, 175] on div "Apply" at bounding box center [578, 170] width 24 height 13
click at [609, 44] on div "2025 Aug. 24th - Aug. 30th vs Prev. Period 3 Filters Applied Segment: PDP Keywo…" at bounding box center [842, 118] width 1337 height 158
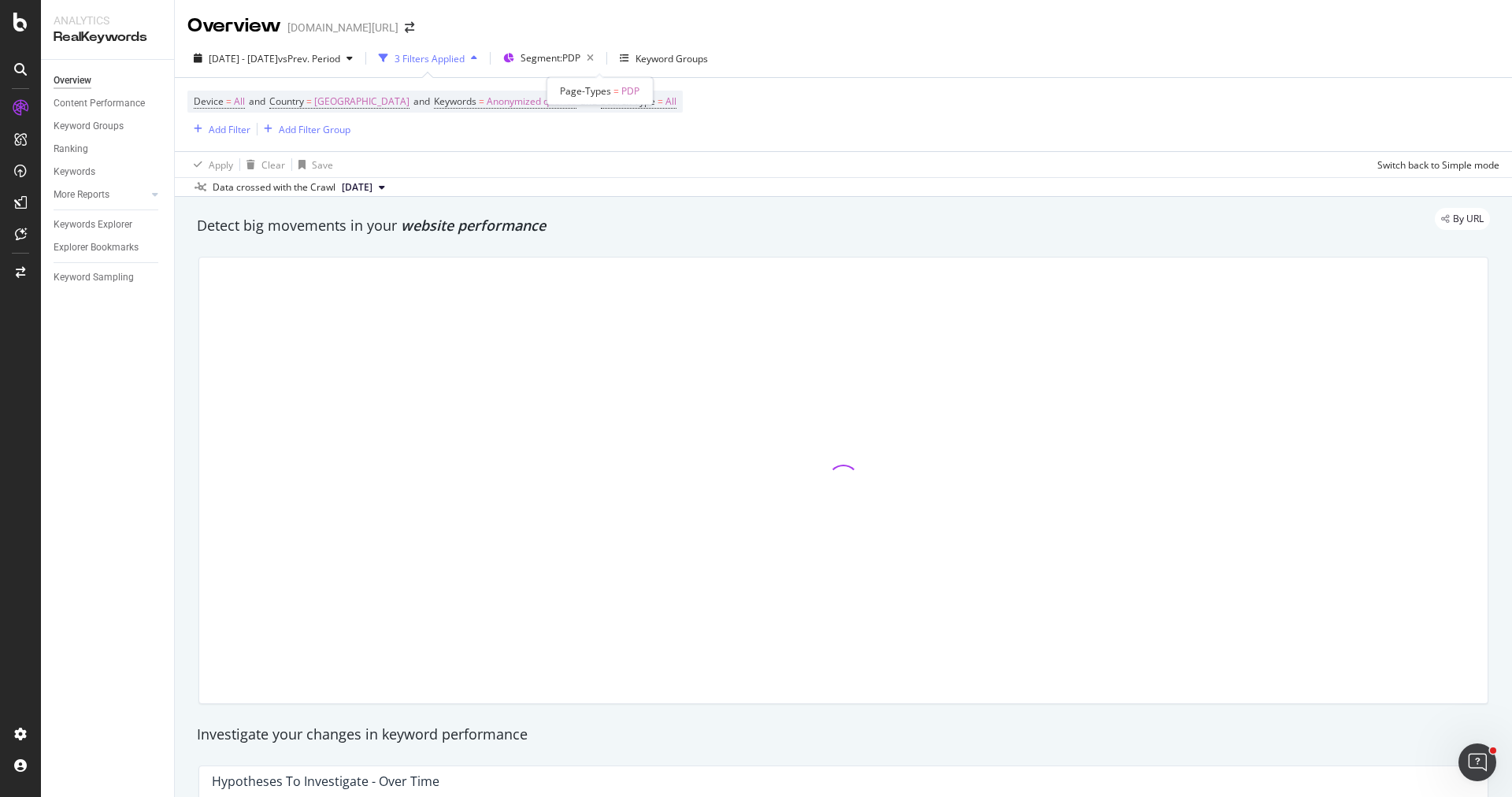
click at [609, 75] on div "2025 Aug. 24th - Aug. 30th vs Prev. Period 3 Filters Applied Segment: PDP Keywo…" at bounding box center [842, 61] width 1337 height 31
click at [600, 67] on div "Segment: PDP" at bounding box center [560, 58] width 79 height 22
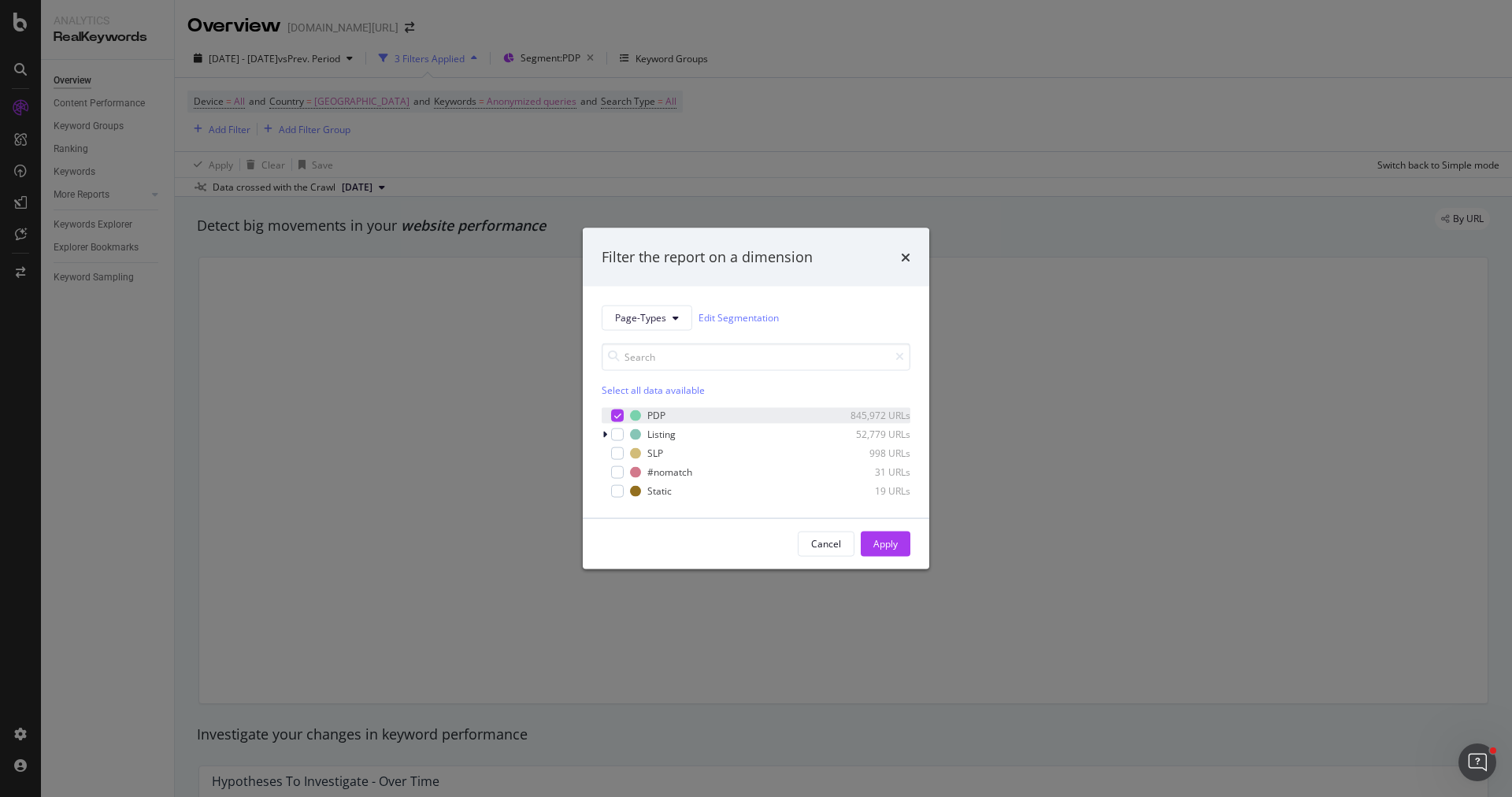
click at [619, 415] on icon "modal" at bounding box center [617, 415] width 7 height 8
click at [884, 543] on div "Apply" at bounding box center [885, 543] width 24 height 13
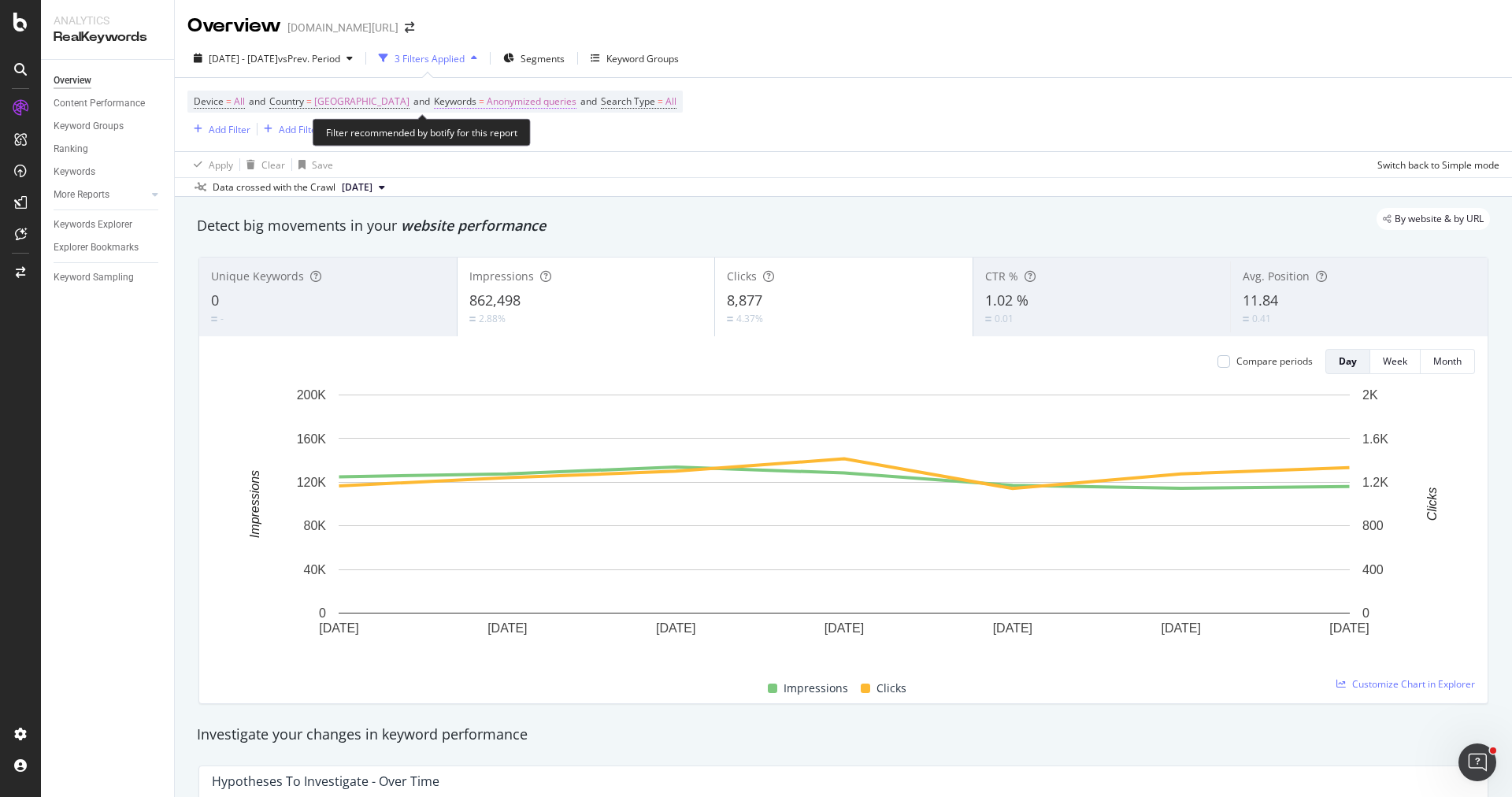
click at [503, 94] on span "Anonymized queries" at bounding box center [532, 101] width 90 height 22
click at [480, 142] on span "Anonymized queries" at bounding box center [465, 137] width 96 height 13
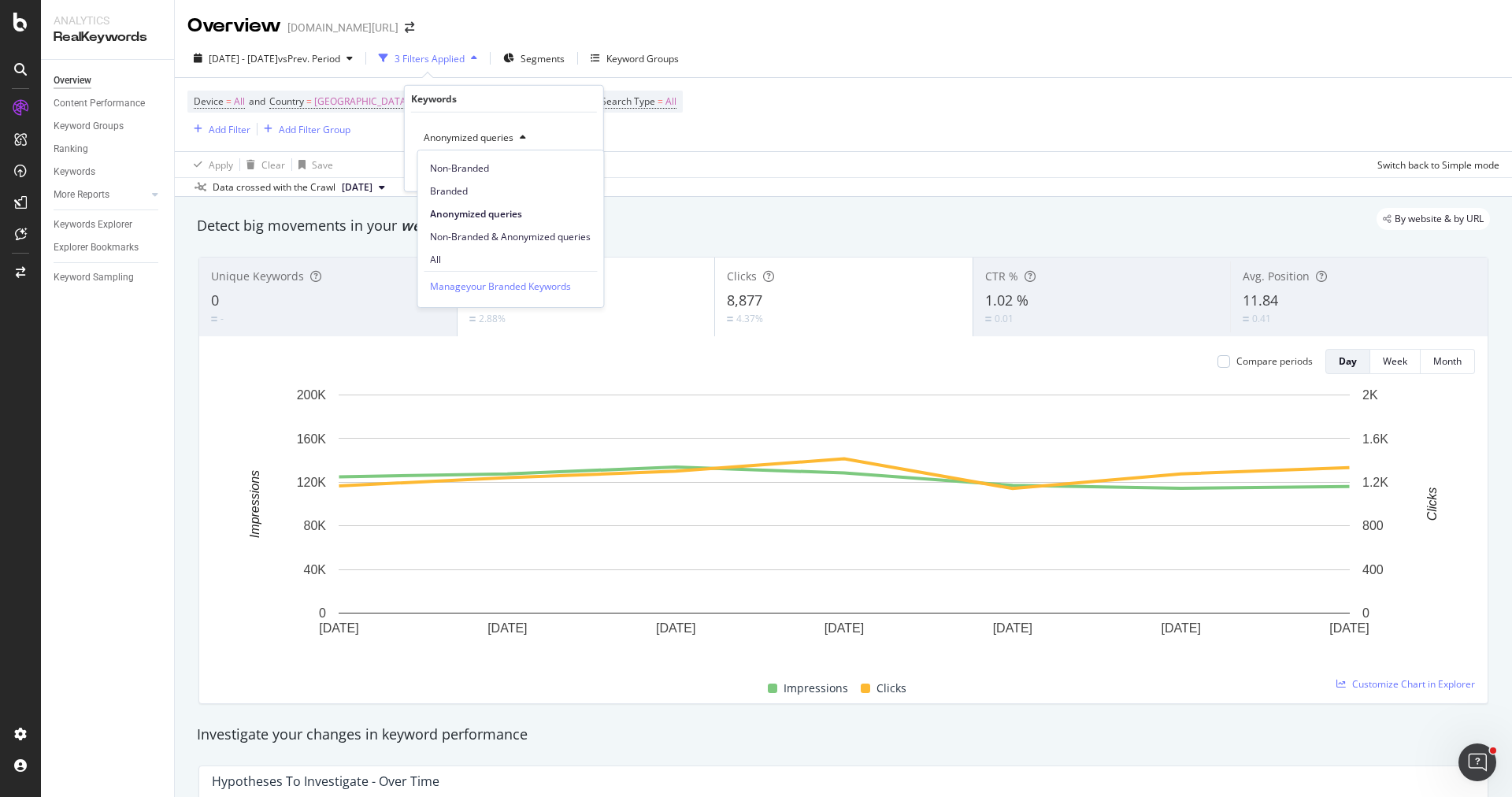
click at [505, 230] on span "Non-Branded & Anonymized queries" at bounding box center [510, 237] width 161 height 14
click at [575, 168] on div "button" at bounding box center [568, 170] width 21 height 9
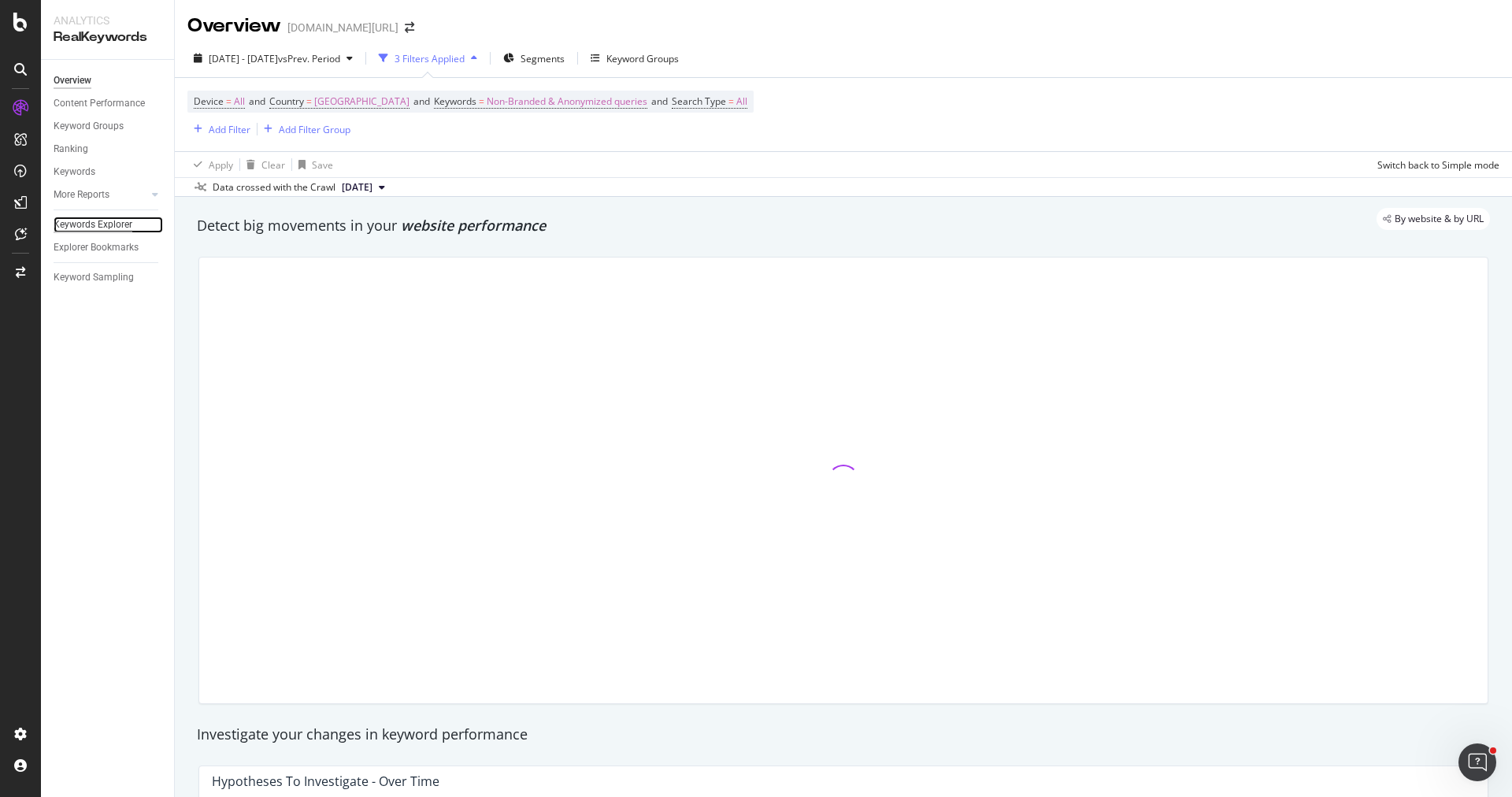
click at [112, 222] on div "Keywords Explorer" at bounding box center [93, 225] width 78 height 17
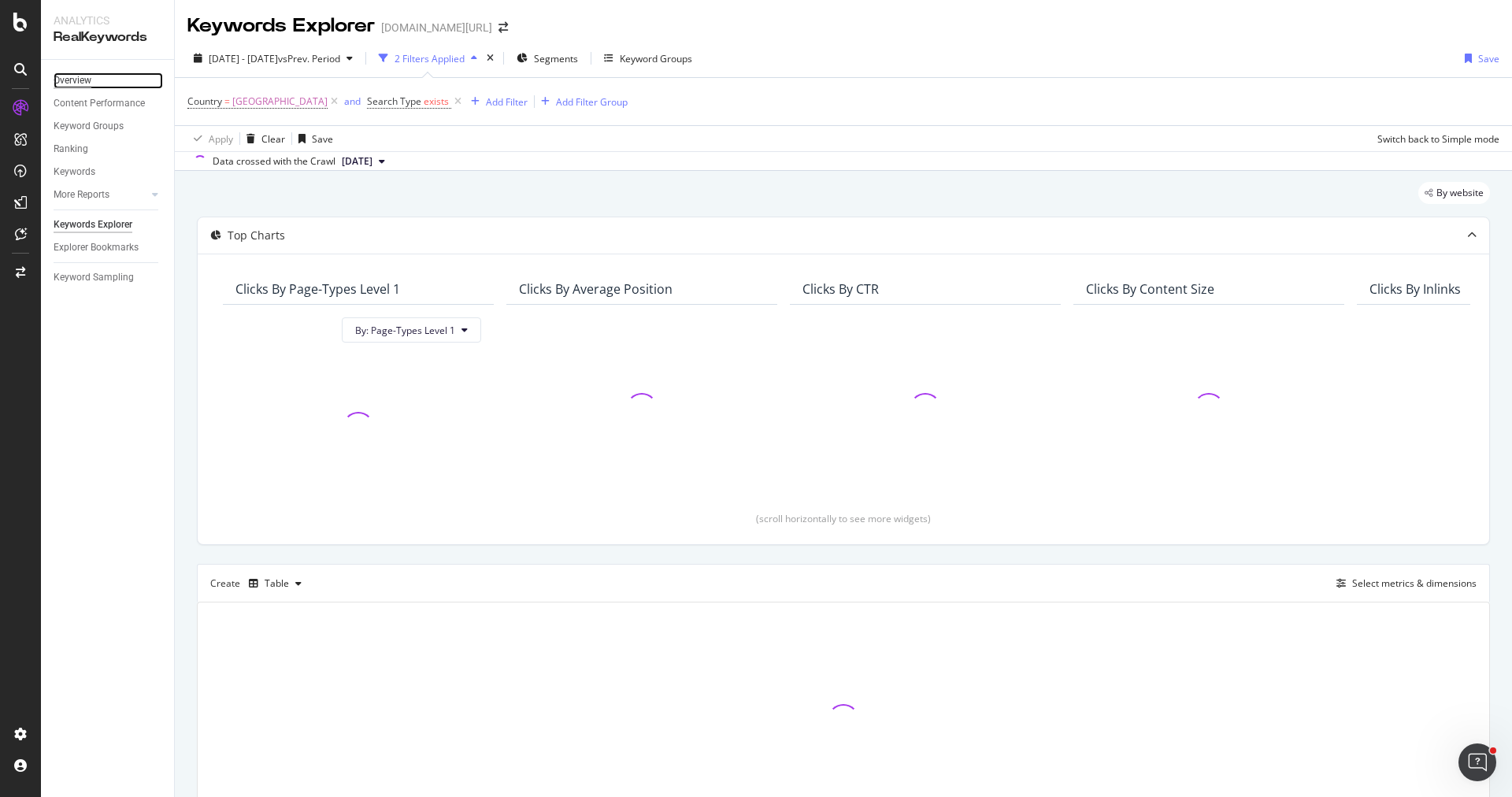
click at [72, 78] on div "Overview" at bounding box center [72, 81] width 38 height 17
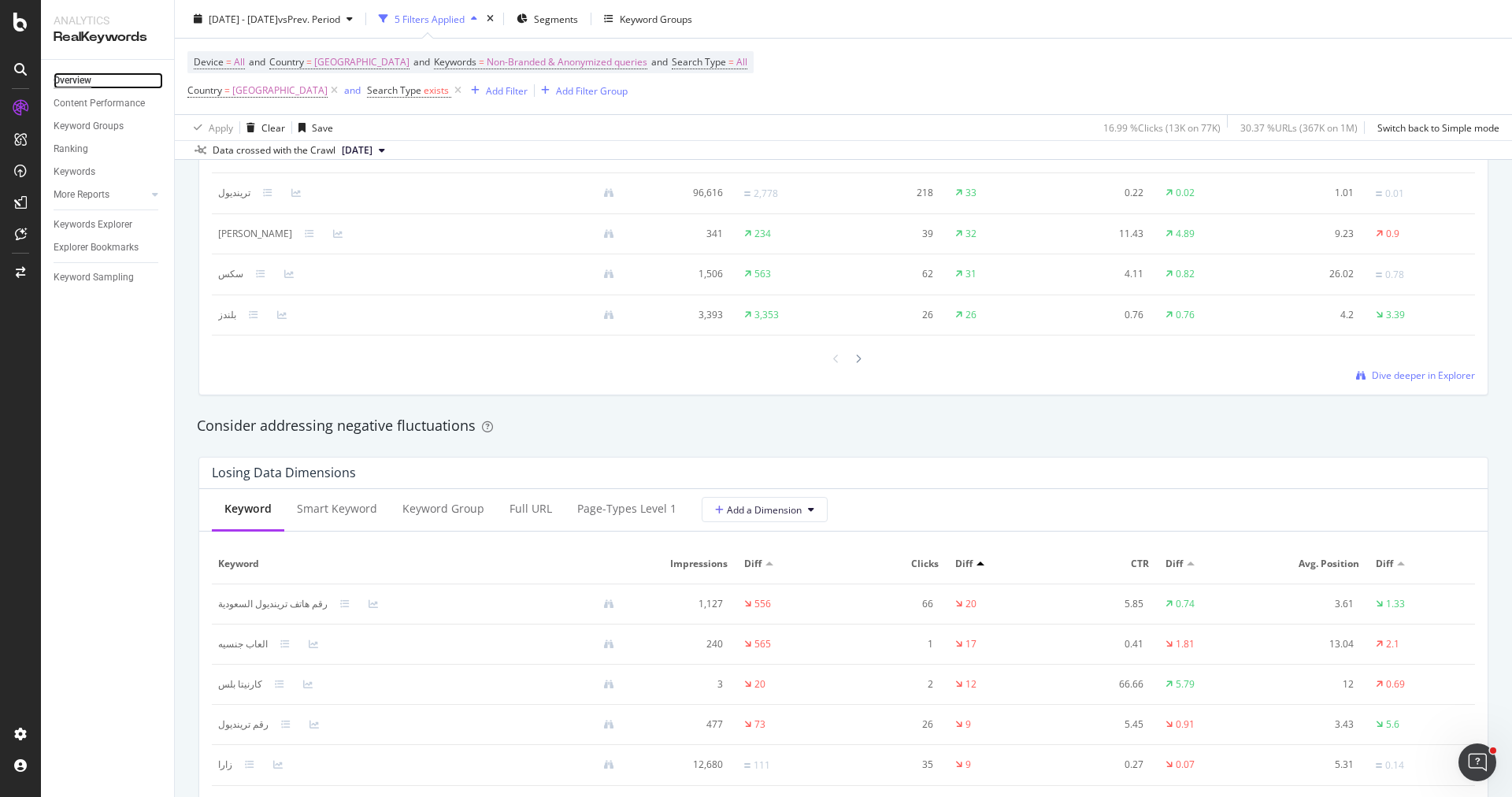
scroll to position [1394, 0]
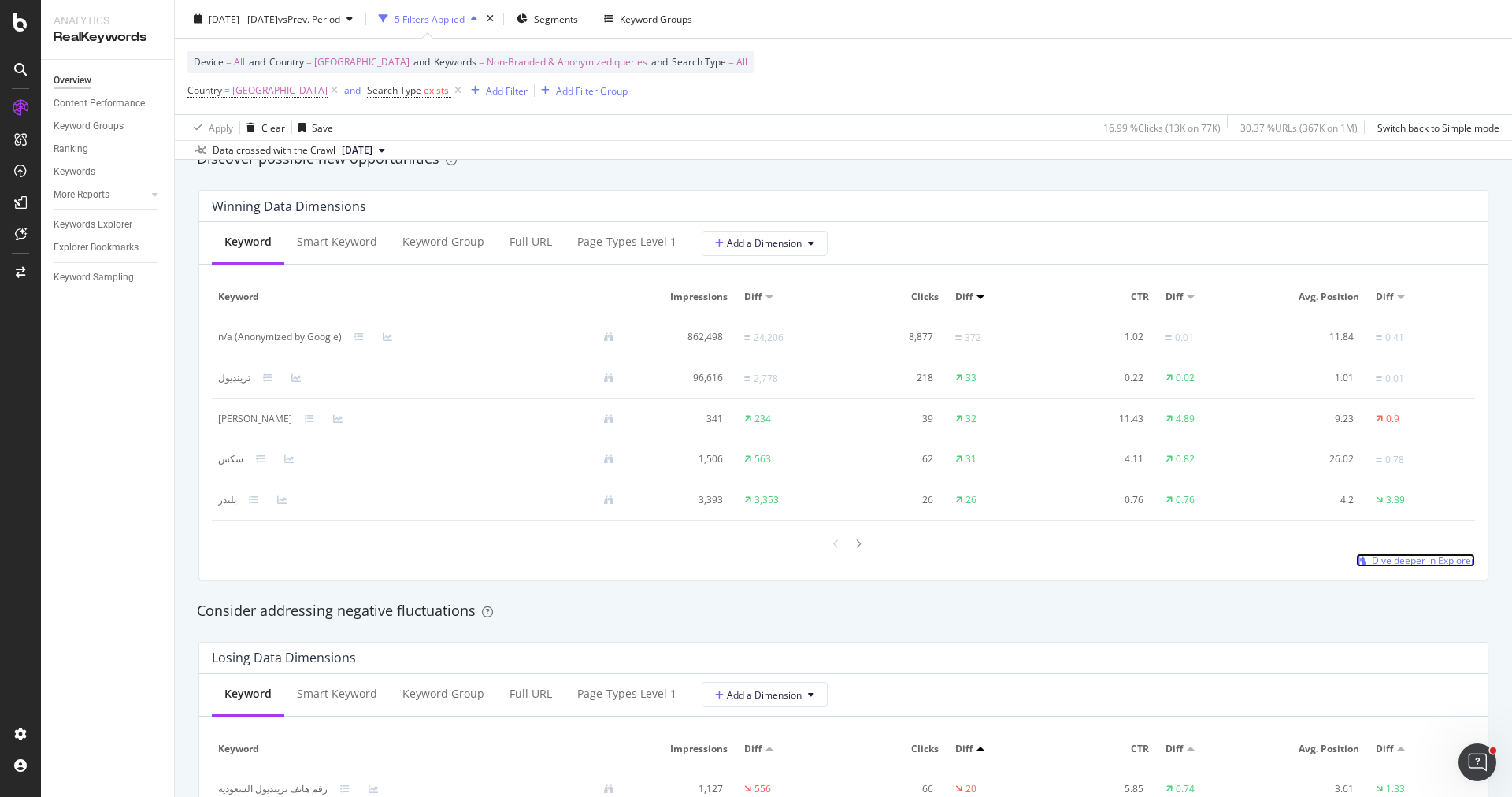
click at [1399, 554] on span "Dive deeper in Explorer" at bounding box center [1423, 560] width 103 height 13
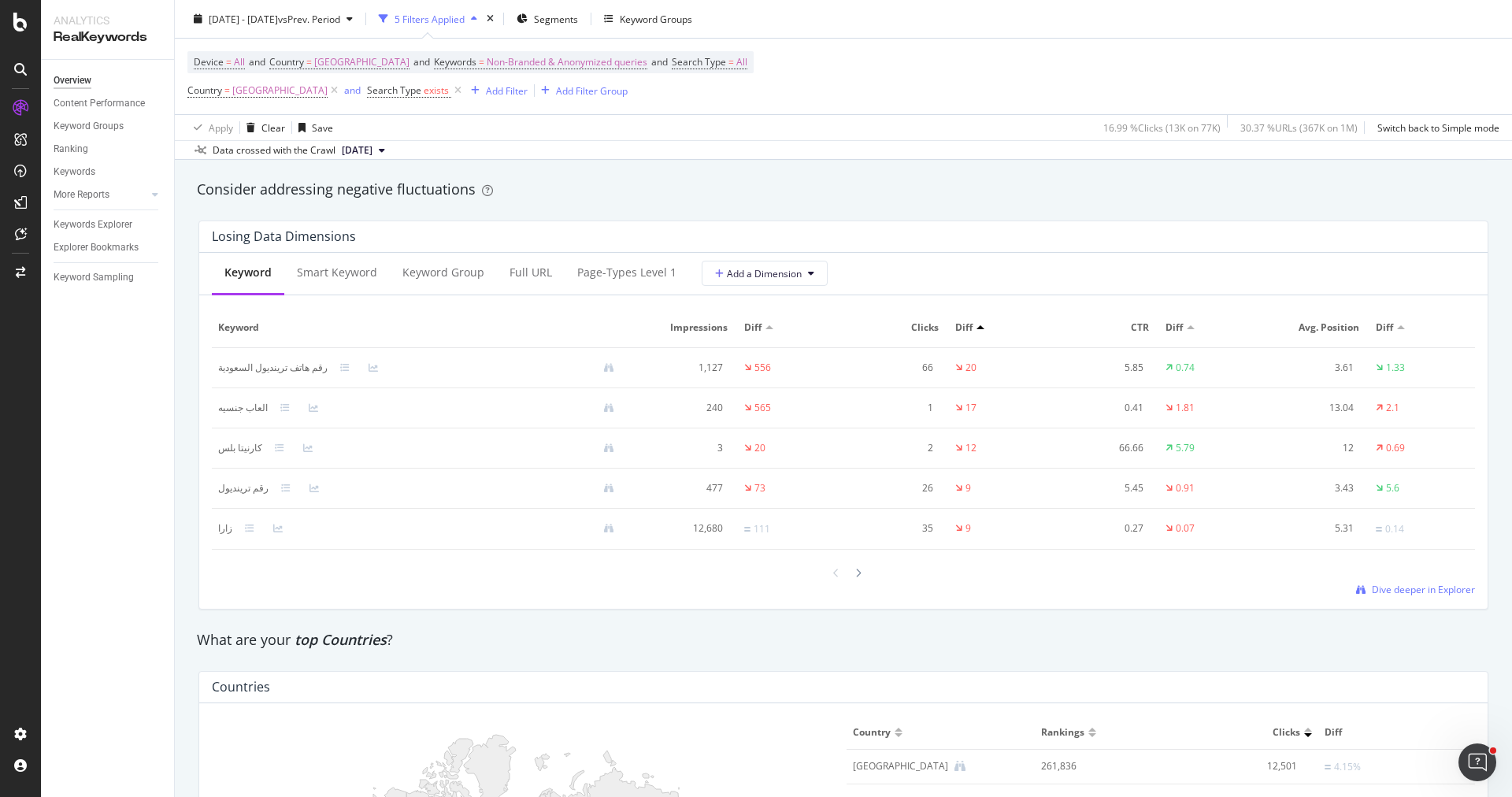
scroll to position [1863, 0]
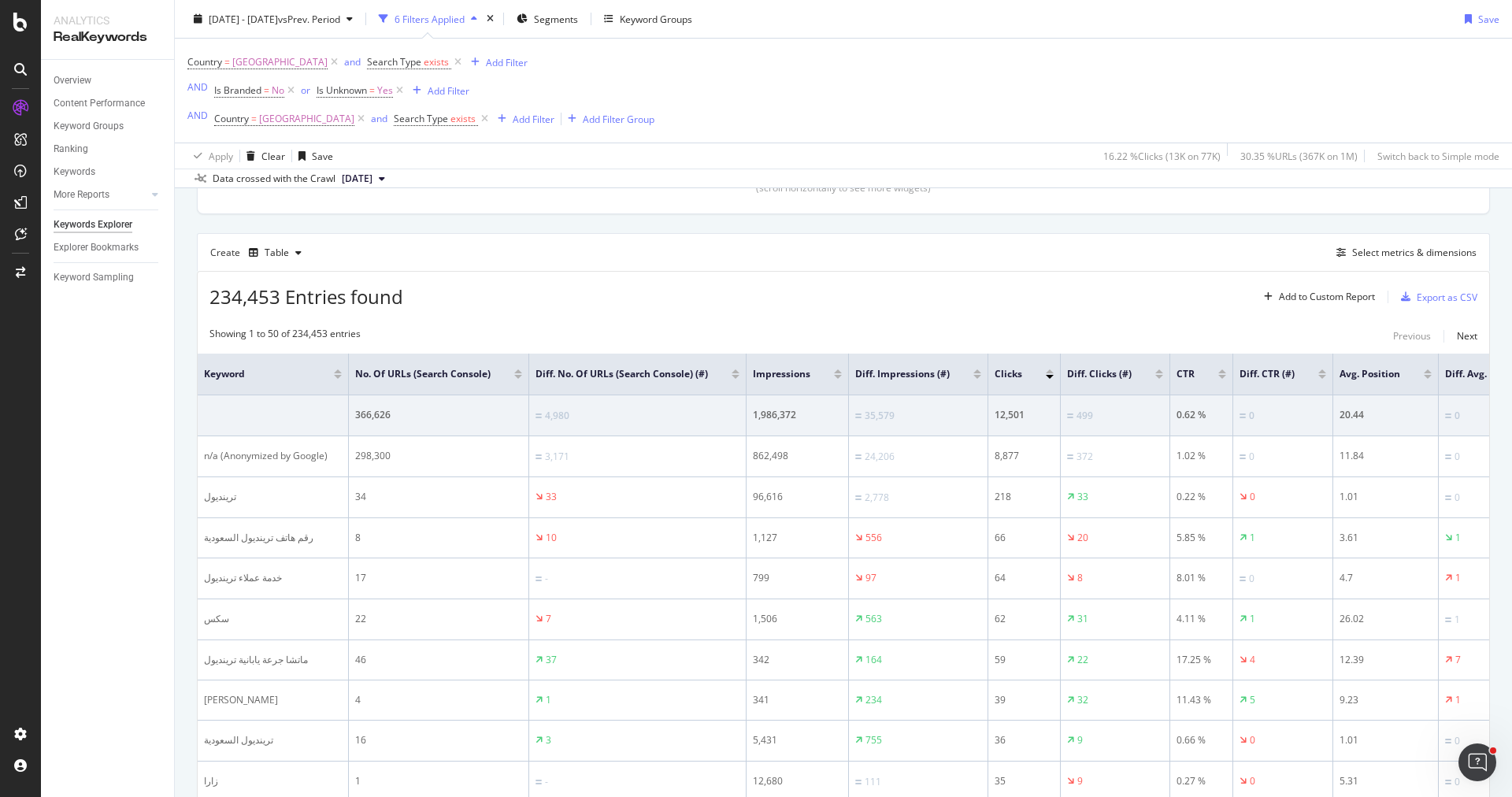
scroll to position [436, 0]
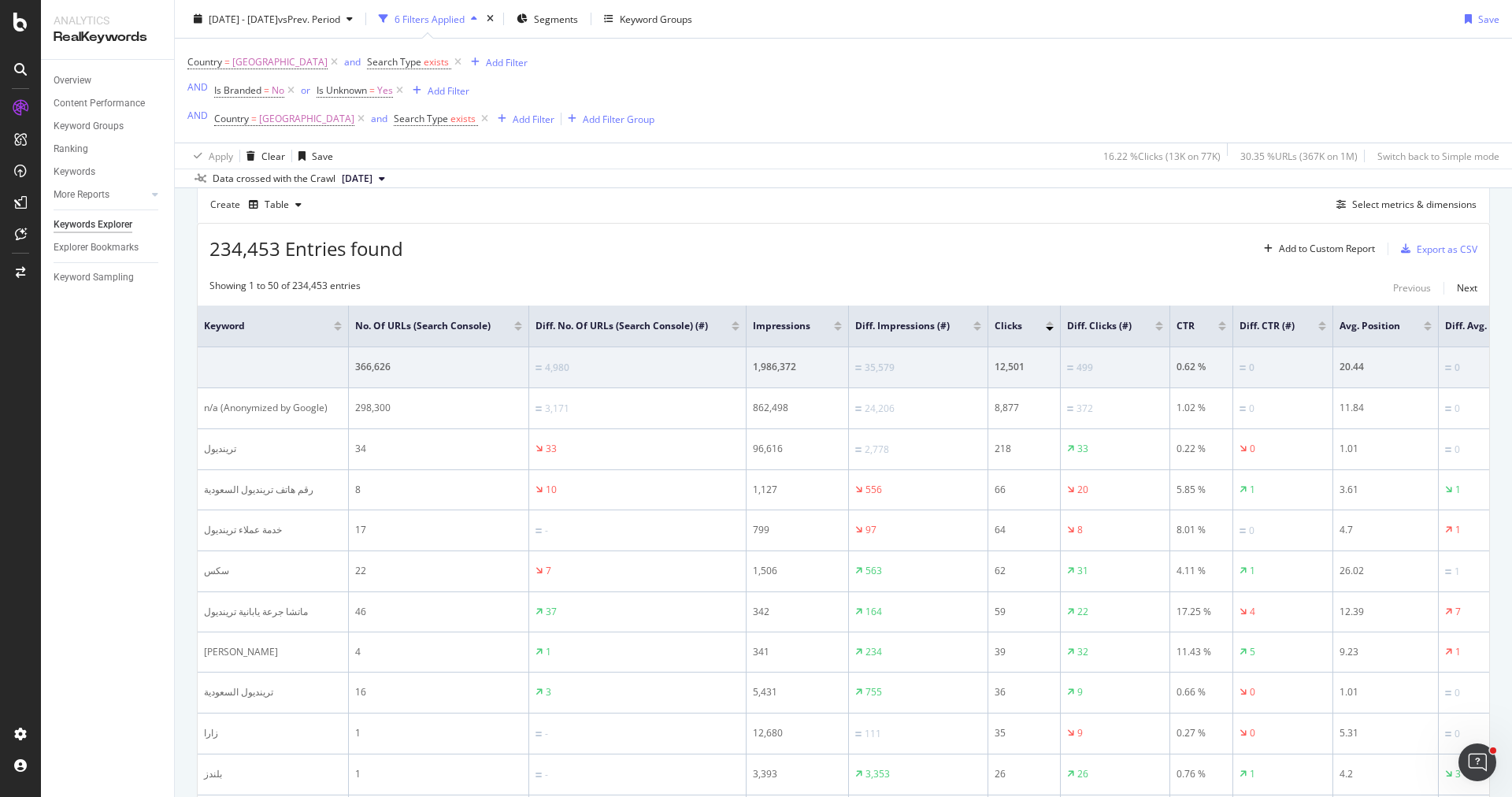
click at [973, 321] on div at bounding box center [976, 323] width 8 height 4
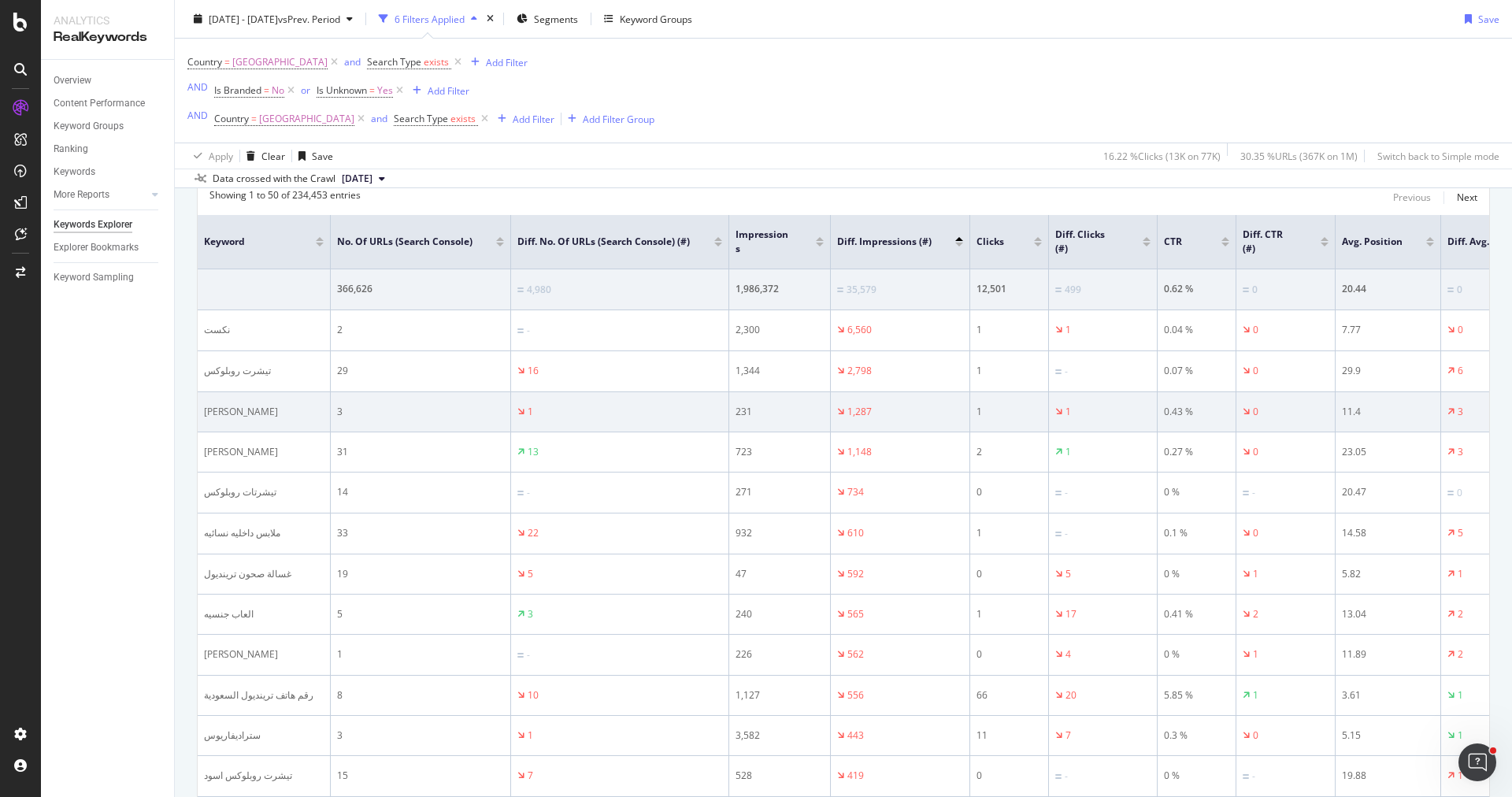
scroll to position [557, 0]
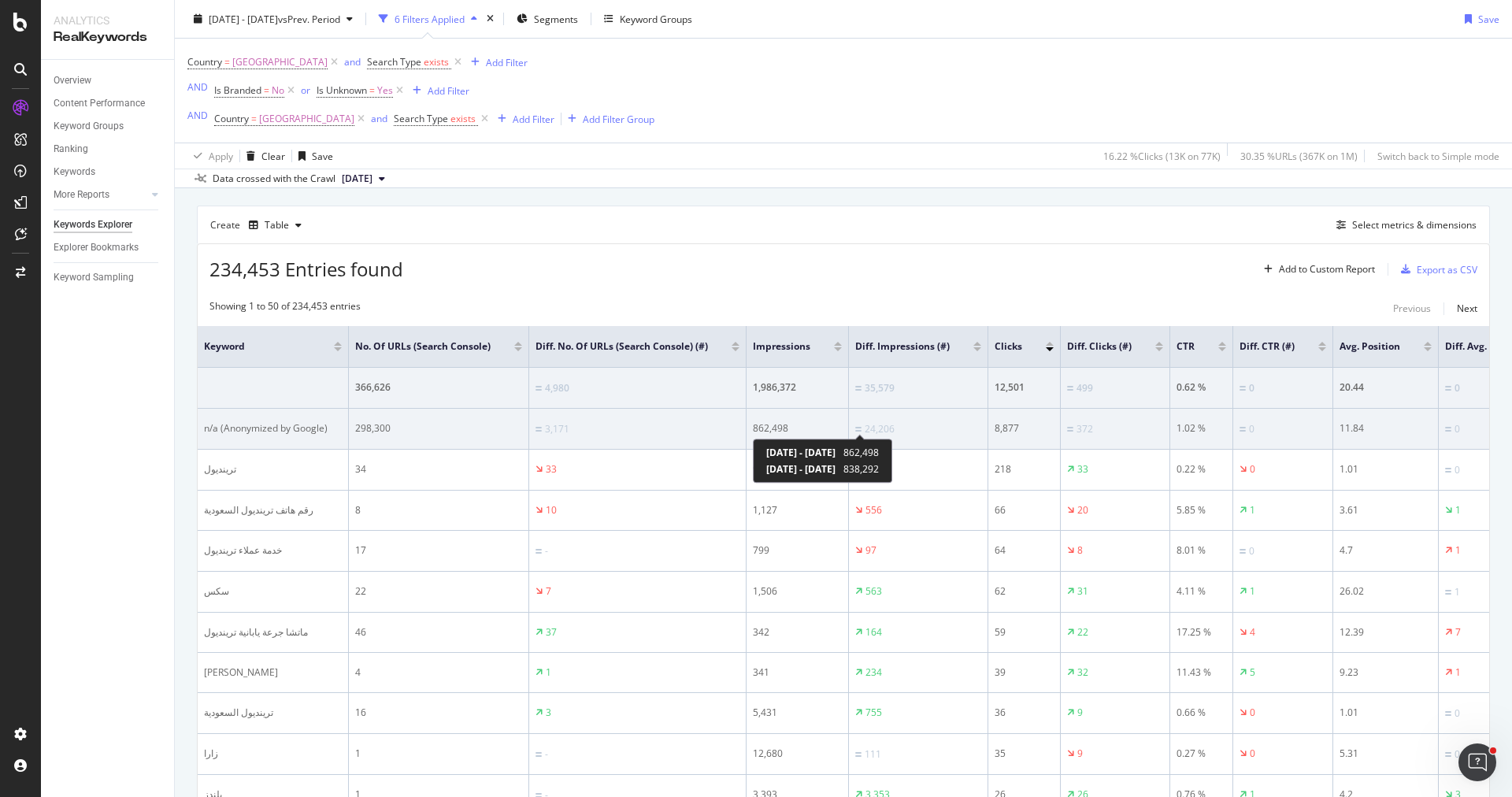
scroll to position [489, 0]
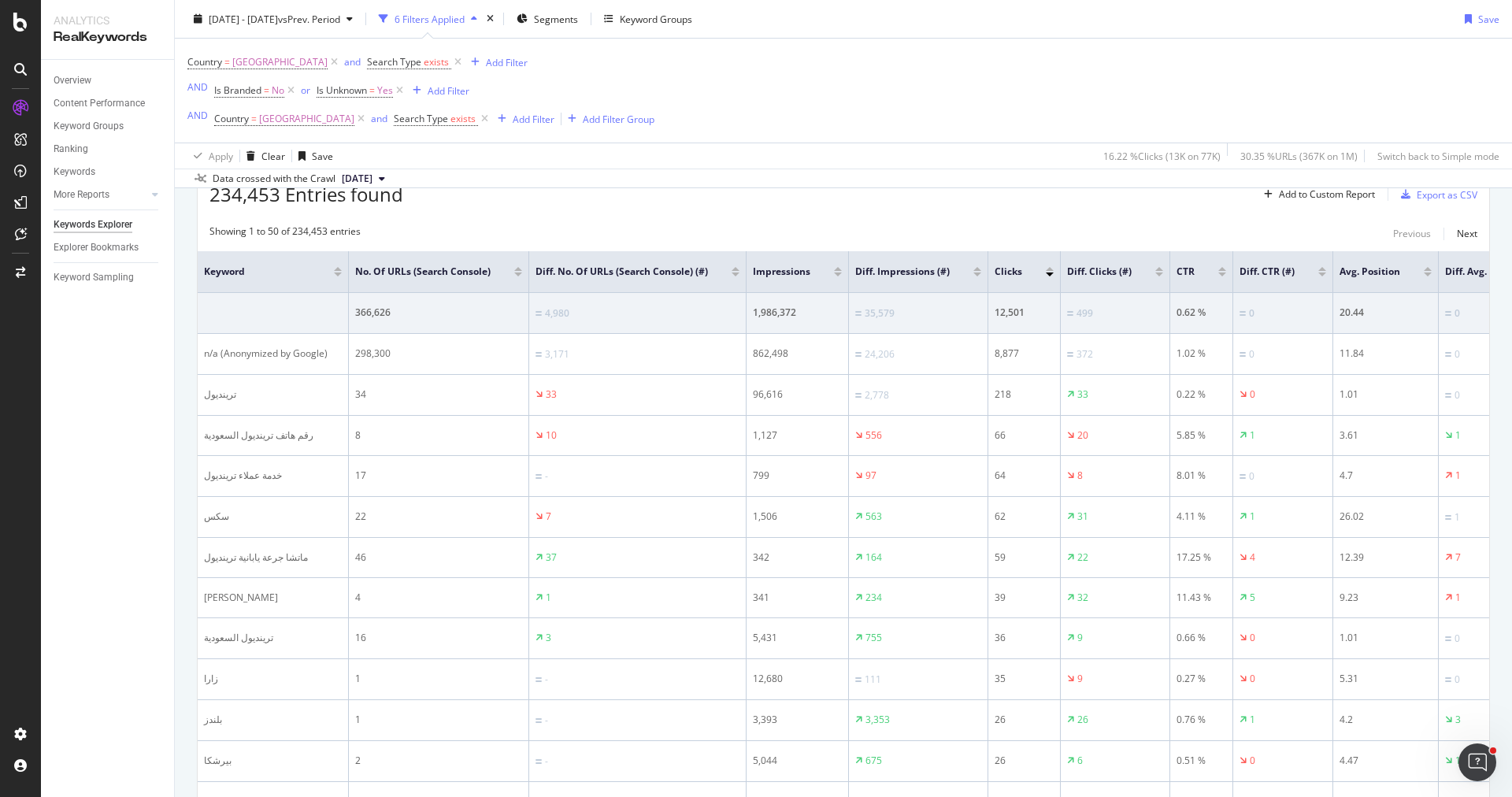
click at [973, 272] on div at bounding box center [976, 274] width 8 height 4
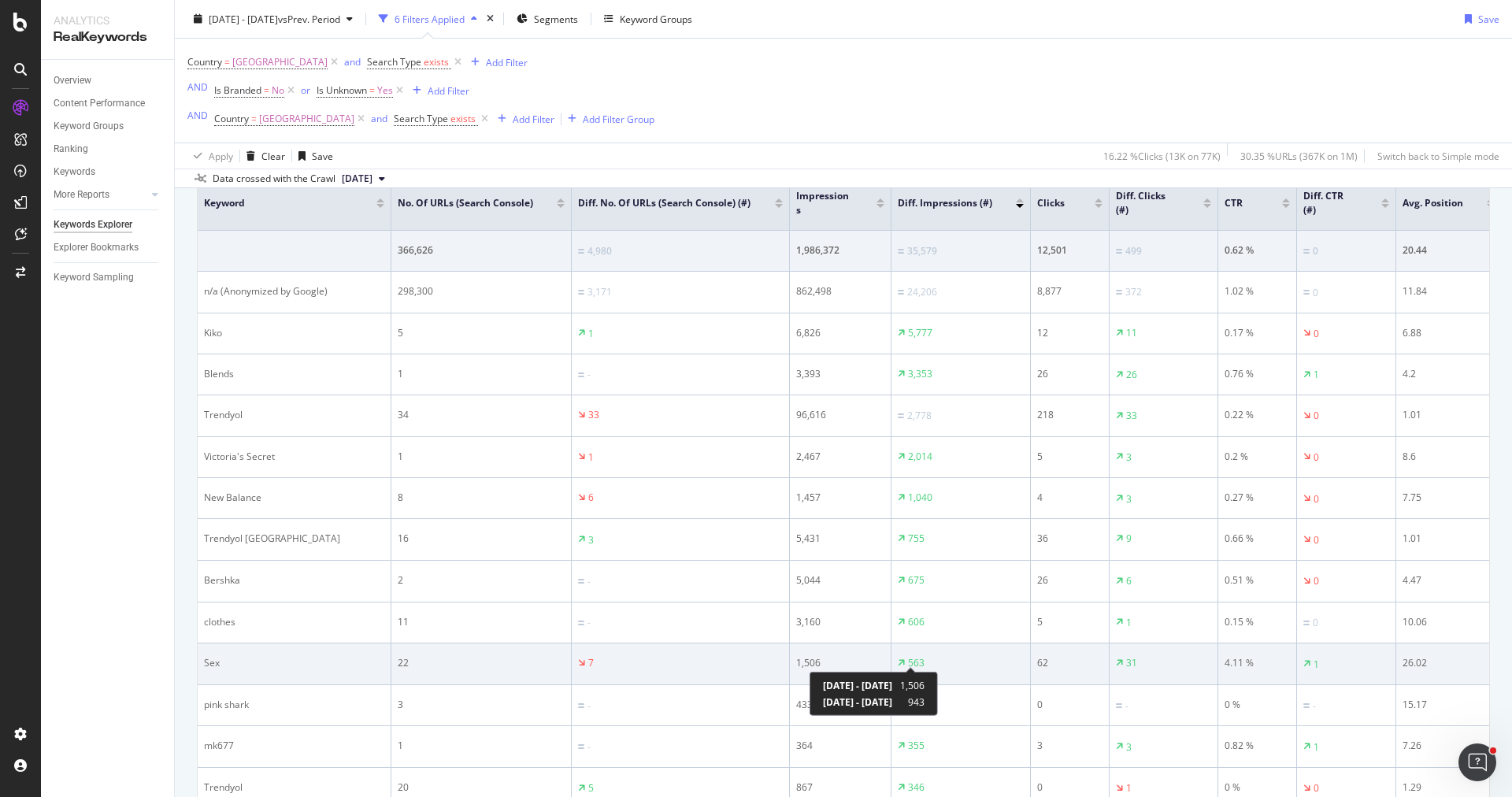
scroll to position [568, 0]
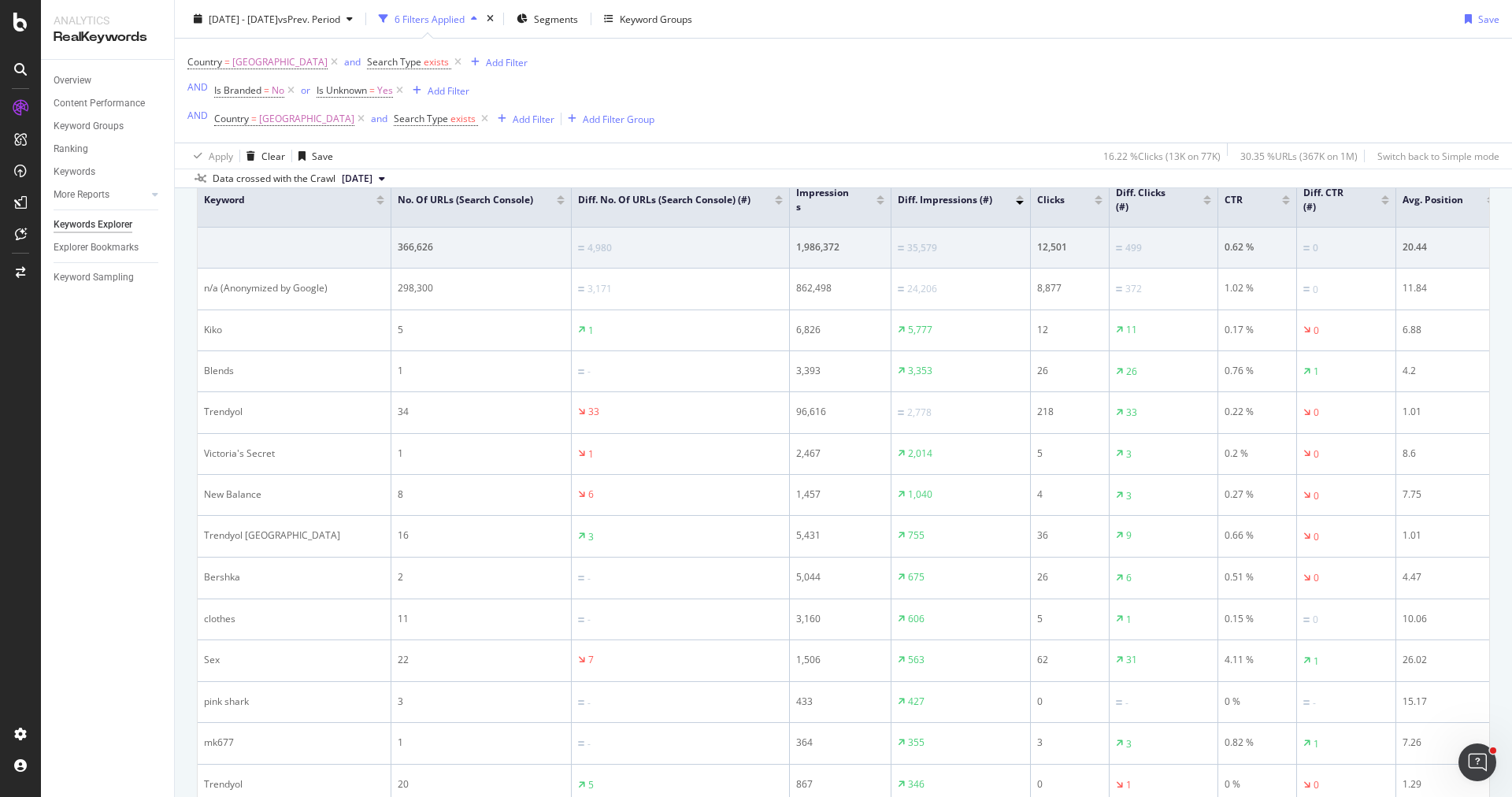
click at [1206, 201] on div at bounding box center [1206, 202] width 8 height 4
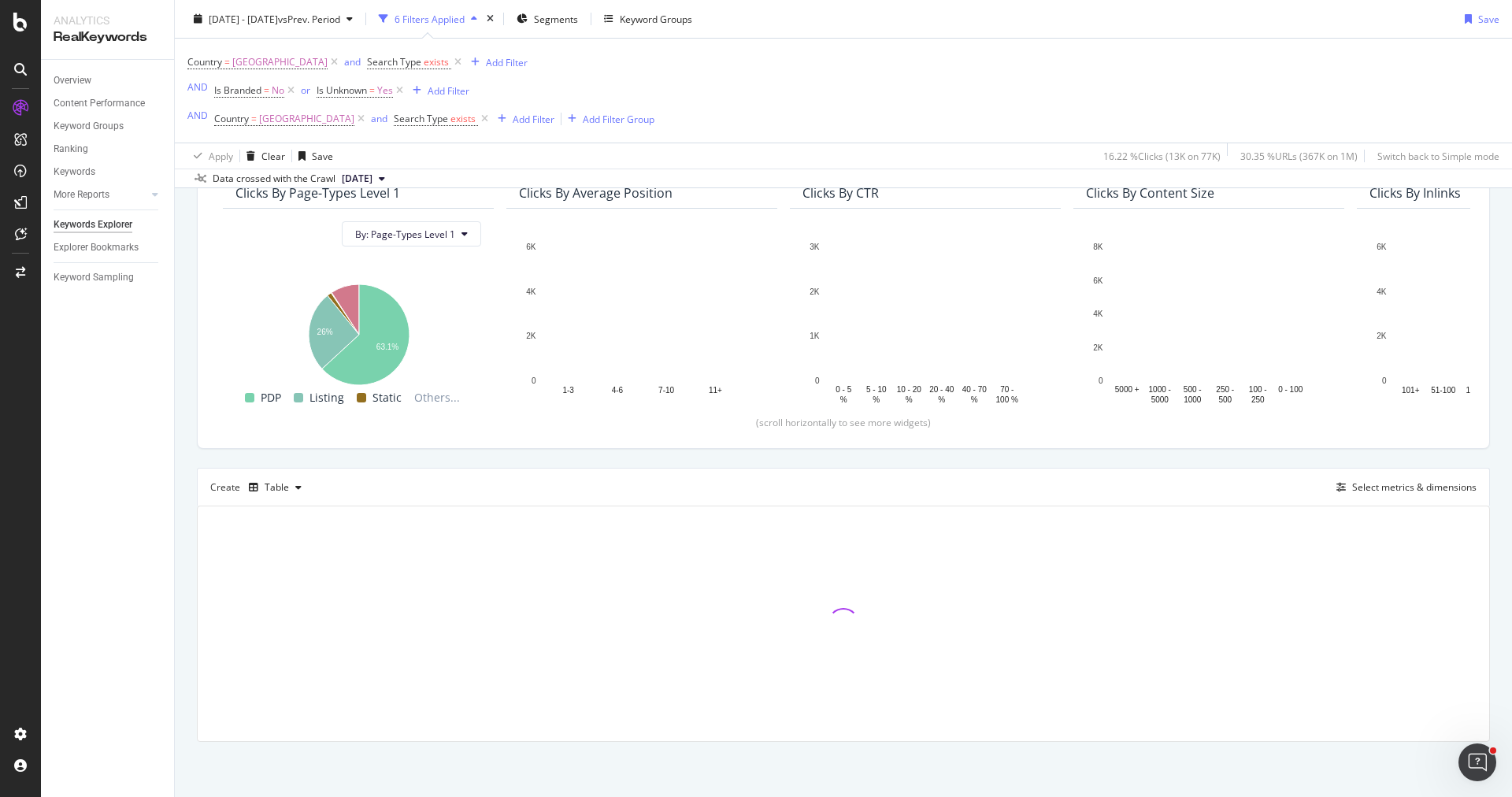
scroll to position [151, 0]
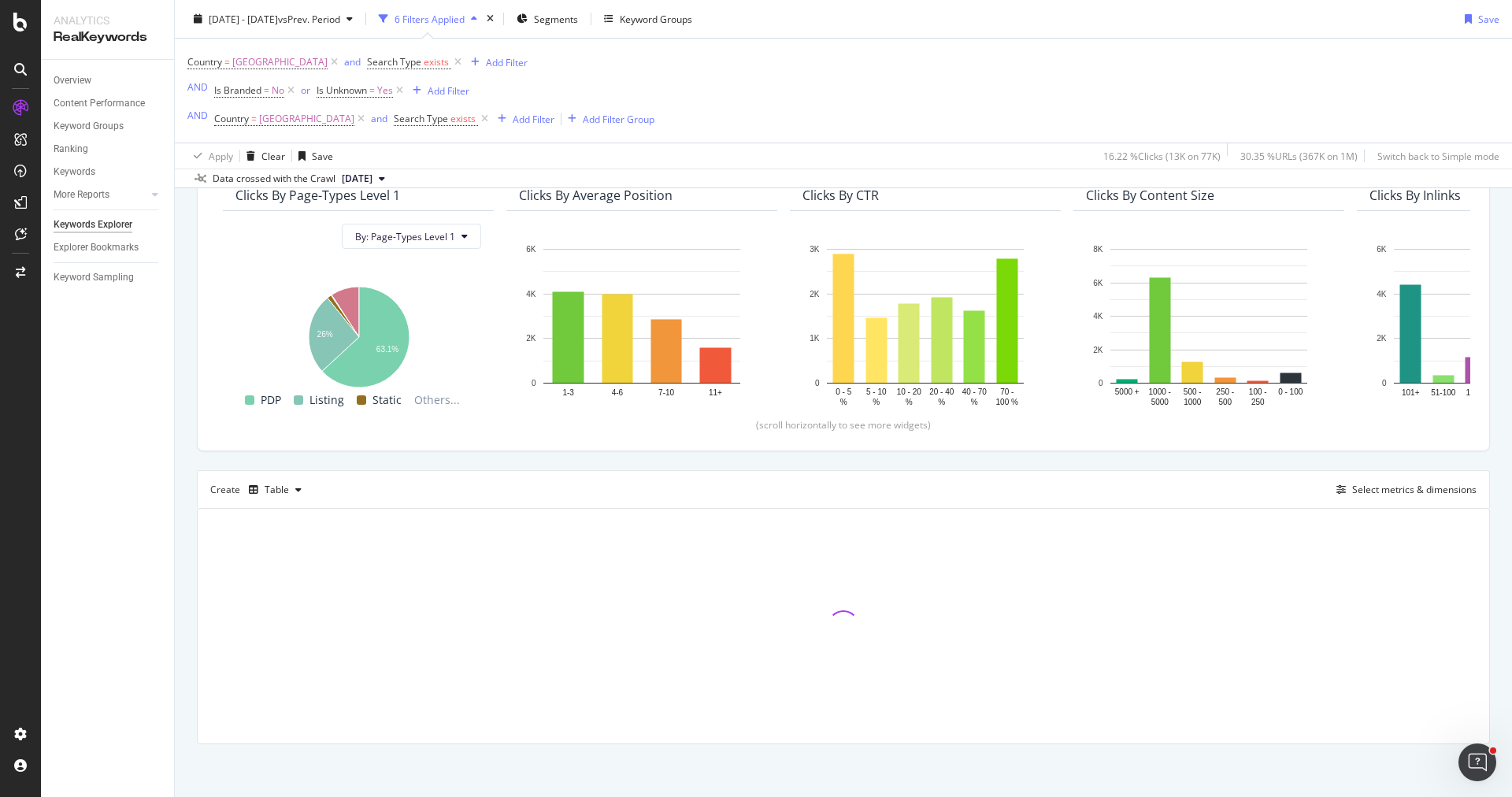
click at [147, 570] on div "Overview Content Performance Keyword Groups Ranking Keywords More Reports Count…" at bounding box center [108, 428] width 133 height 737
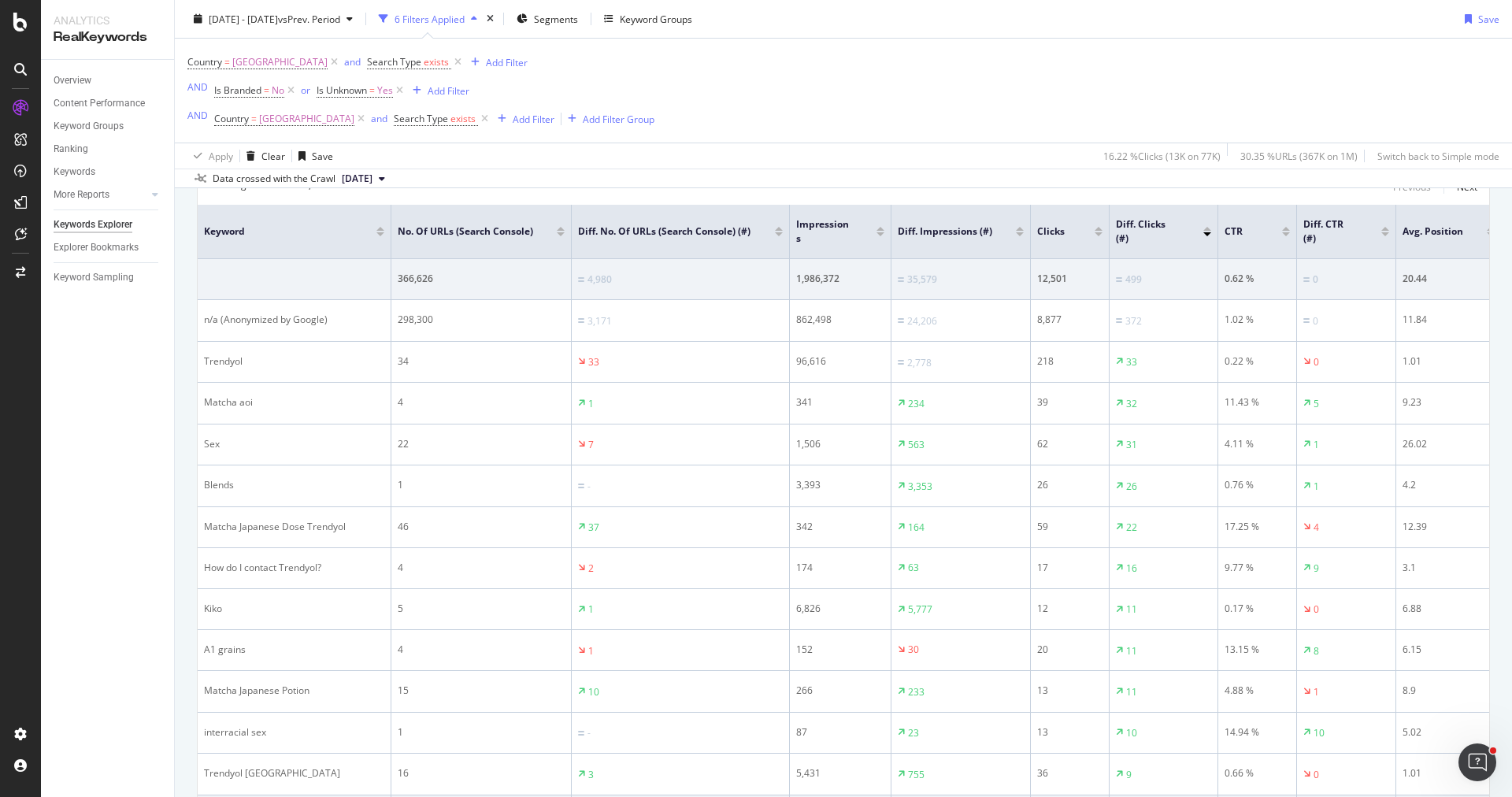
scroll to position [531, 0]
